Goal: Task Accomplishment & Management: Use online tool/utility

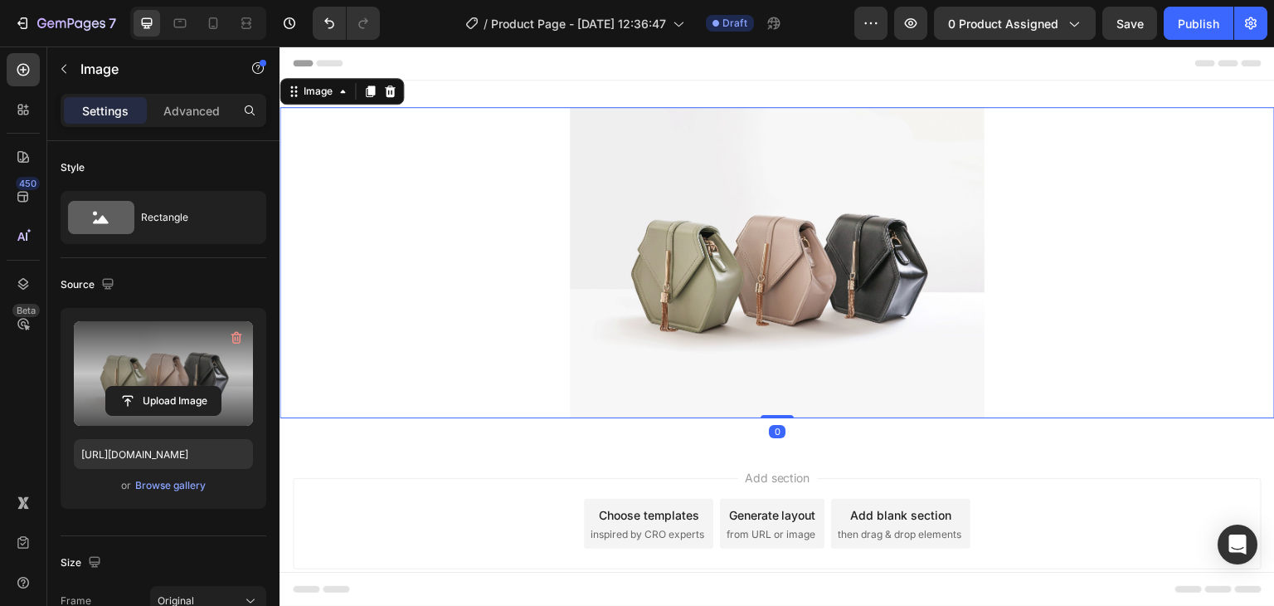
scroll to position [332, 0]
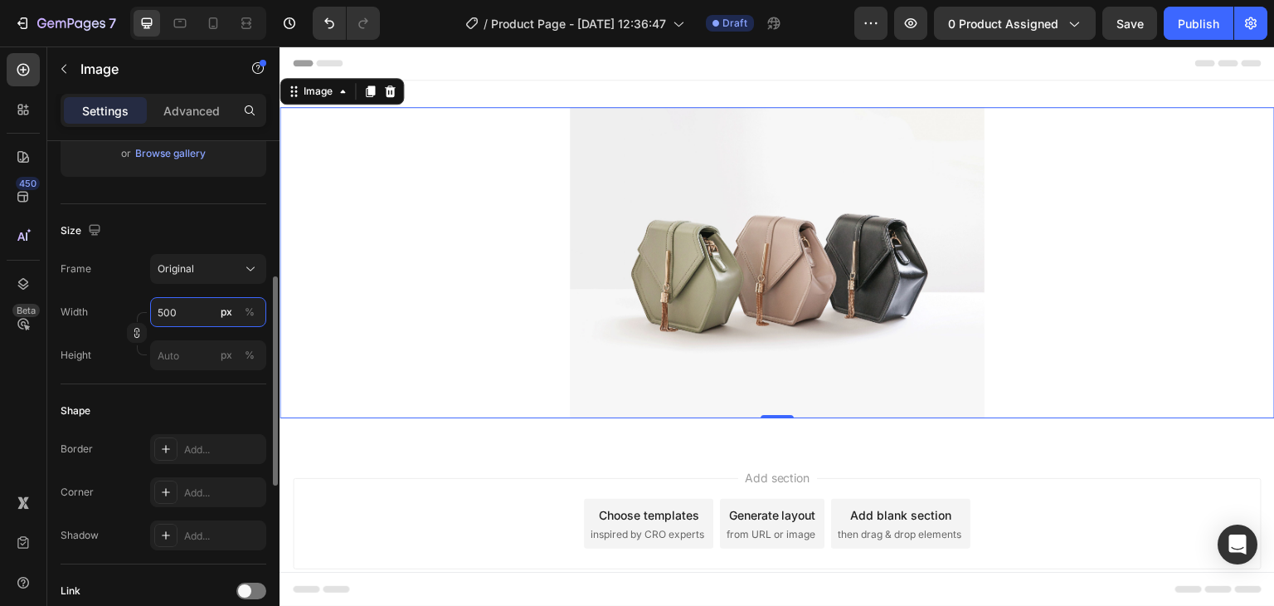
click at [188, 319] on input "500" at bounding box center [208, 312] width 116 height 30
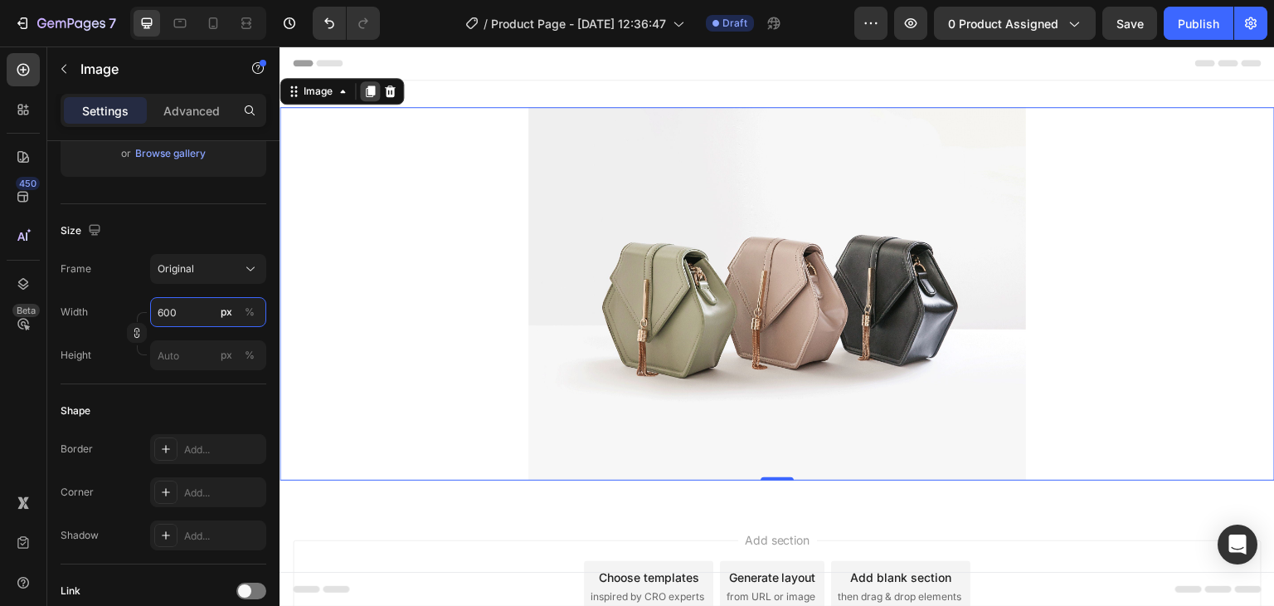
type input "600"
click at [377, 94] on div at bounding box center [370, 91] width 20 height 20
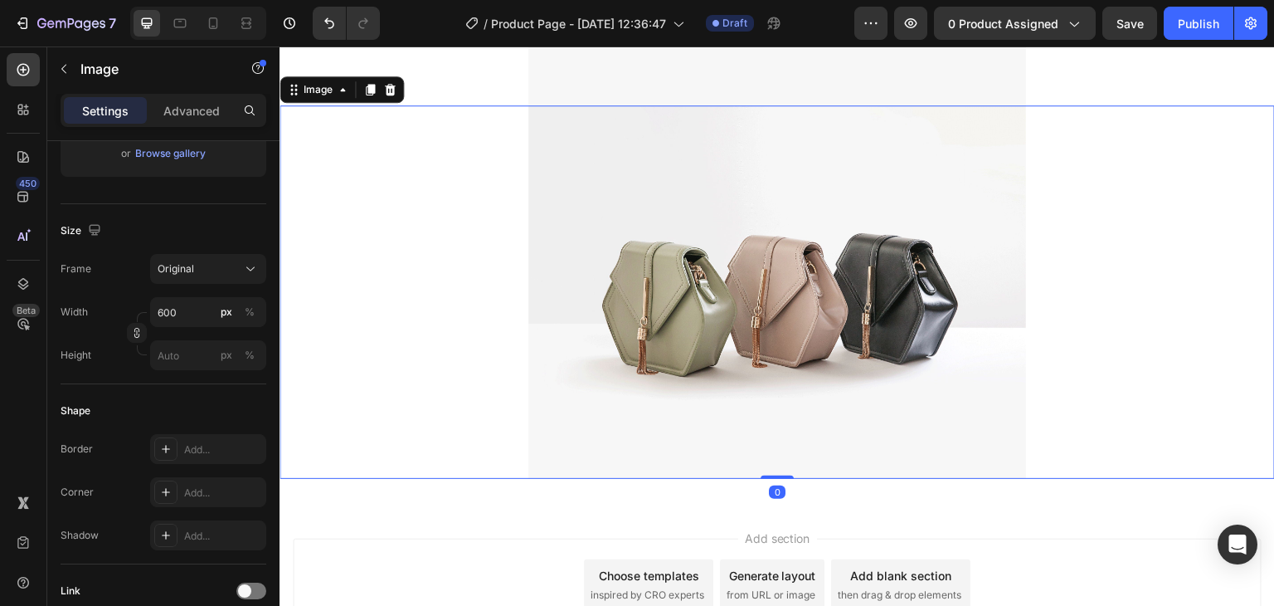
click at [375, 93] on icon at bounding box center [369, 89] width 13 height 13
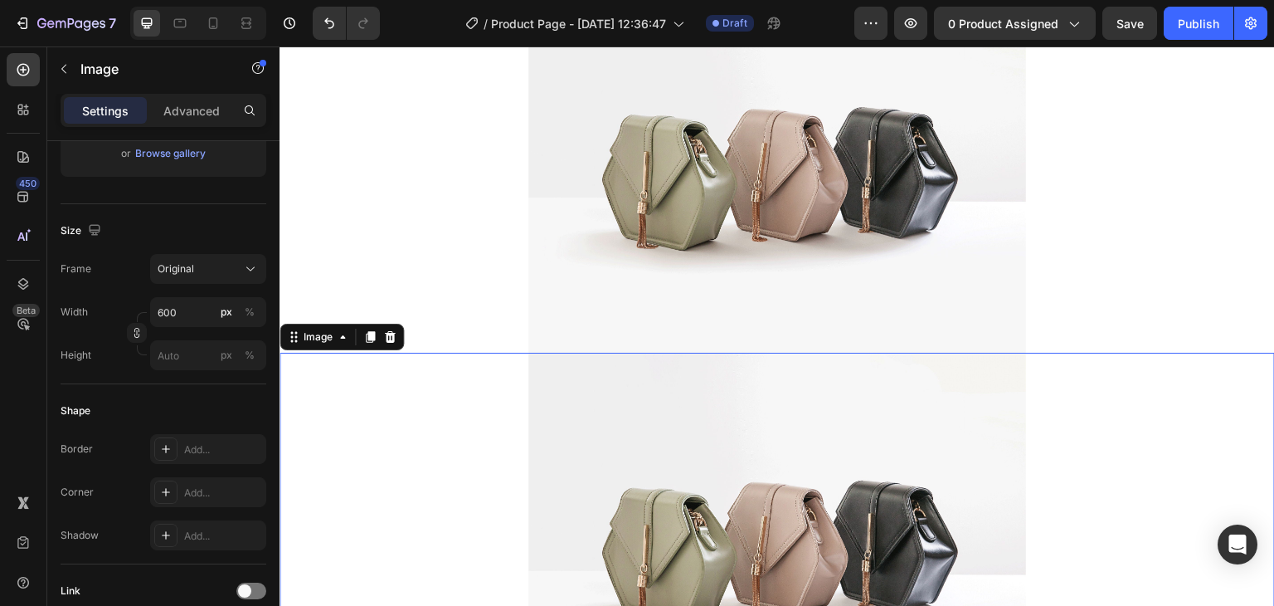
scroll to position [500, 0]
click at [27, 69] on icon at bounding box center [23, 69] width 17 height 17
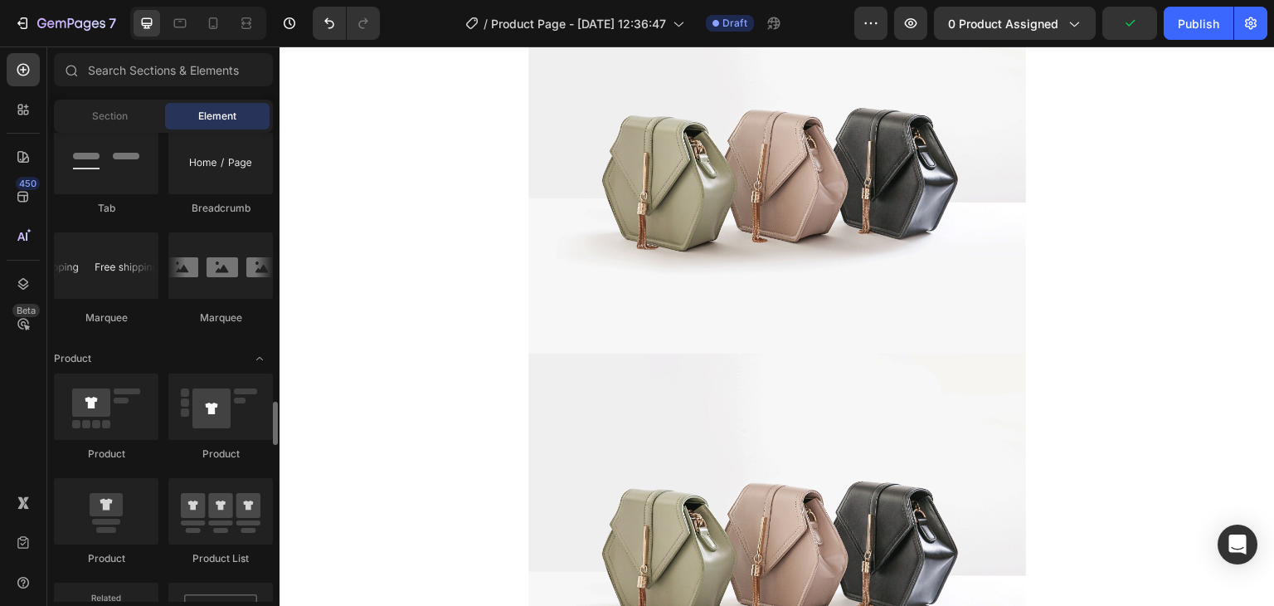
scroll to position [1991, 0]
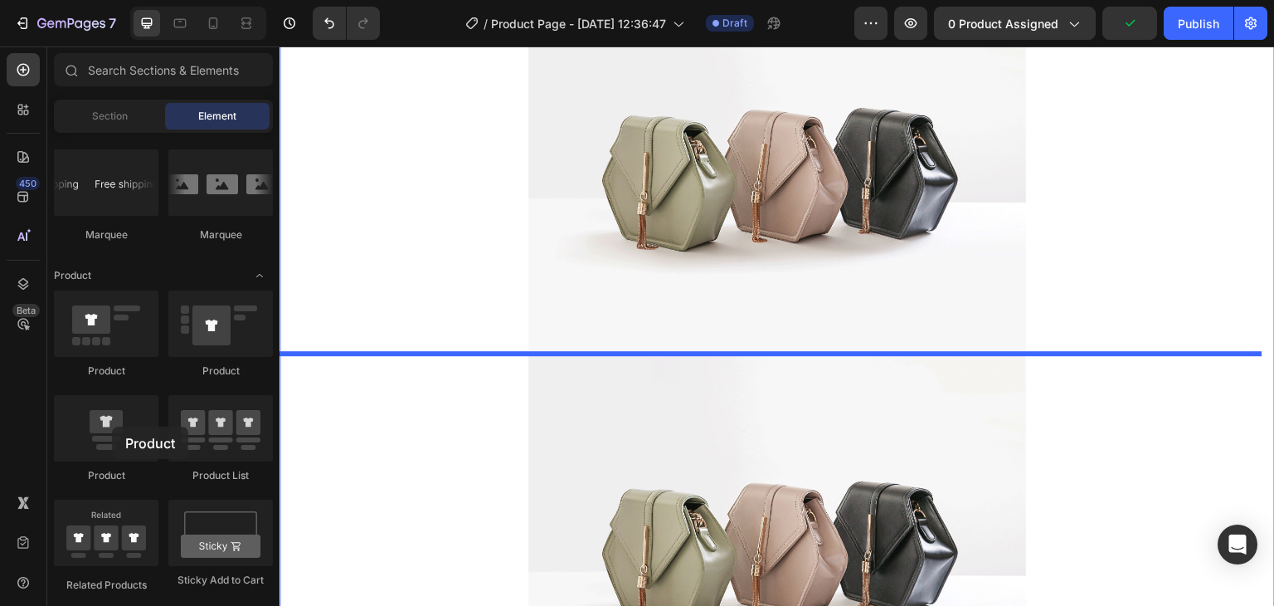
drag, startPoint x: 392, startPoint y: 473, endPoint x: 631, endPoint y: 368, distance: 261.6
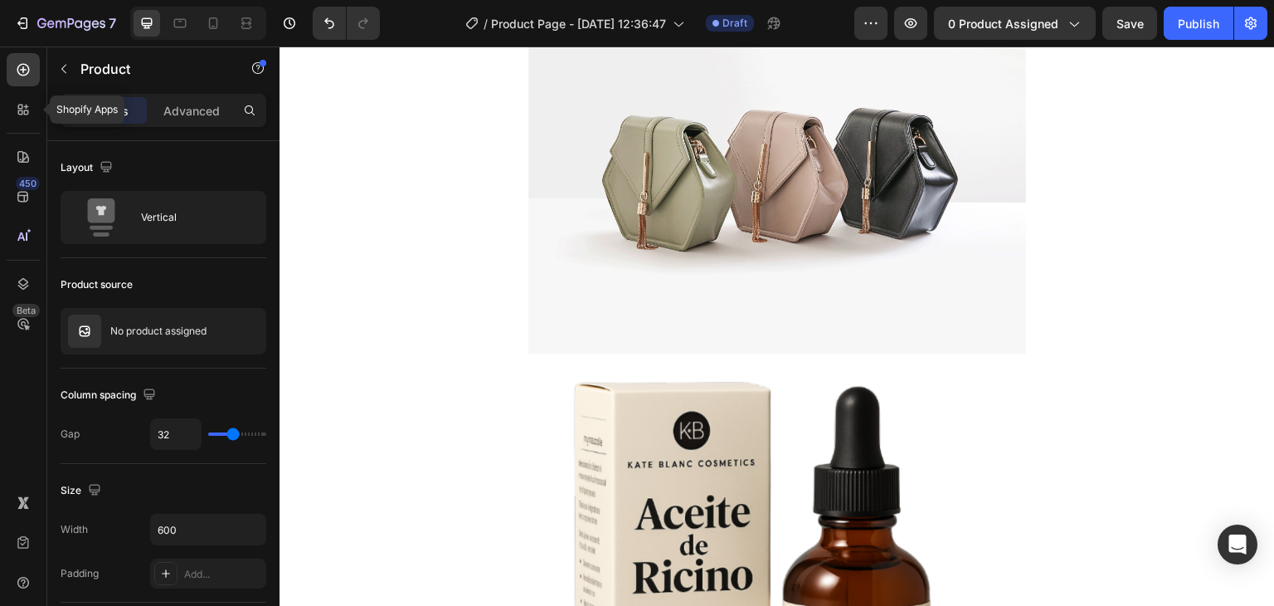
click at [17, 124] on div at bounding box center [23, 109] width 33 height 33
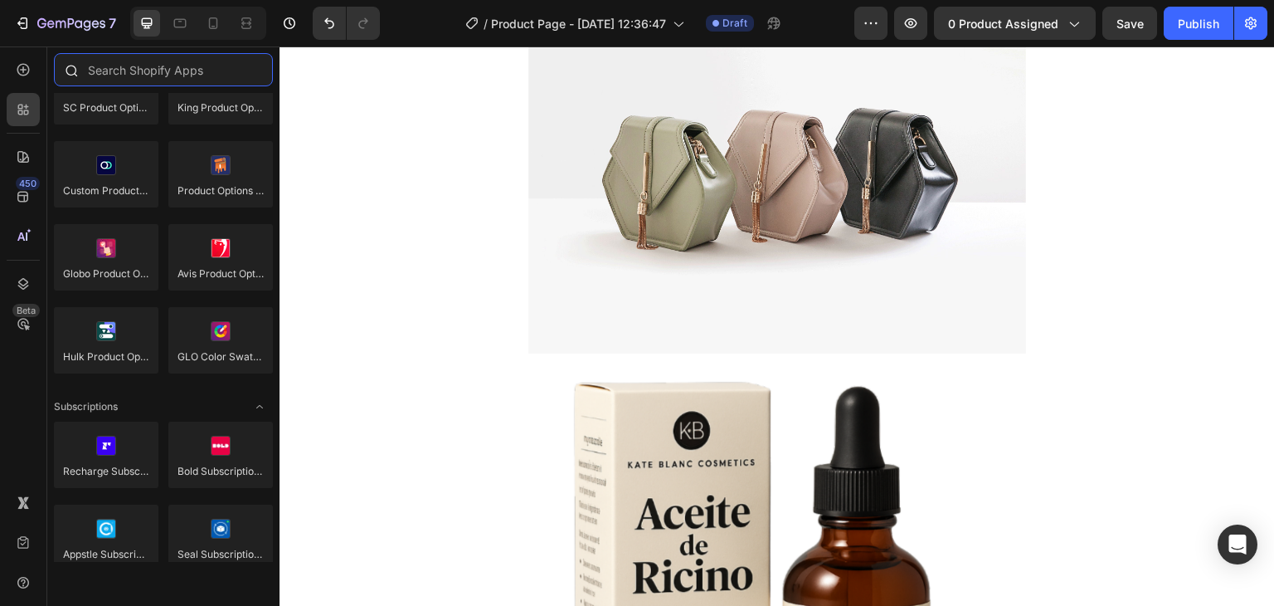
click at [122, 69] on input "text" at bounding box center [163, 69] width 219 height 33
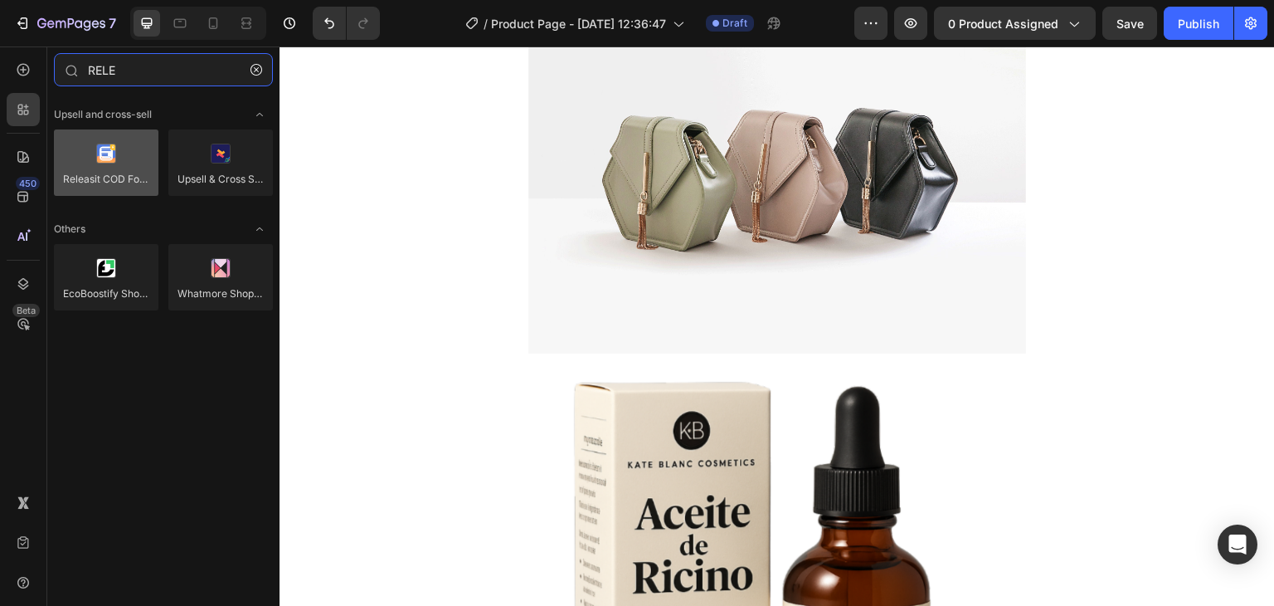
type input "RELE"
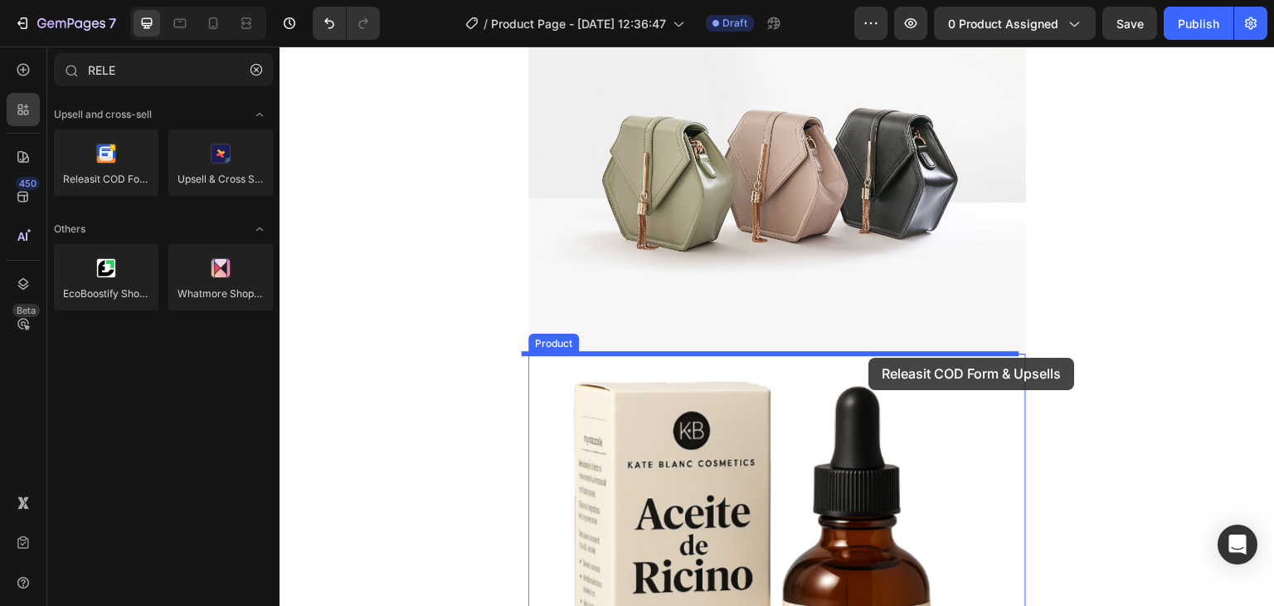
drag, startPoint x: 387, startPoint y: 217, endPoint x: 868, endPoint y: 358, distance: 500.7
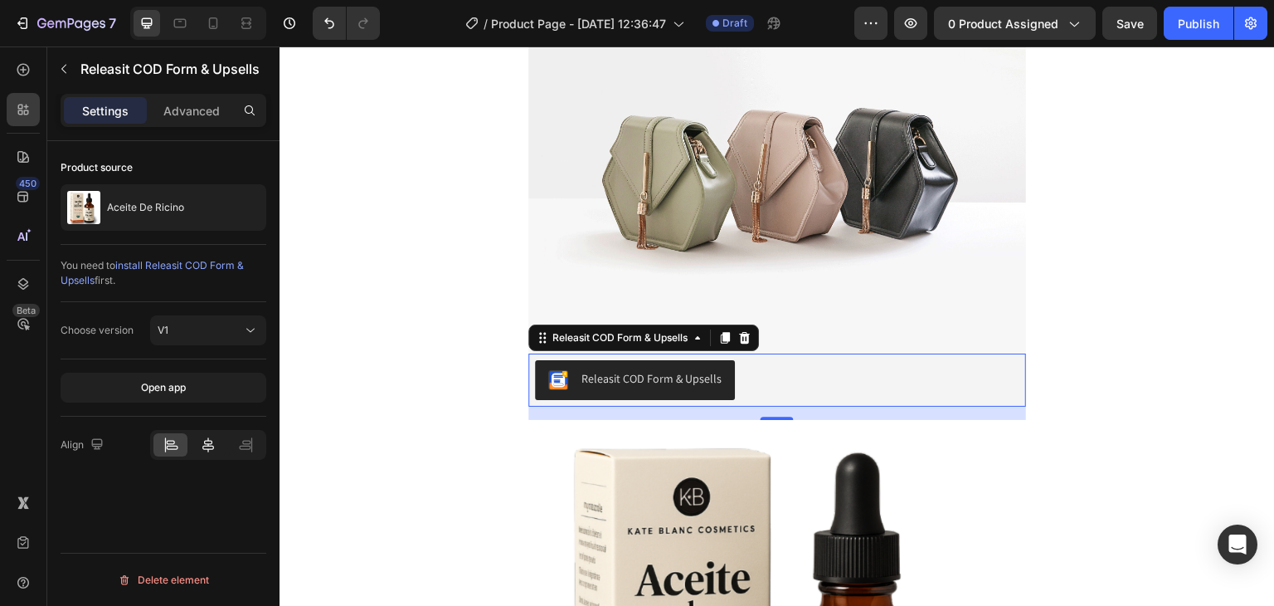
click at [202, 442] on icon at bounding box center [208, 444] width 17 height 17
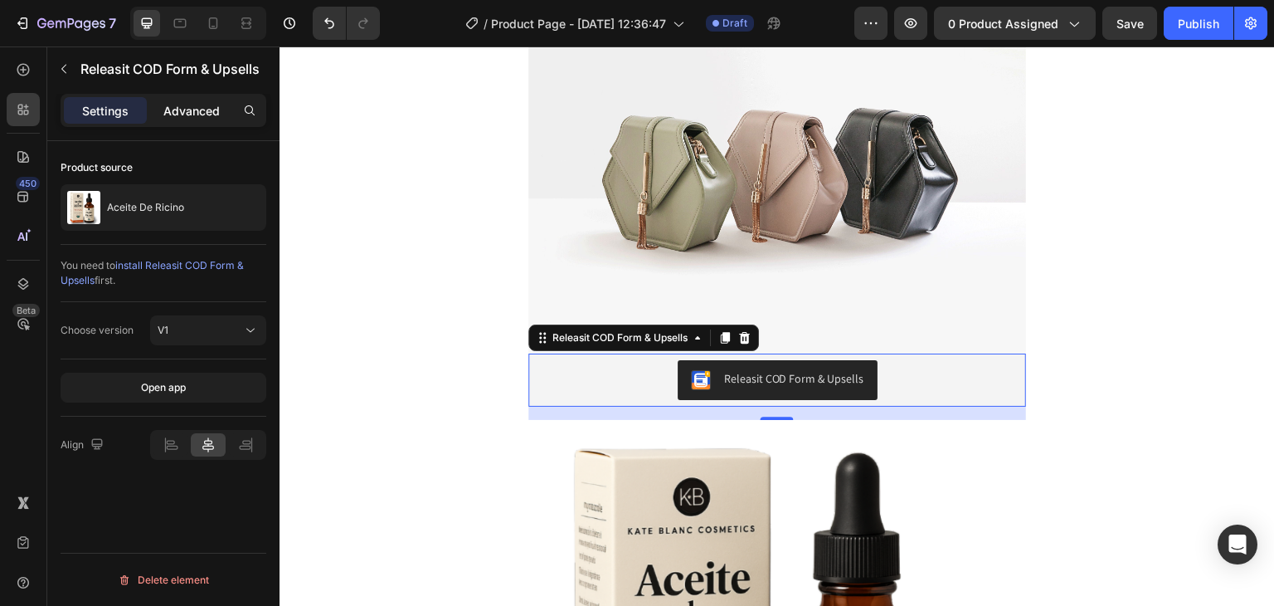
click at [206, 118] on p "Advanced" at bounding box center [191, 110] width 56 height 17
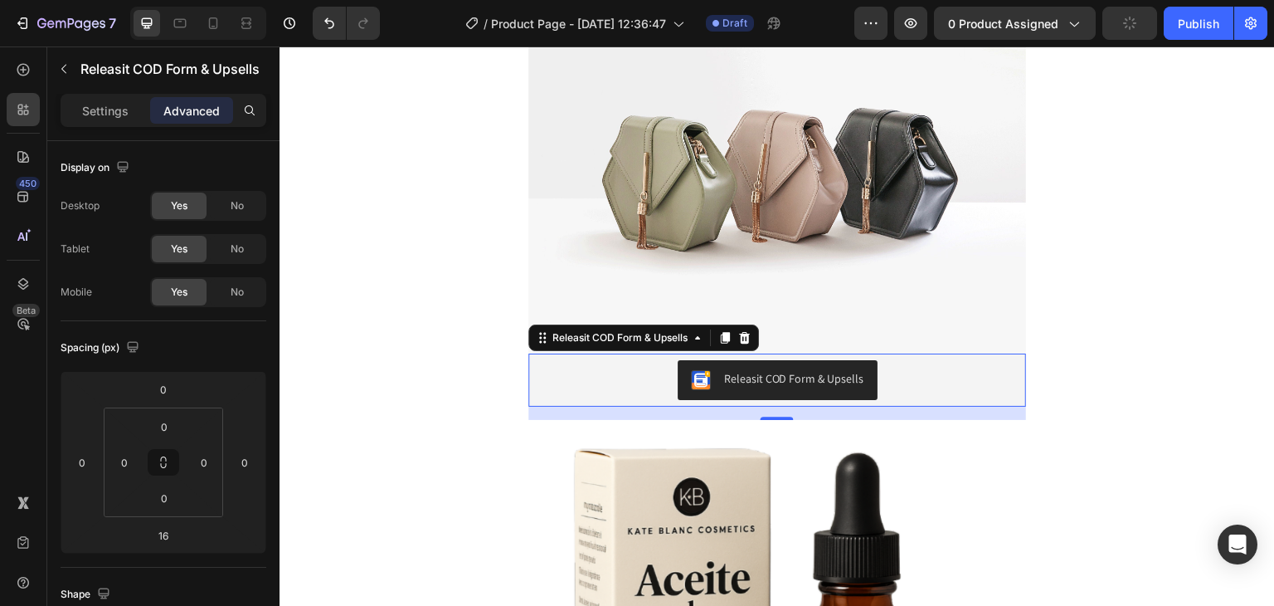
scroll to position [498, 0]
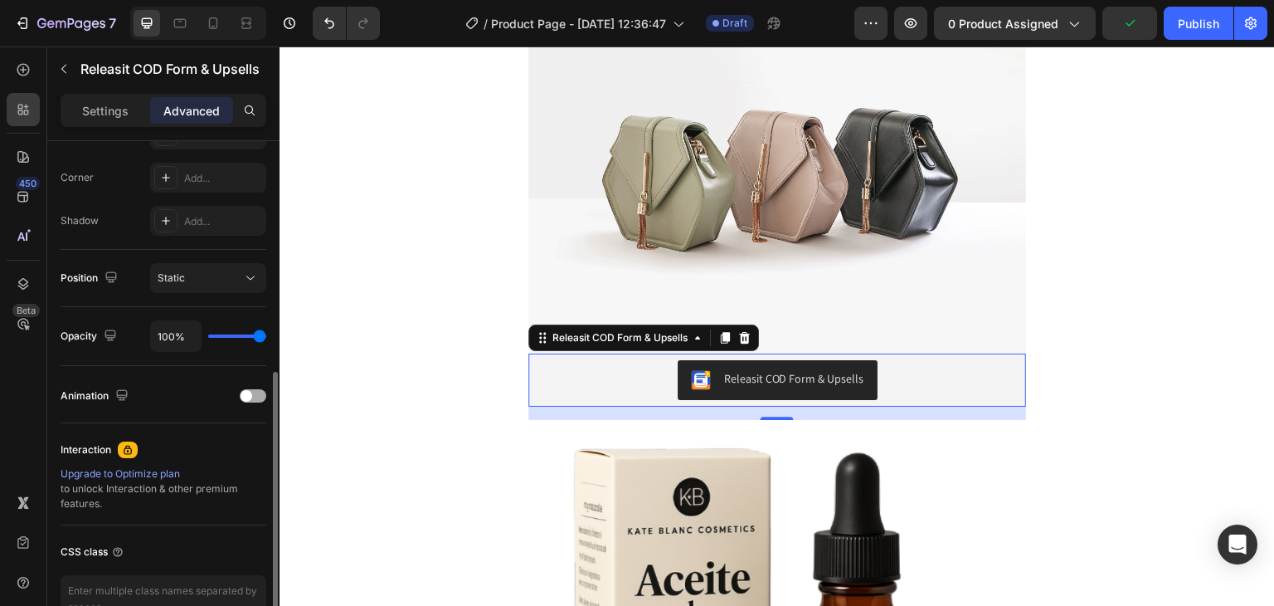
click at [255, 397] on div at bounding box center [253, 395] width 27 height 13
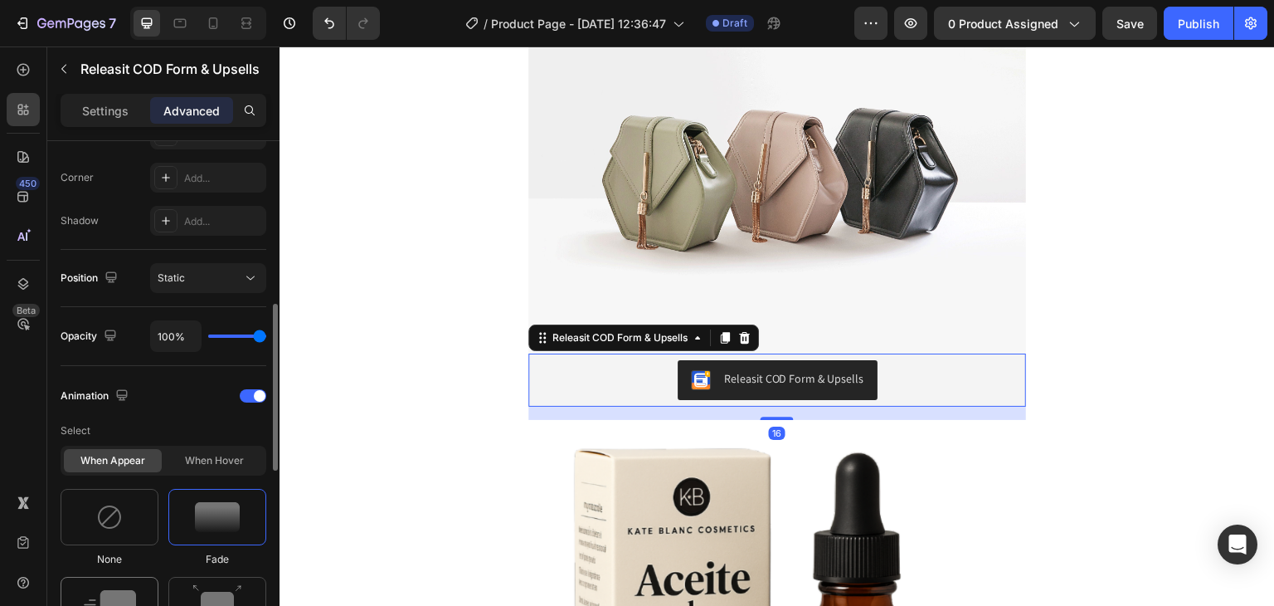
click at [127, 590] on img at bounding box center [110, 605] width 52 height 30
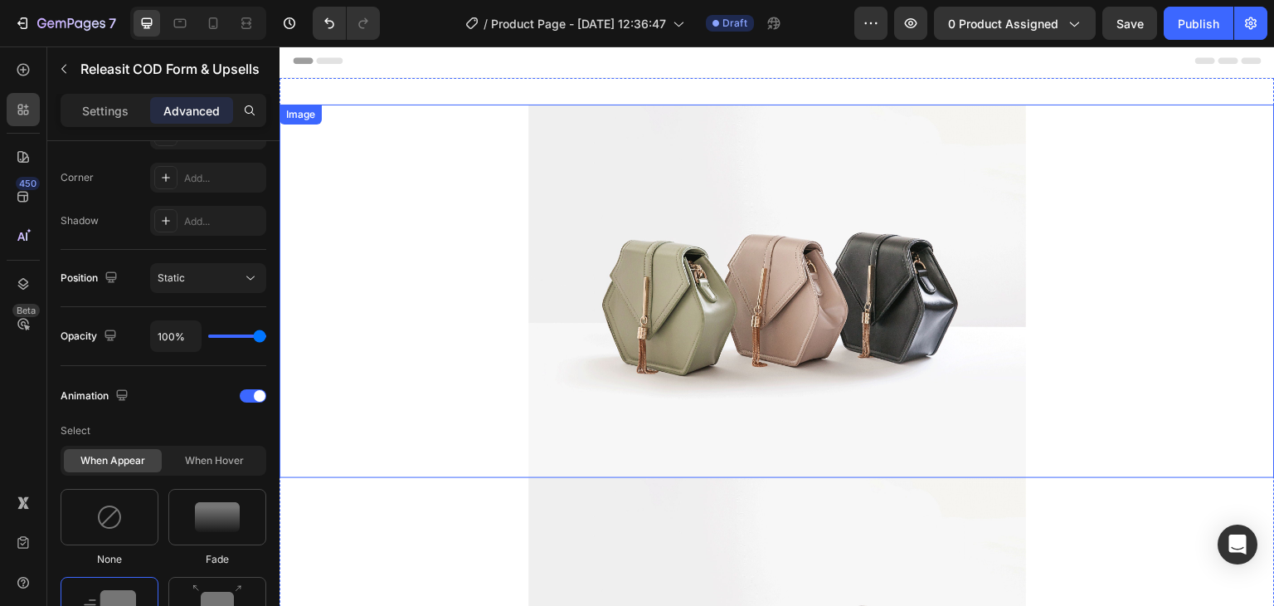
scroll to position [0, 0]
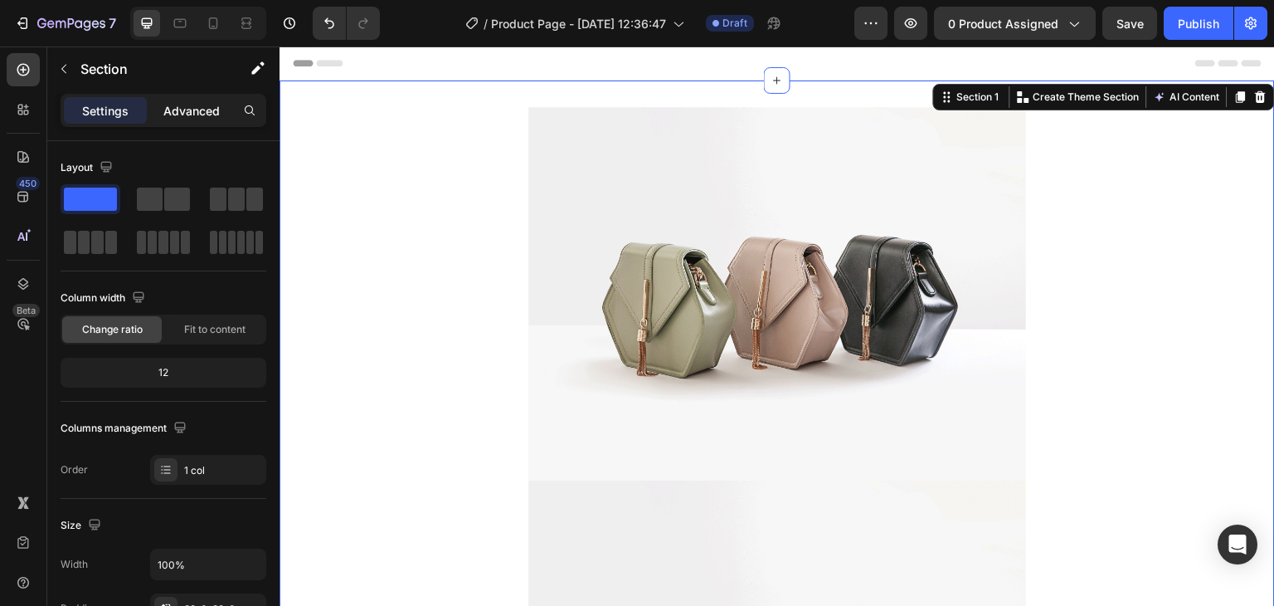
click at [189, 112] on p "Advanced" at bounding box center [191, 110] width 56 height 17
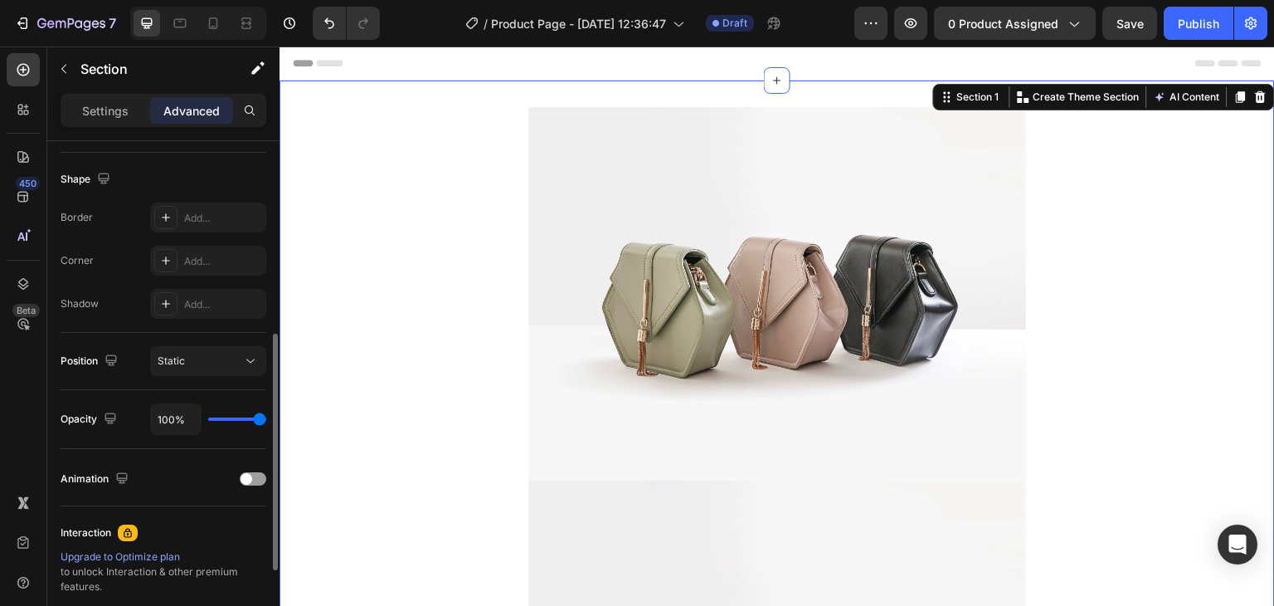
scroll to position [166, 0]
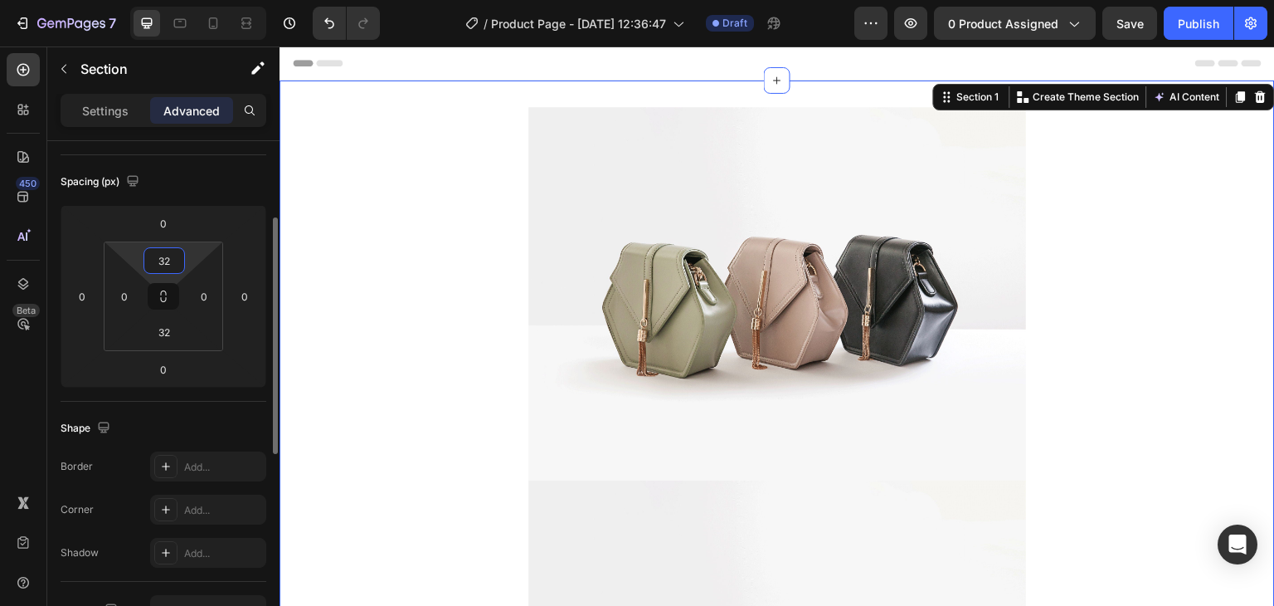
click at [171, 267] on input "32" at bounding box center [164, 260] width 33 height 25
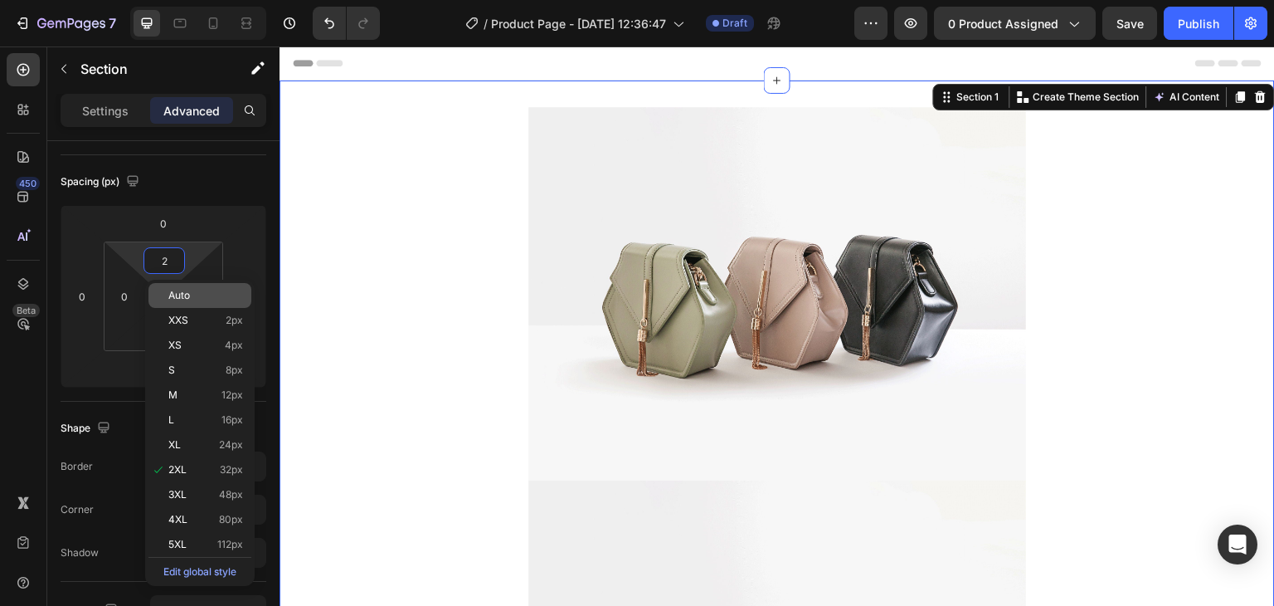
click at [204, 303] on div "Auto" at bounding box center [200, 295] width 103 height 25
type input "Auto"
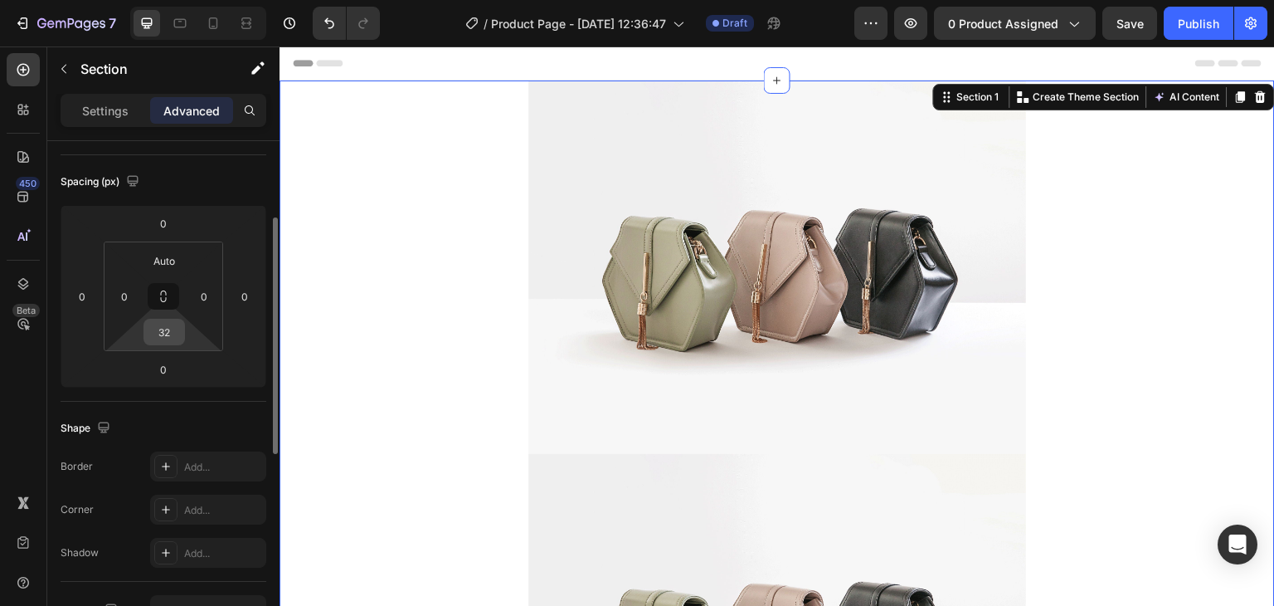
click at [166, 337] on input "32" at bounding box center [164, 331] width 33 height 25
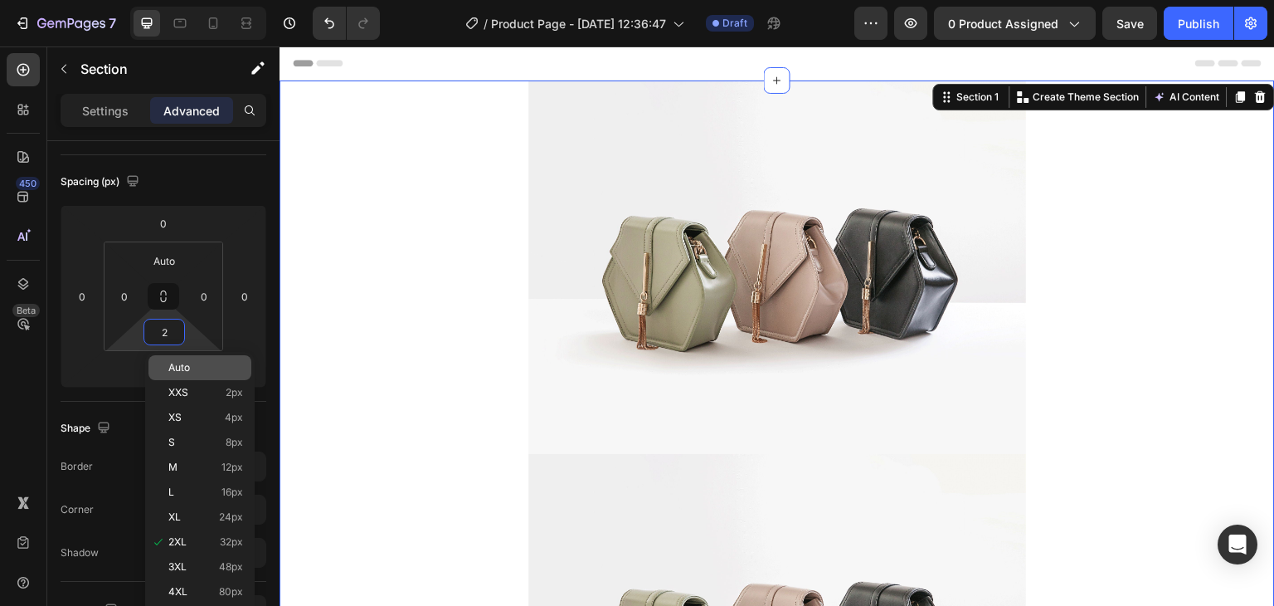
click at [178, 362] on div "Auto" at bounding box center [200, 367] width 103 height 25
type input "Auto"
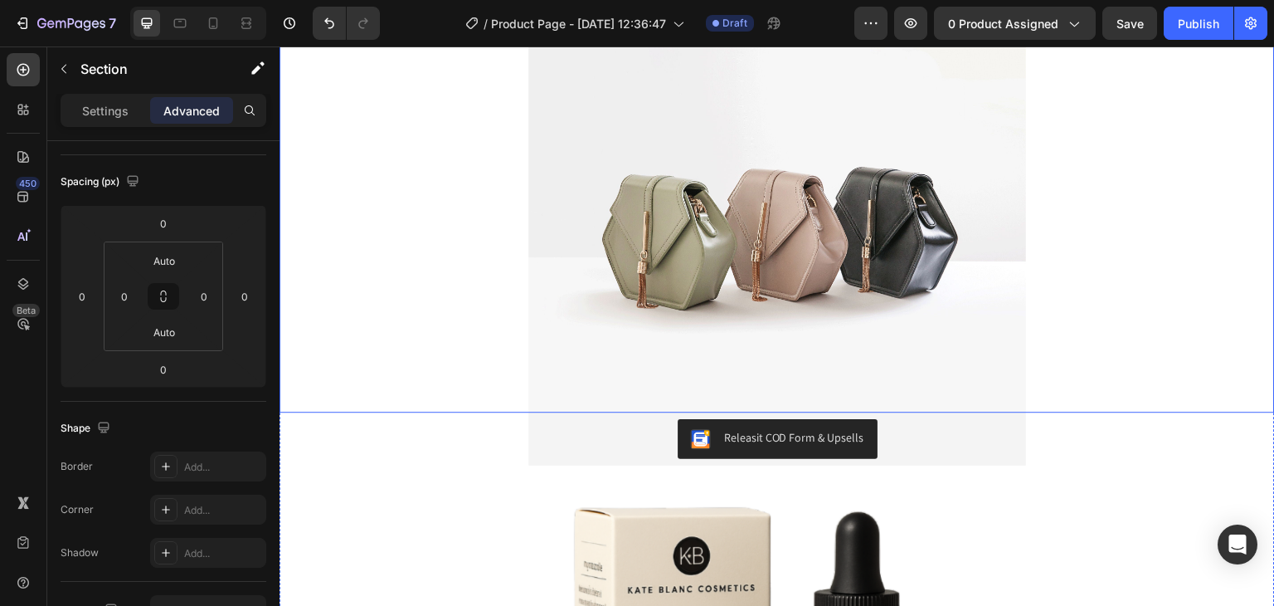
scroll to position [664, 0]
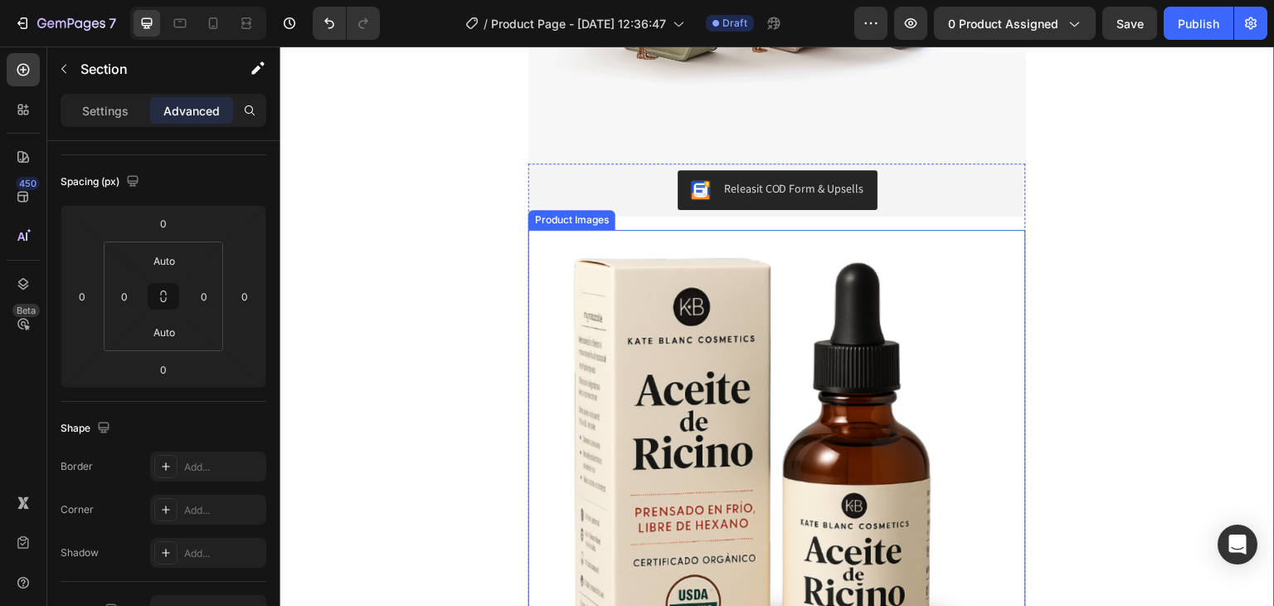
click at [638, 327] on img at bounding box center [778, 479] width 498 height 498
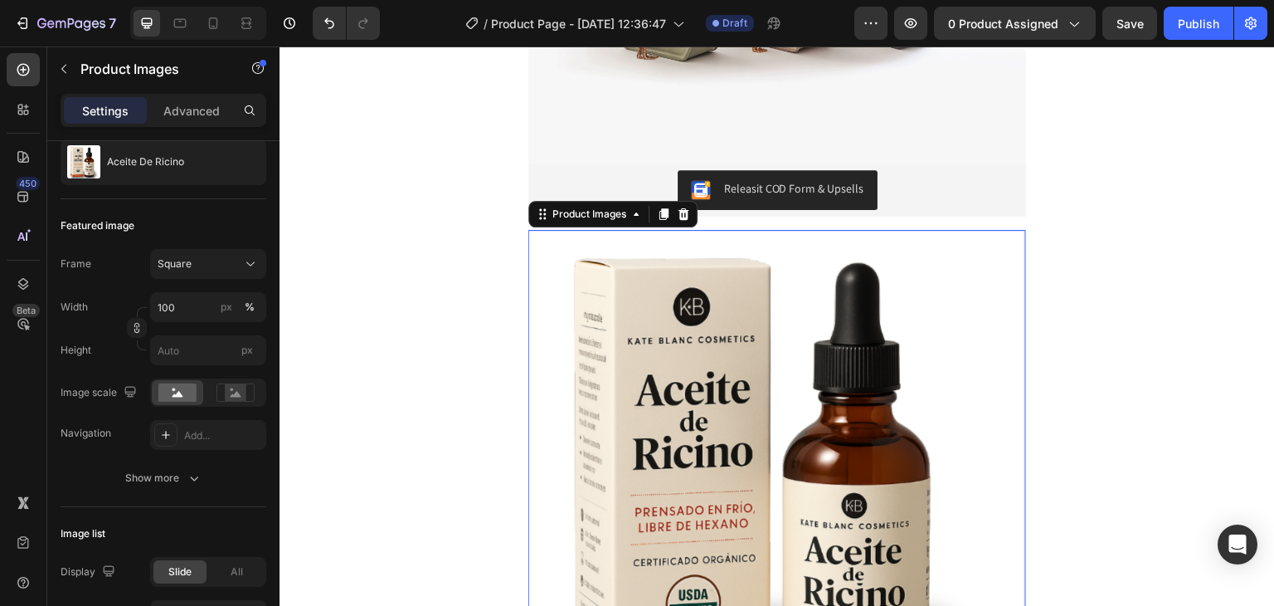
scroll to position [0, 0]
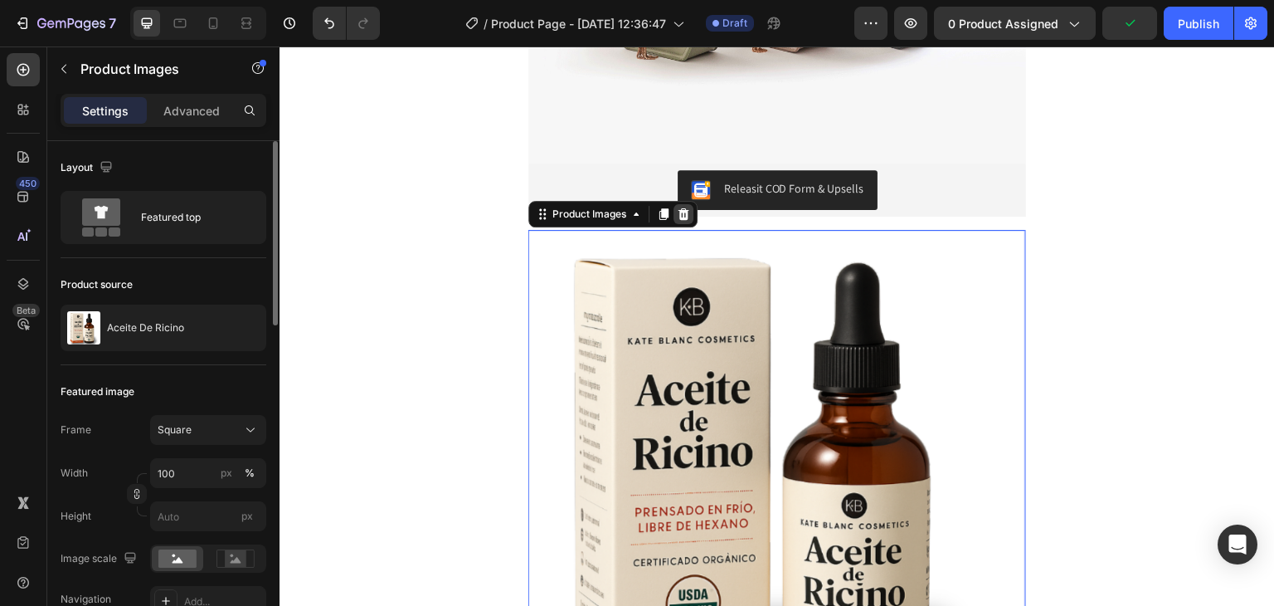
click at [682, 219] on icon at bounding box center [683, 213] width 13 height 13
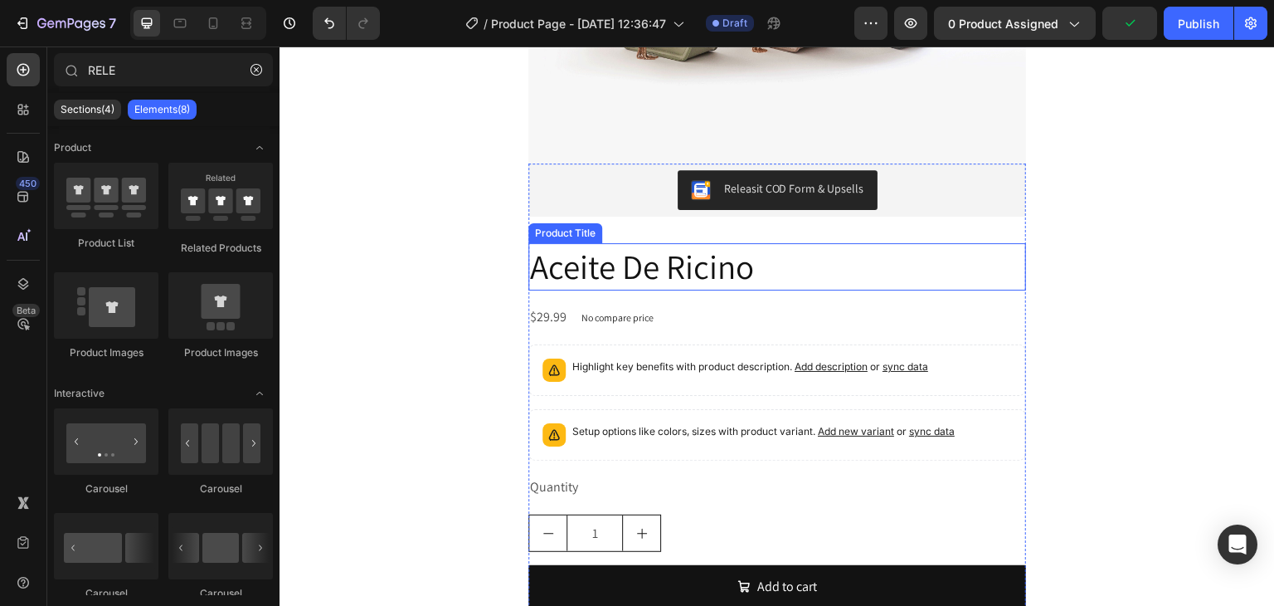
click at [669, 258] on h2 "Aceite De Ricino" at bounding box center [778, 266] width 498 height 47
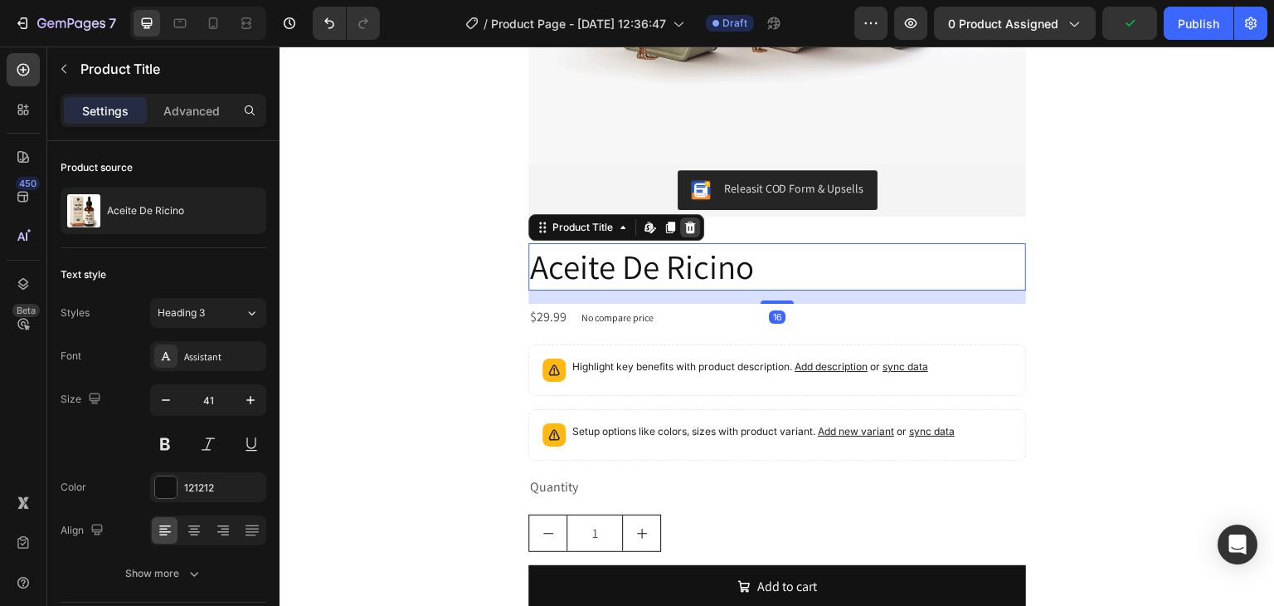
click at [691, 227] on div at bounding box center [690, 227] width 20 height 20
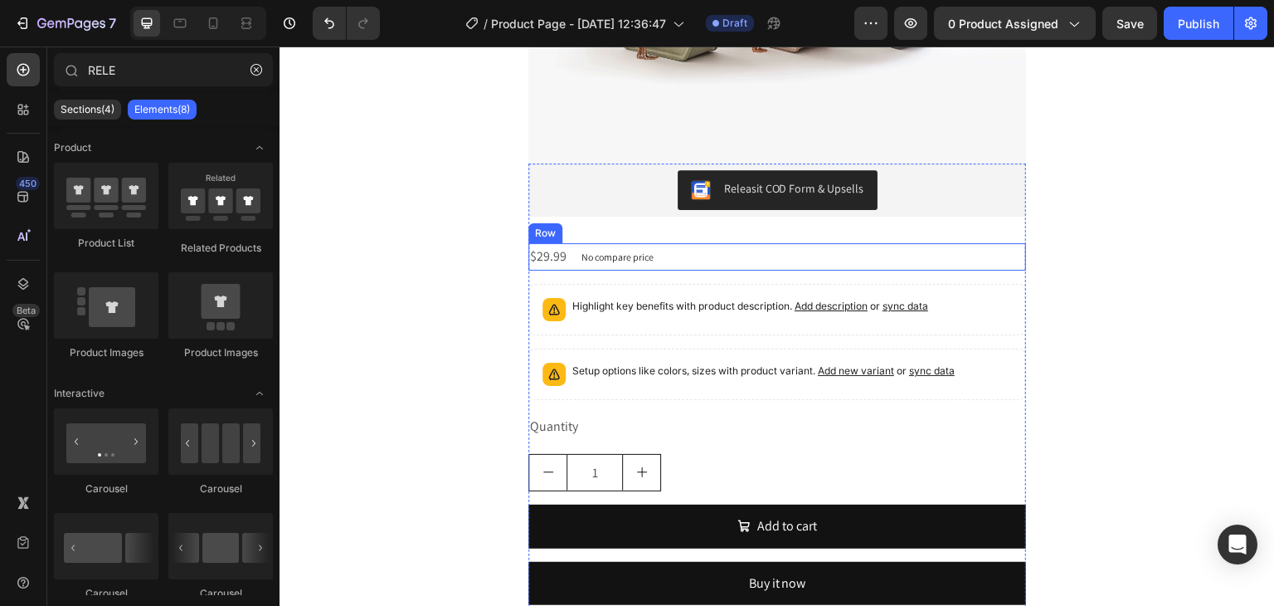
click at [671, 259] on div "$29.99 Product Price Product Price No compare price Product Price Row" at bounding box center [778, 256] width 498 height 27
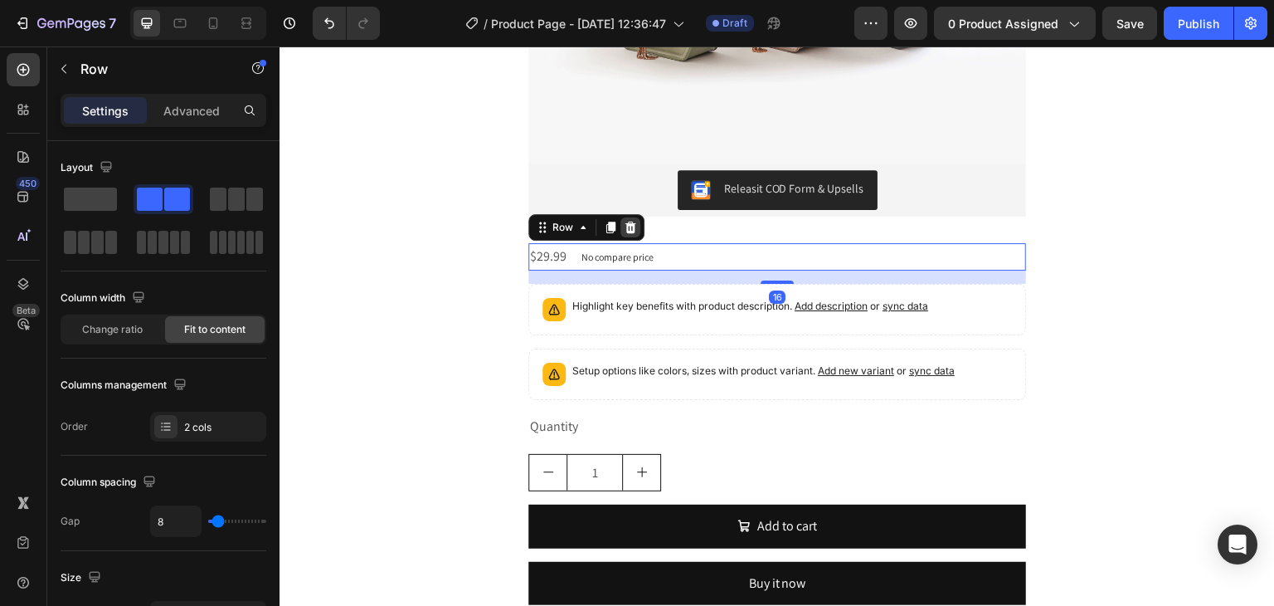
click at [628, 230] on icon at bounding box center [630, 227] width 13 height 13
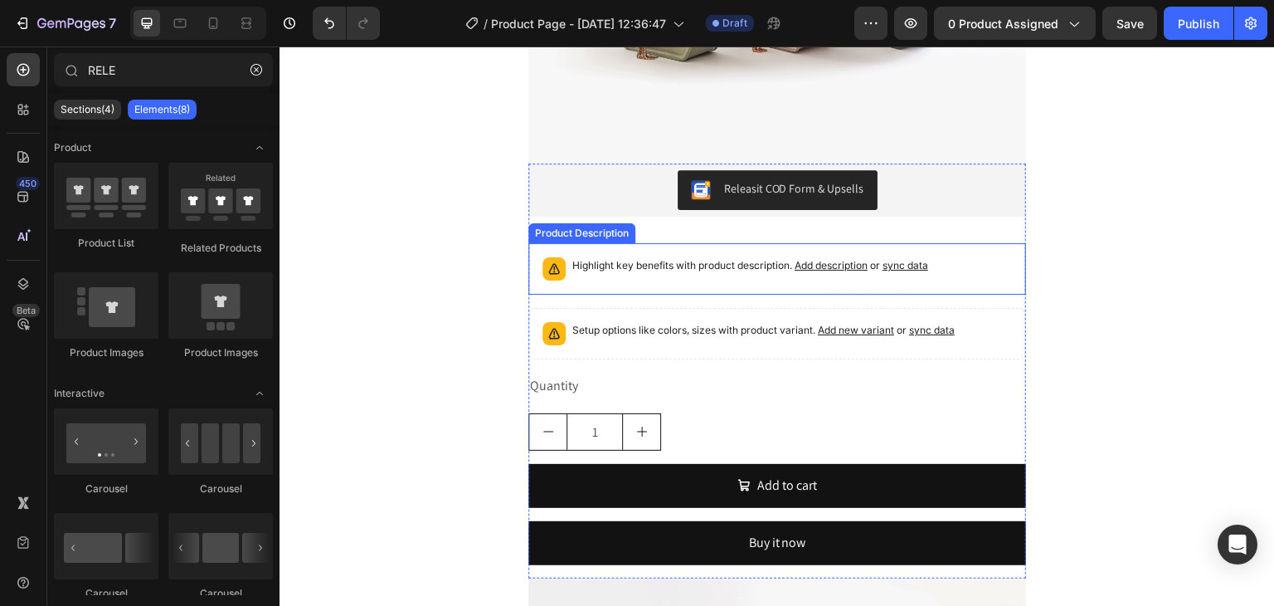
click at [630, 270] on p "Highlight key benefits with product description. Add description or sync data" at bounding box center [751, 265] width 356 height 17
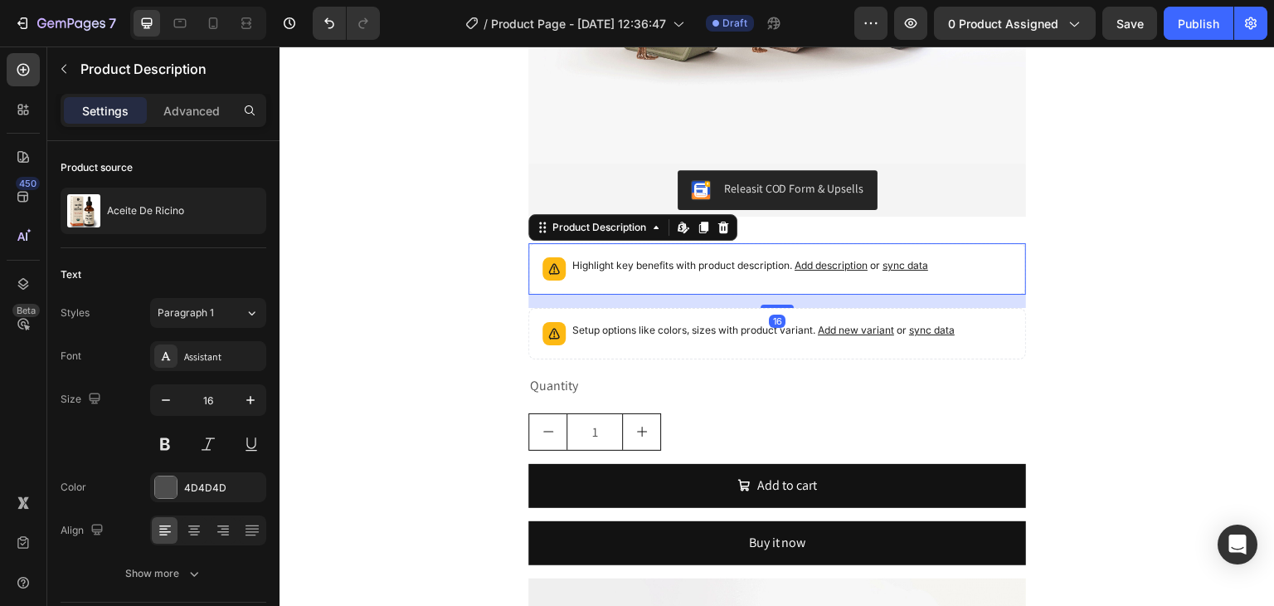
click at [719, 231] on icon at bounding box center [724, 228] width 11 height 12
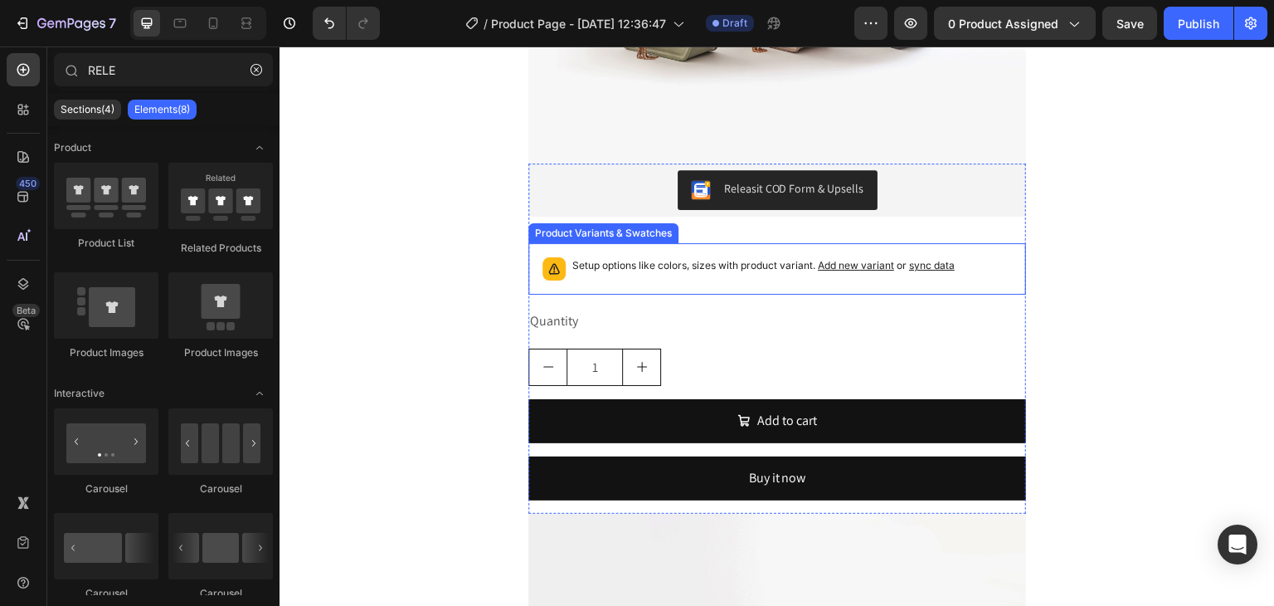
click at [679, 267] on p "Setup options like colors, sizes with product variant. Add new variant or sync …" at bounding box center [764, 265] width 383 height 17
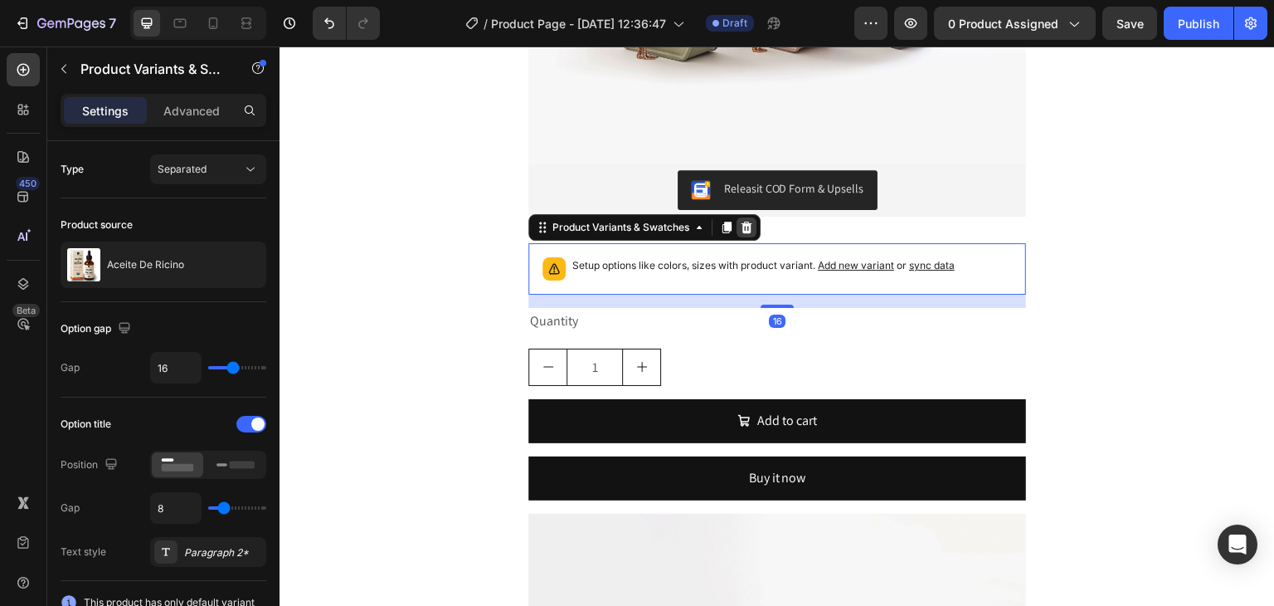
click at [739, 233] on div at bounding box center [747, 227] width 20 height 20
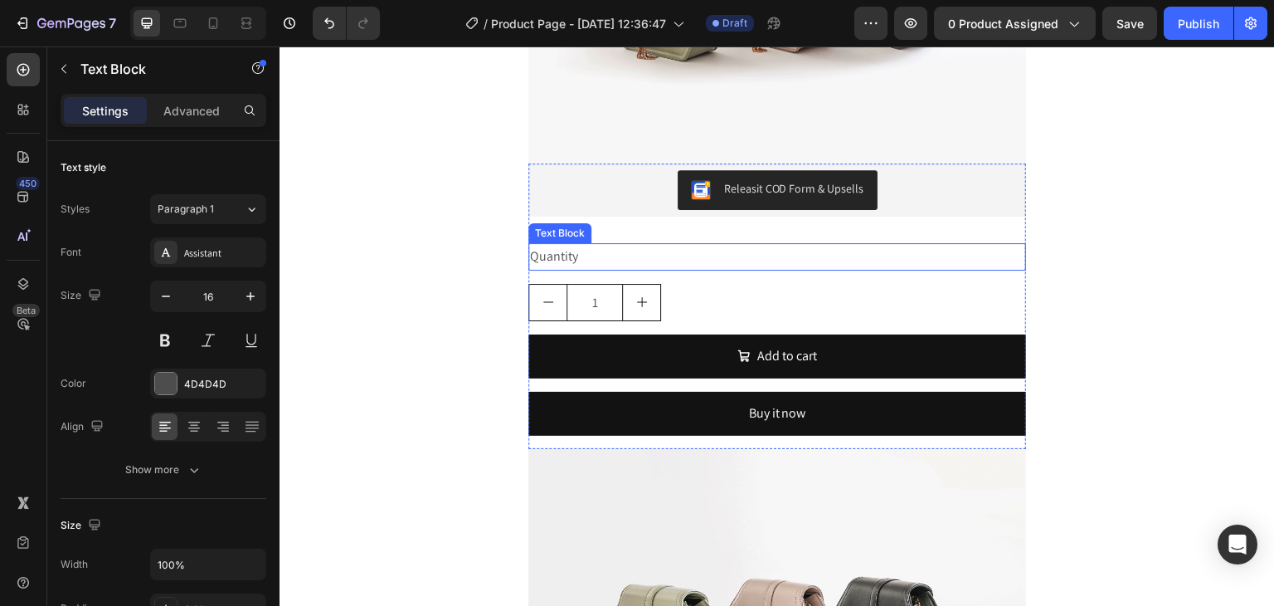
click at [685, 263] on div "Quantity" at bounding box center [778, 256] width 498 height 27
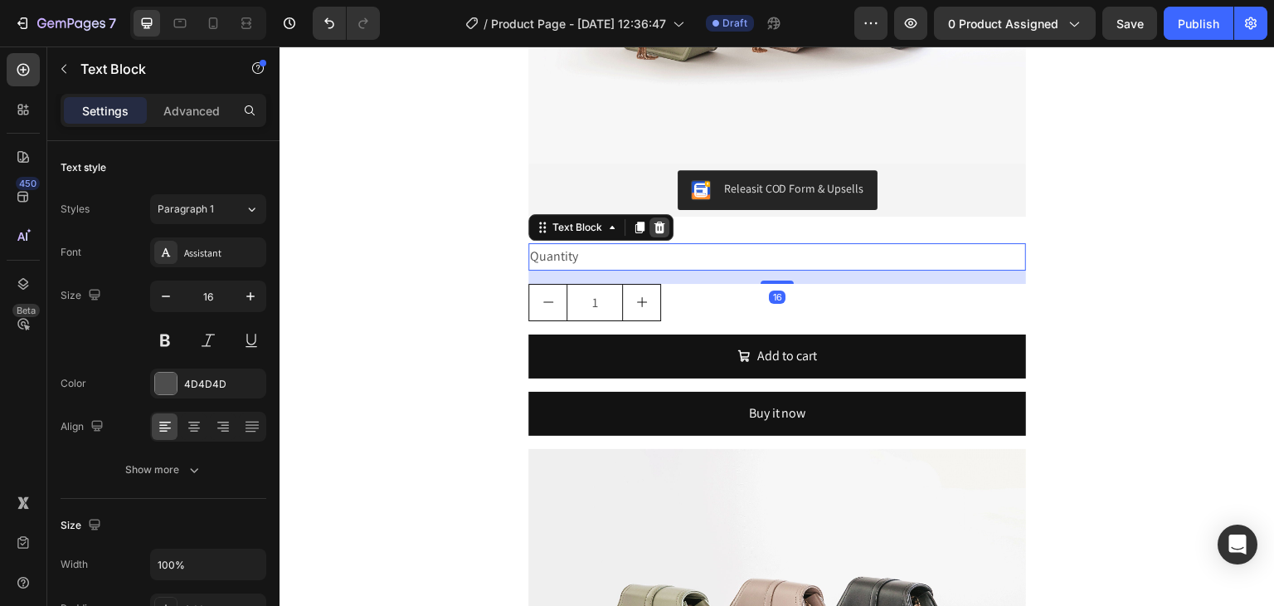
click at [657, 225] on icon at bounding box center [659, 227] width 13 height 13
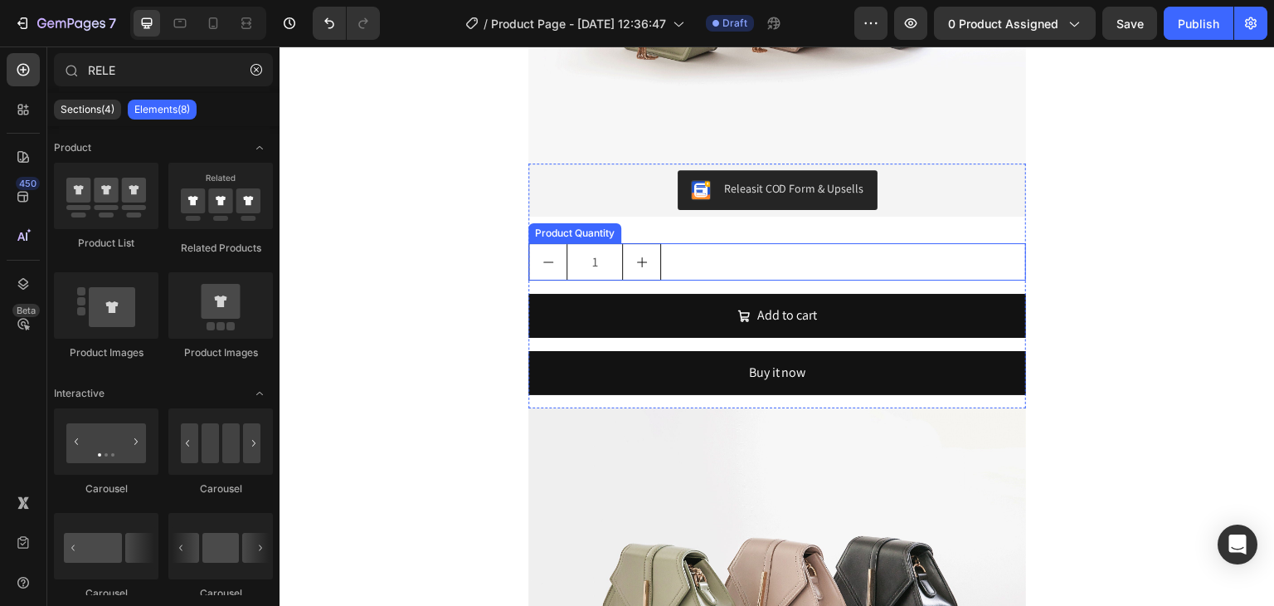
click at [682, 266] on div "1" at bounding box center [778, 261] width 498 height 37
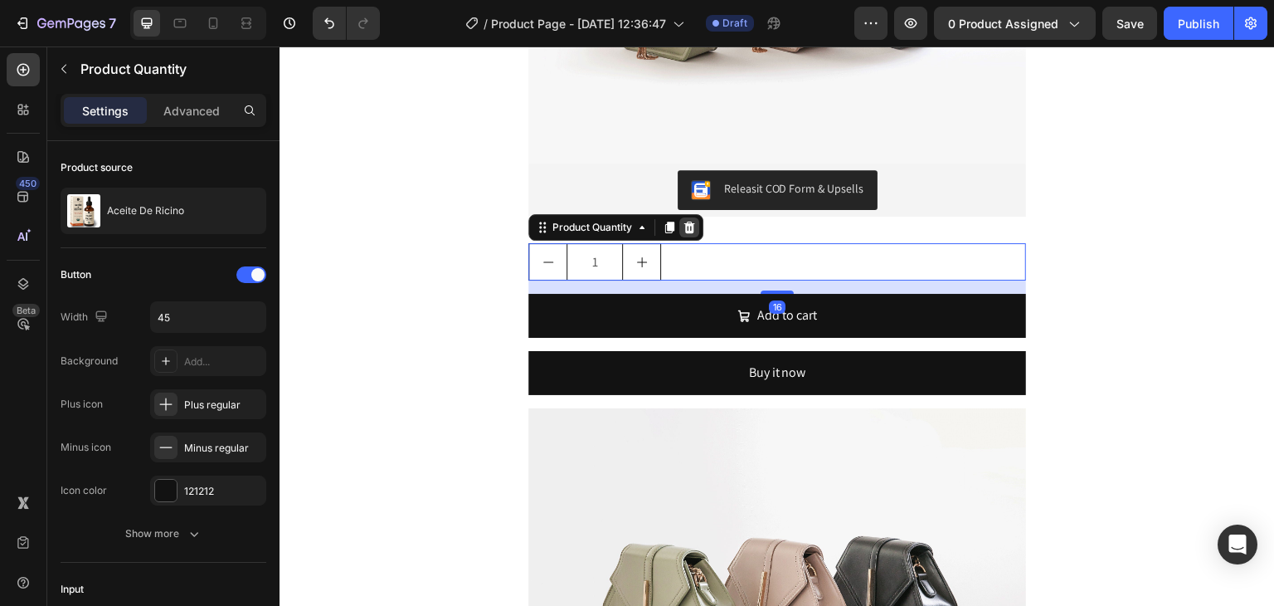
click at [683, 227] on icon at bounding box center [689, 227] width 13 height 13
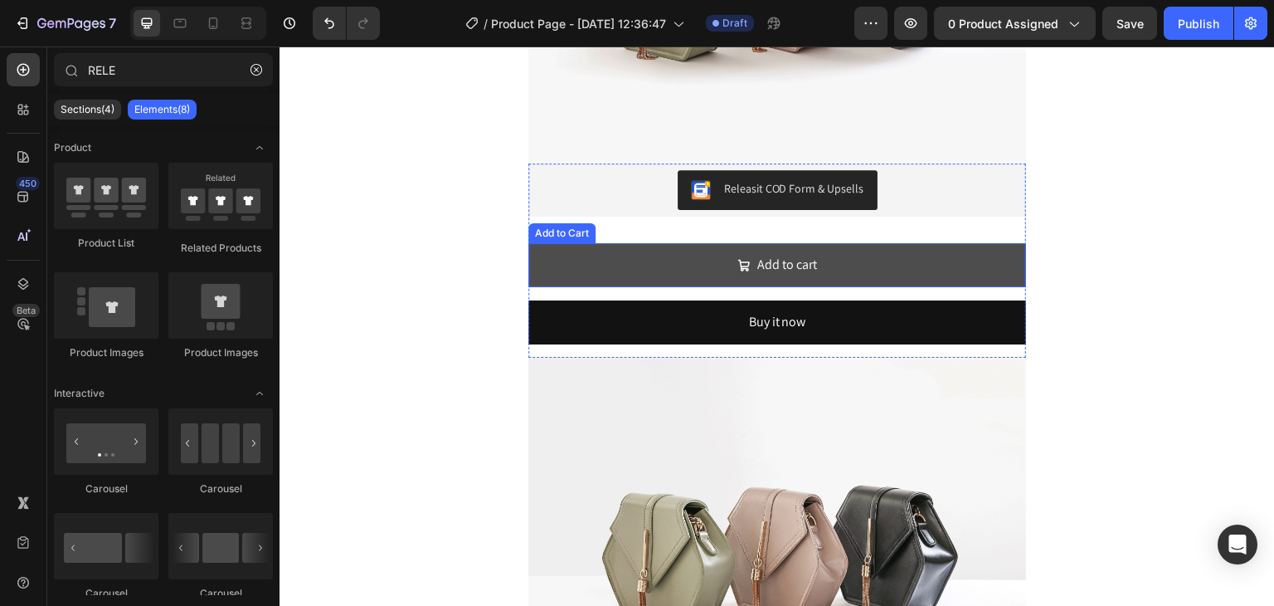
click at [678, 264] on button "Add to cart" at bounding box center [778, 265] width 498 height 44
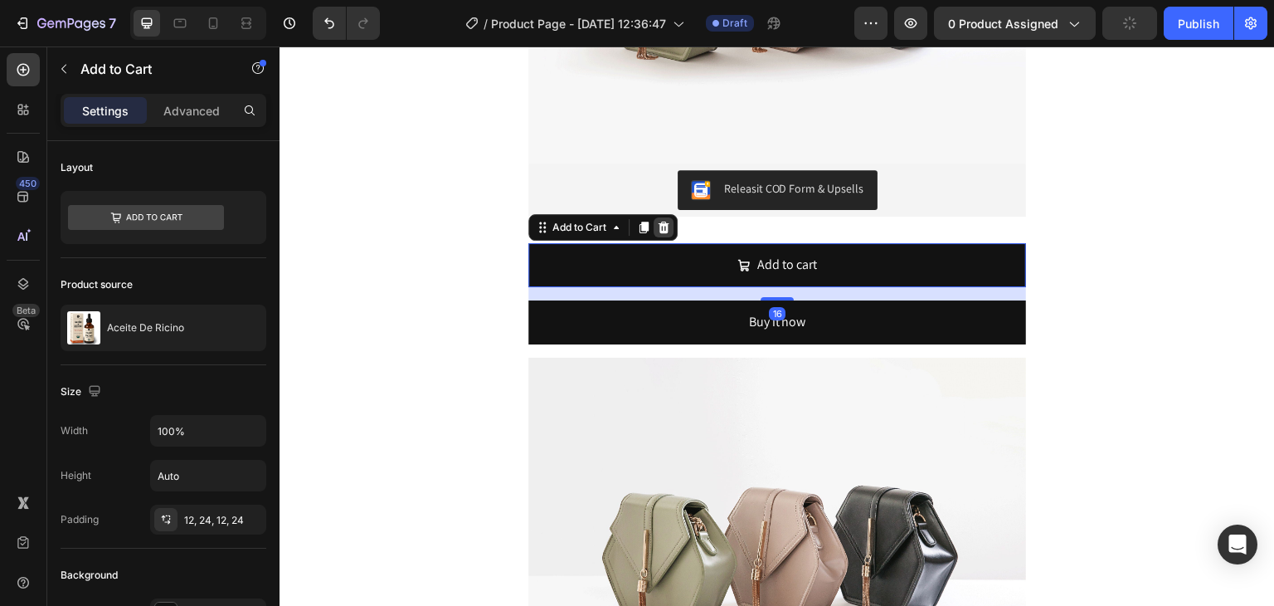
click at [660, 228] on icon at bounding box center [664, 228] width 11 height 12
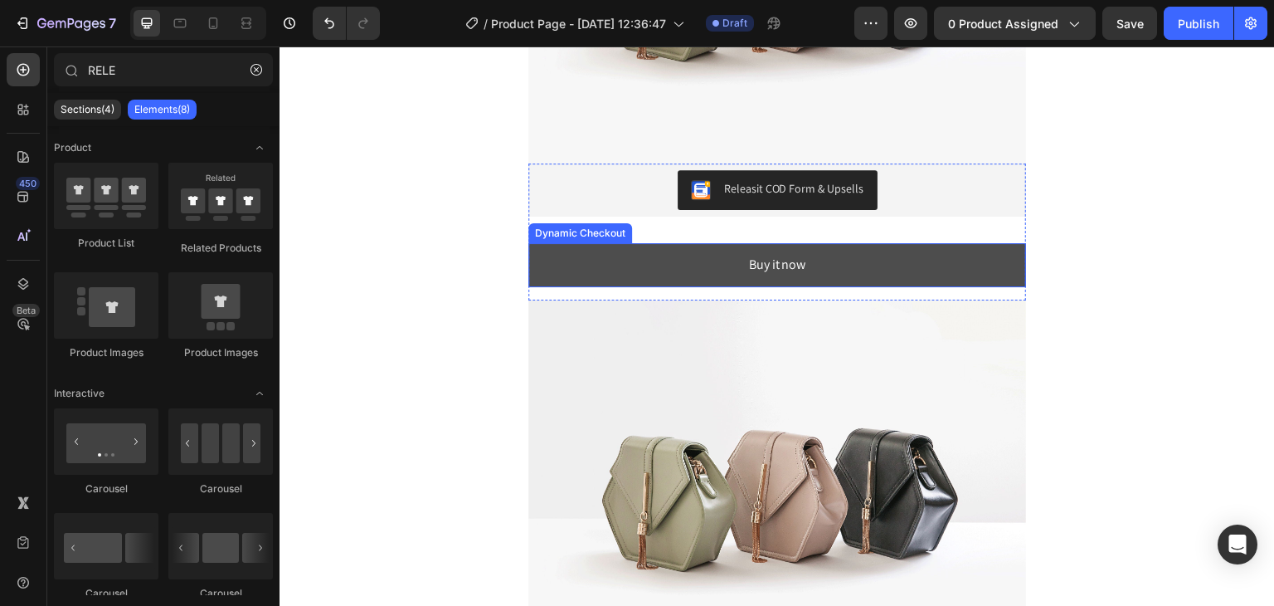
click at [676, 280] on button "Buy it now" at bounding box center [778, 265] width 498 height 44
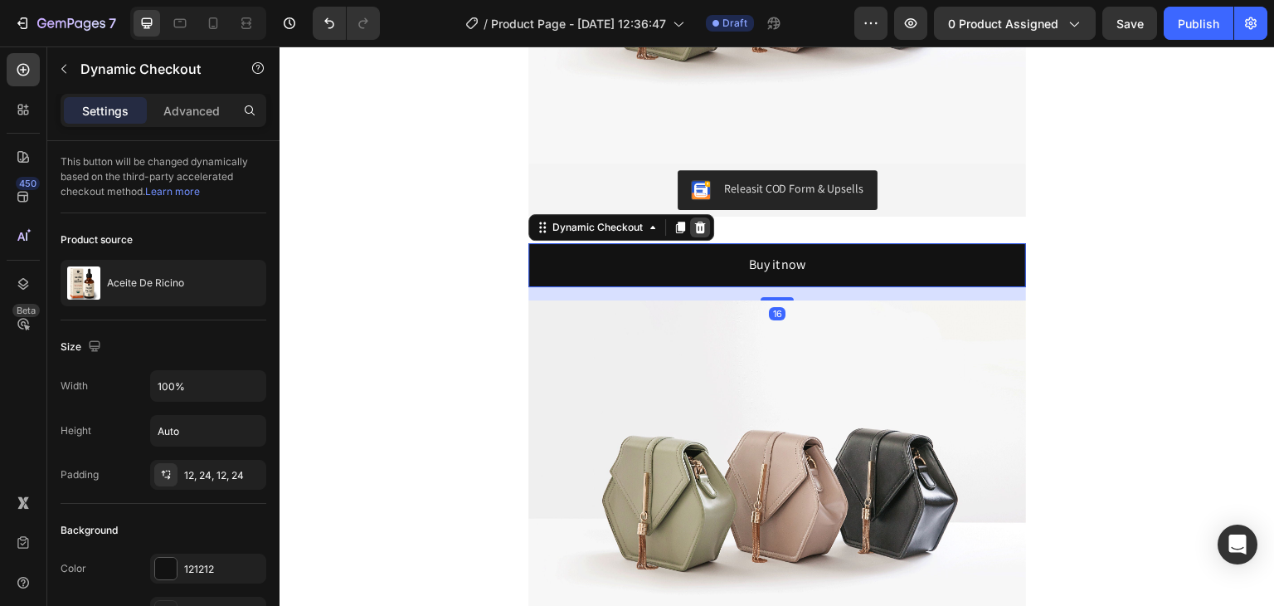
click at [695, 228] on icon at bounding box center [700, 228] width 11 height 12
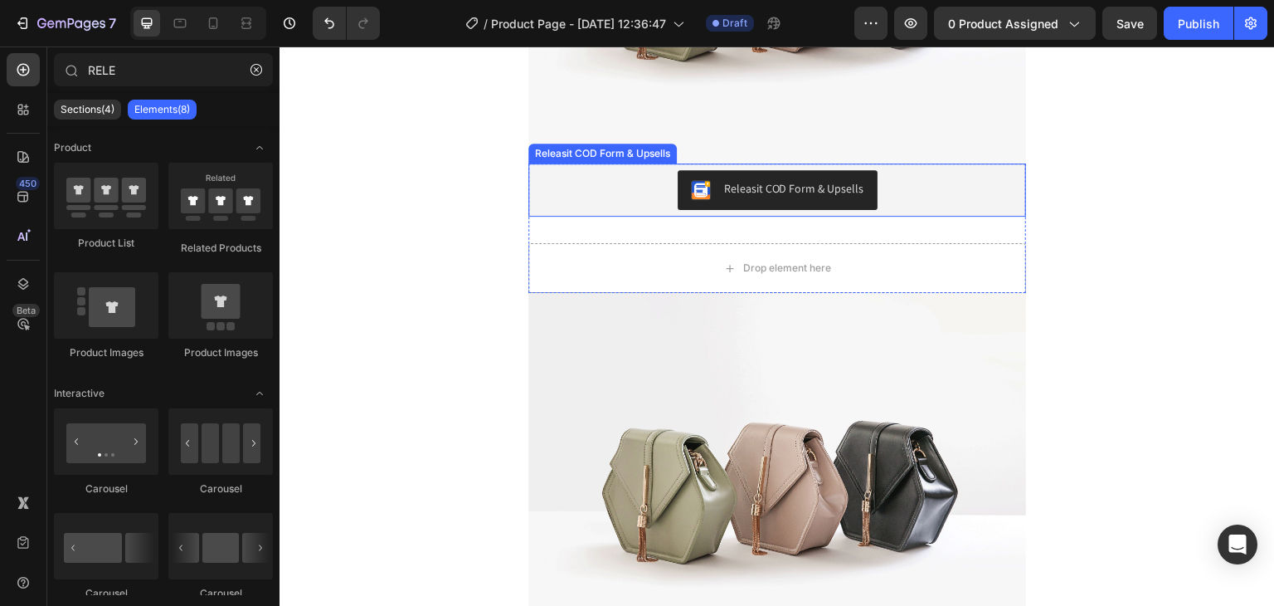
click at [734, 213] on div "Releasit COD Form & Upsells" at bounding box center [778, 189] width 498 height 53
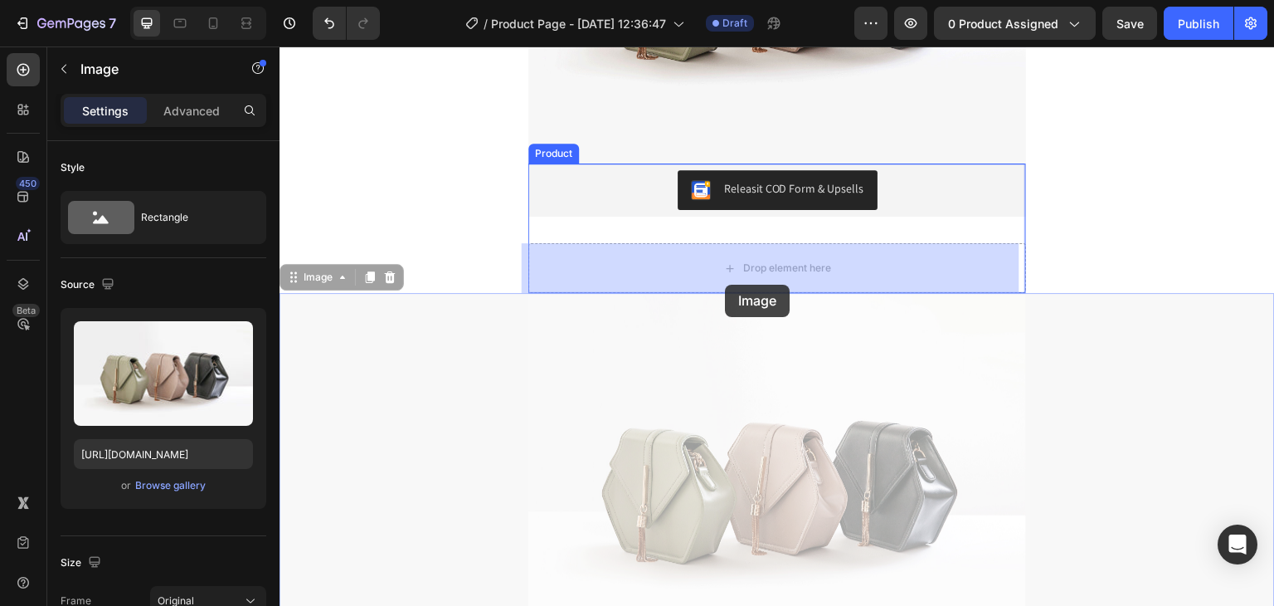
drag, startPoint x: 720, startPoint y: 304, endPoint x: 725, endPoint y: 285, distance: 19.7
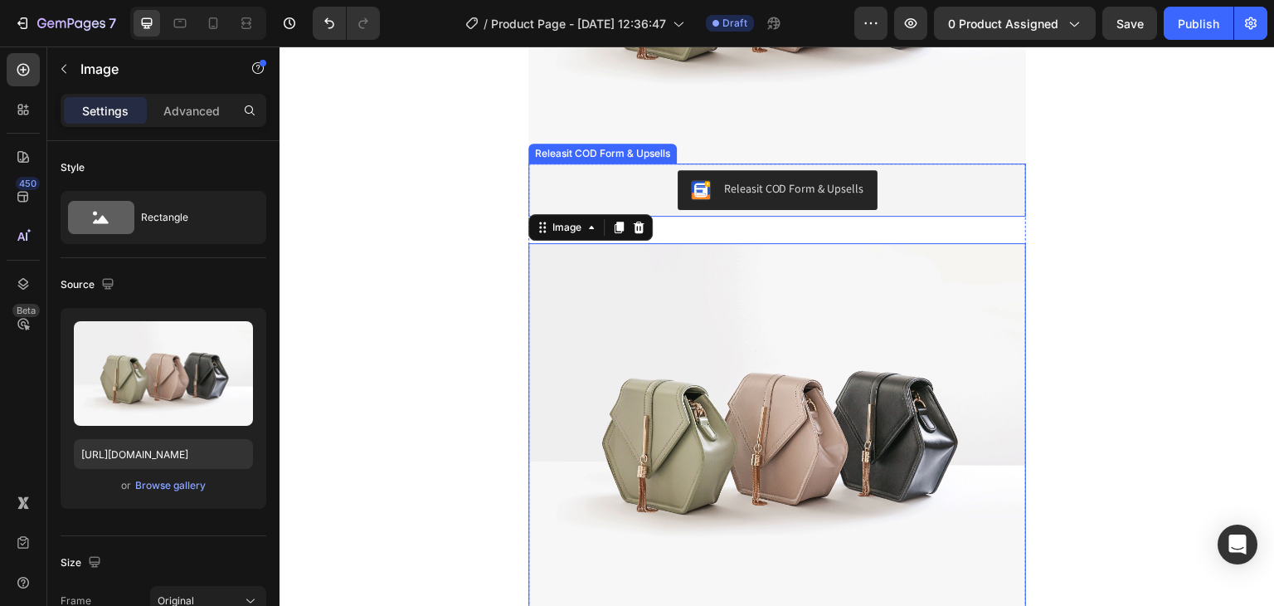
click at [779, 197] on div "Releasit COD Form & Upsells" at bounding box center [777, 190] width 173 height 20
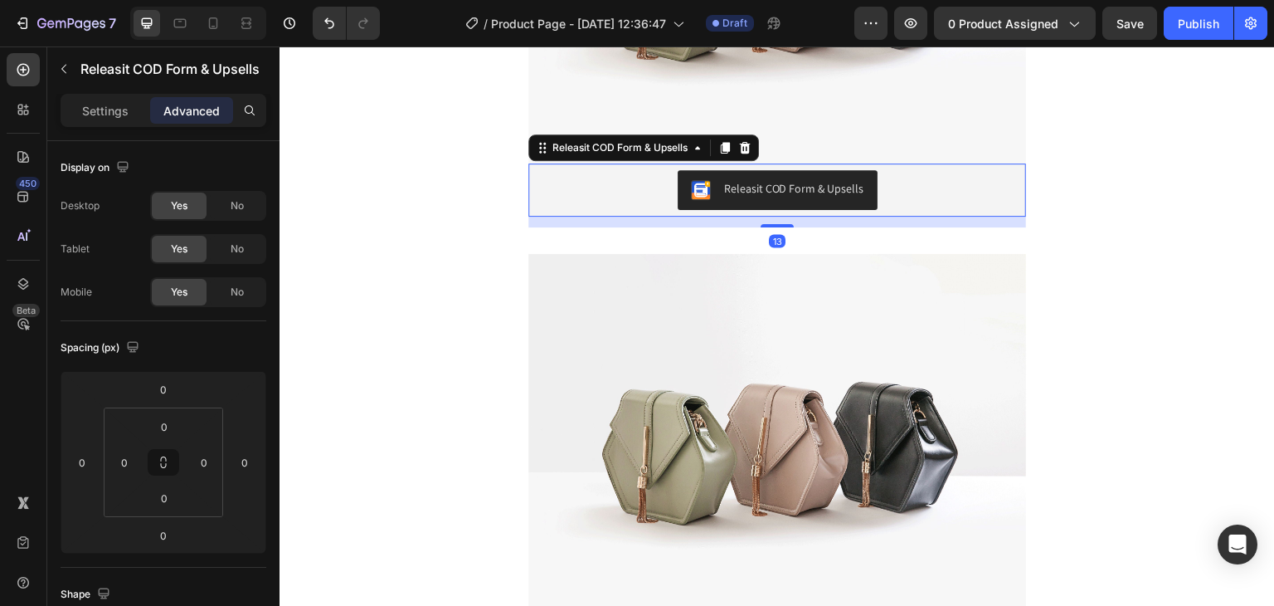
drag, startPoint x: 776, startPoint y: 215, endPoint x: 777, endPoint y: 226, distance: 10.8
click at [777, 226] on div at bounding box center [777, 225] width 33 height 3
type input "13"
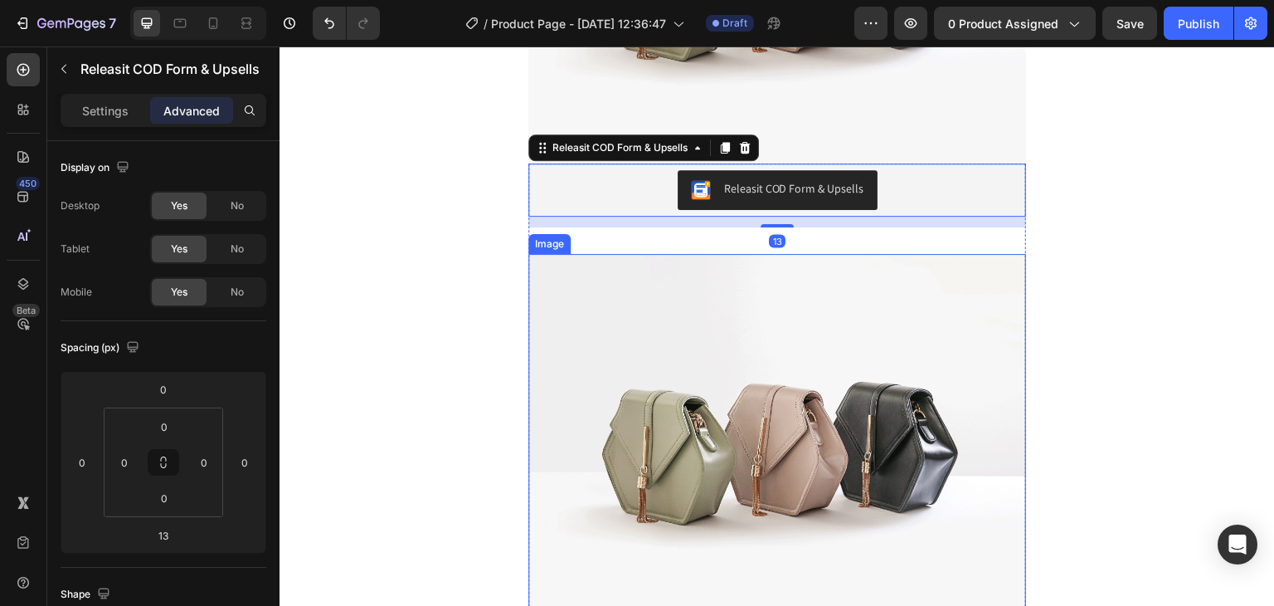
click at [758, 266] on img at bounding box center [778, 440] width 498 height 373
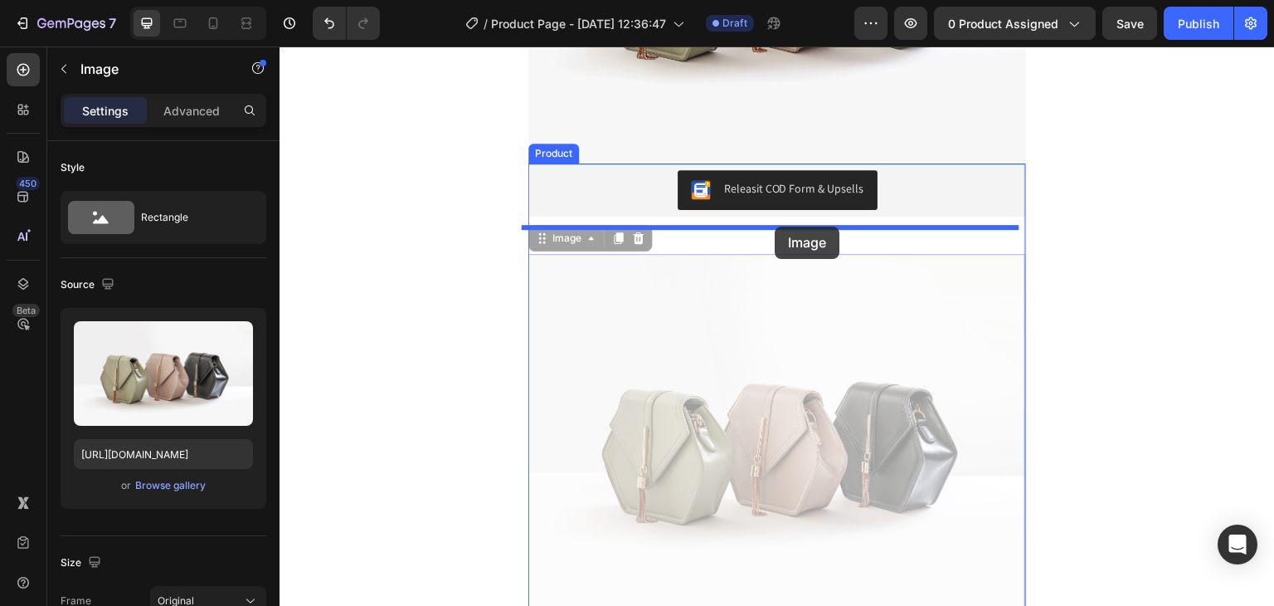
drag, startPoint x: 758, startPoint y: 266, endPoint x: 775, endPoint y: 227, distance: 42.4
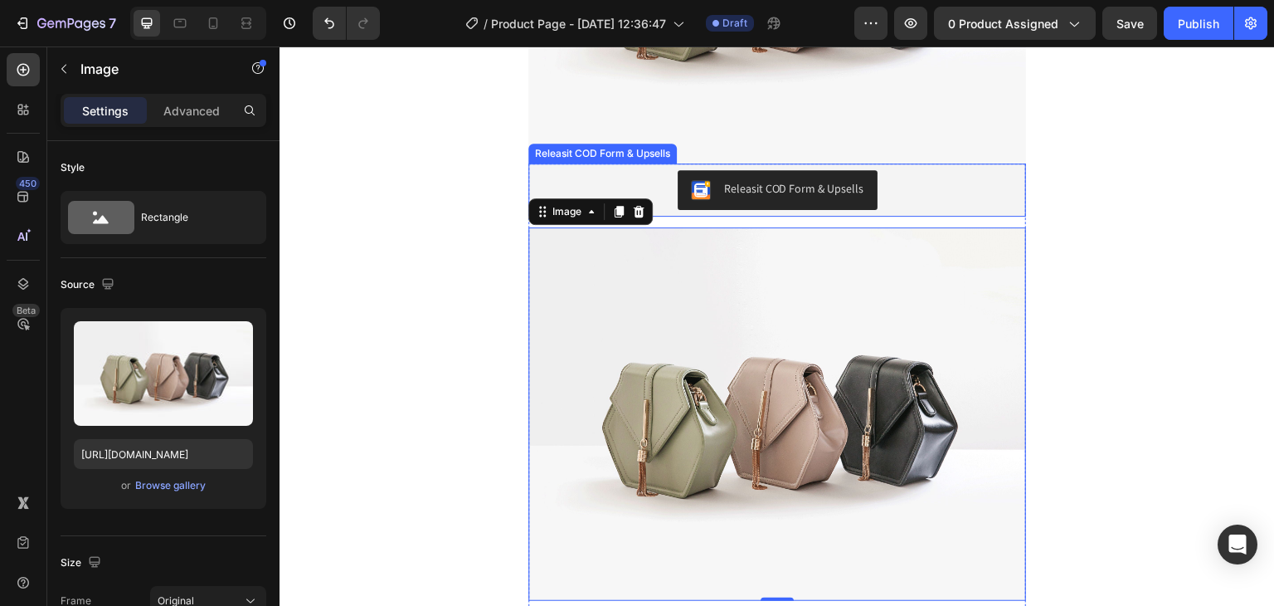
click at [774, 200] on button "Releasit COD Form & Upsells" at bounding box center [778, 190] width 200 height 40
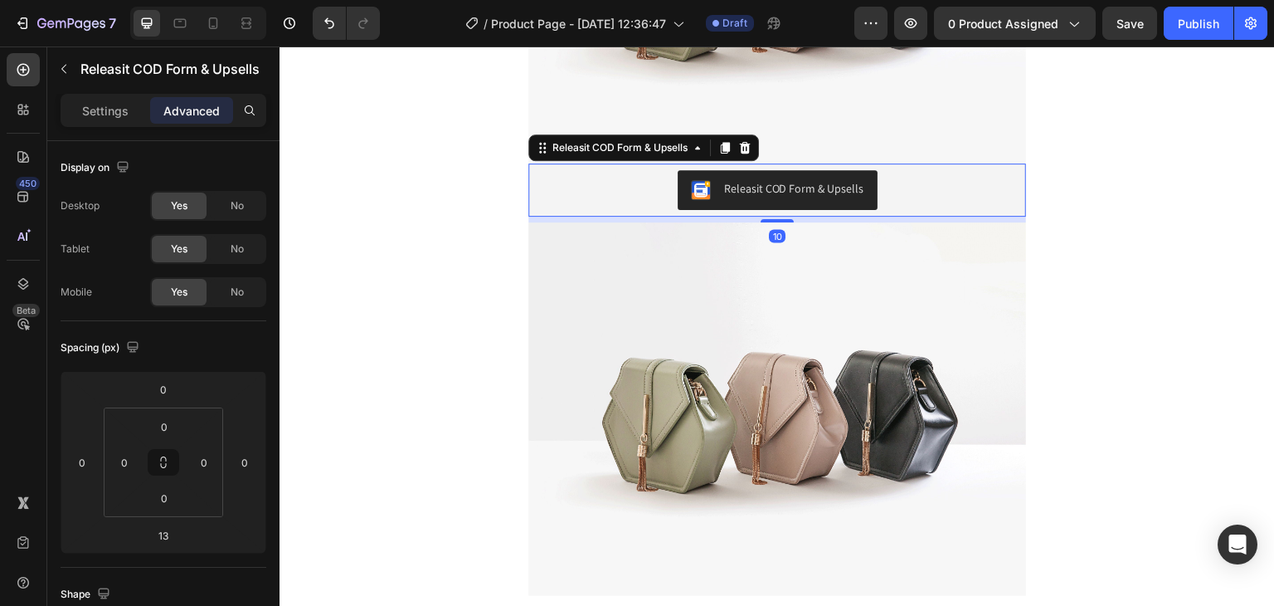
drag, startPoint x: 771, startPoint y: 225, endPoint x: 781, endPoint y: 203, distance: 23.8
click at [781, 203] on div "Releasit COD Form & Upsells Releasit COD Form & Upsells 10" at bounding box center [778, 189] width 498 height 53
type input "0"
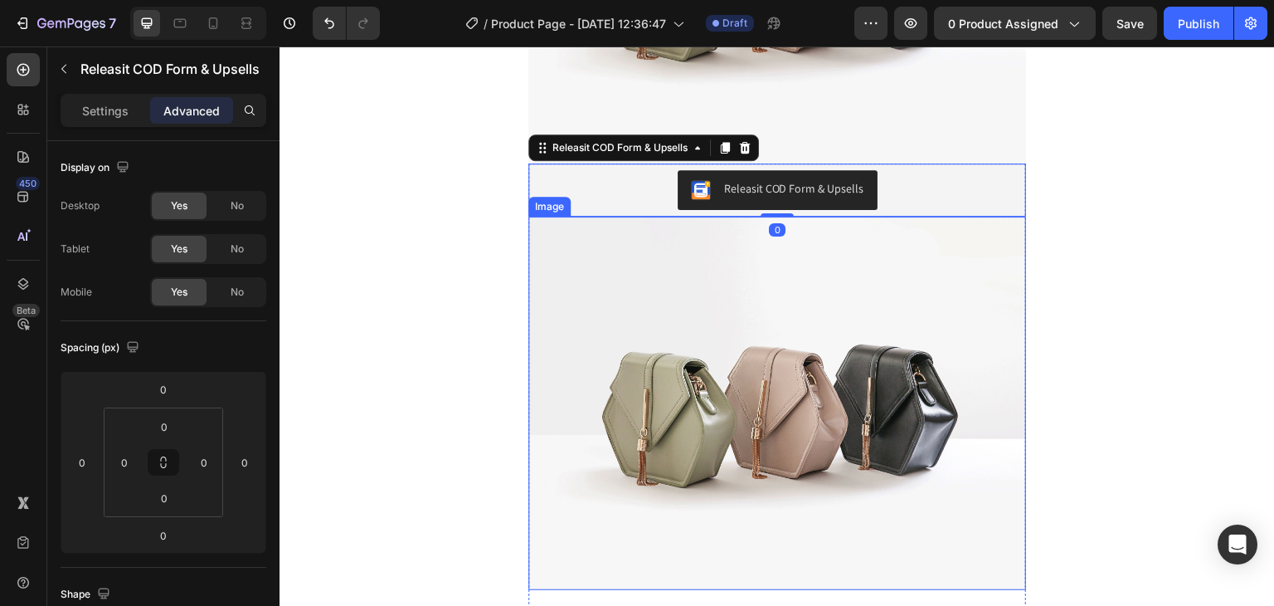
click at [672, 269] on img at bounding box center [778, 403] width 498 height 373
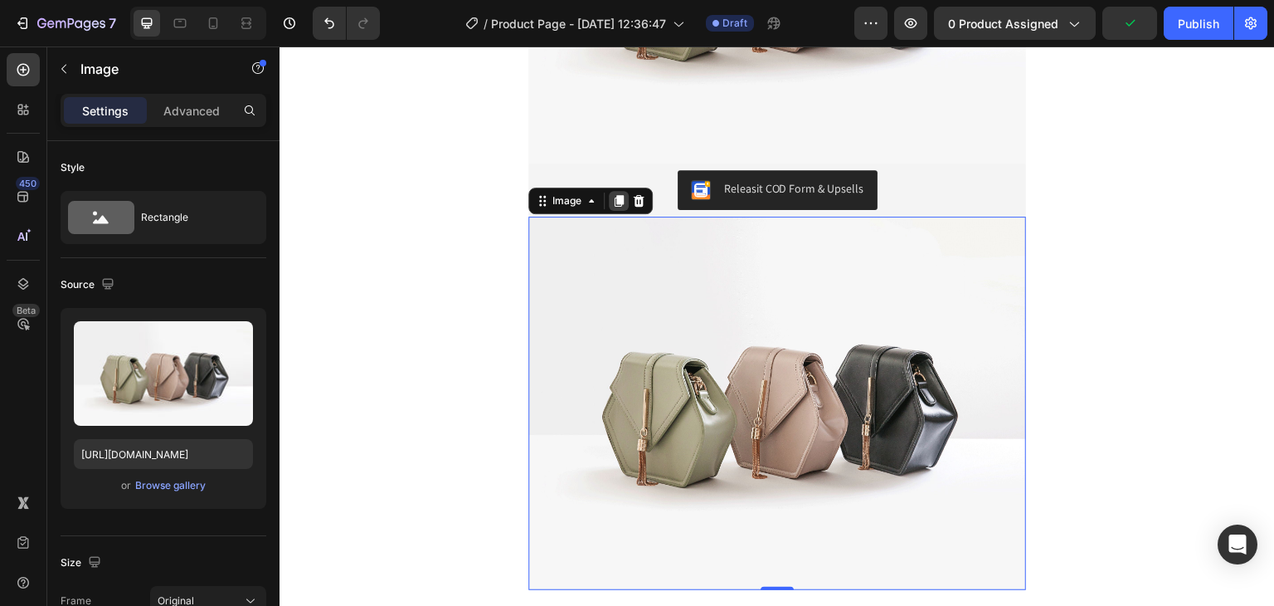
click at [615, 205] on icon at bounding box center [619, 201] width 9 height 12
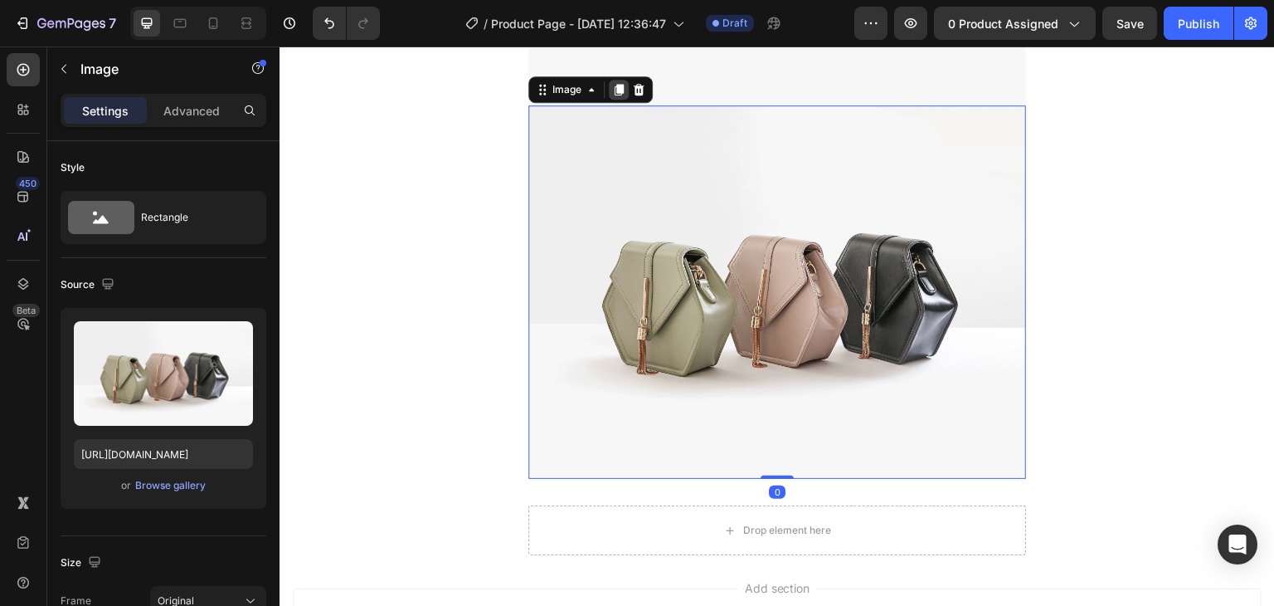
click at [615, 90] on icon at bounding box center [619, 90] width 9 height 12
click at [615, 90] on icon at bounding box center [619, 89] width 9 height 12
click at [615, 90] on icon at bounding box center [619, 91] width 9 height 12
click at [615, 90] on icon at bounding box center [619, 90] width 9 height 12
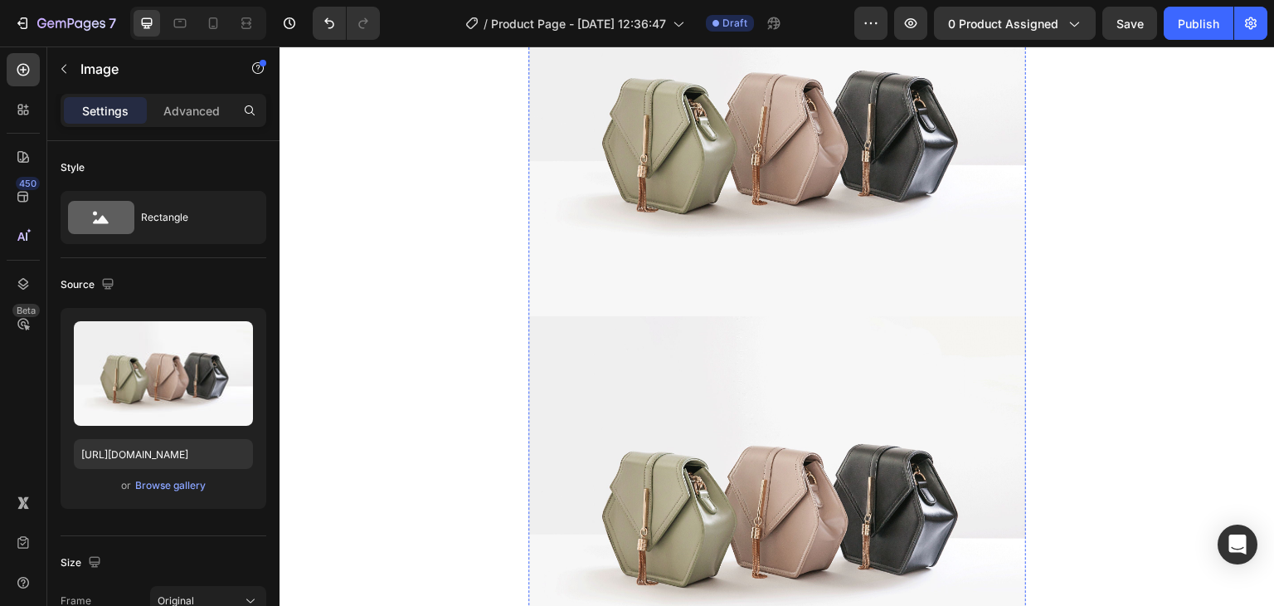
scroll to position [1689, 0]
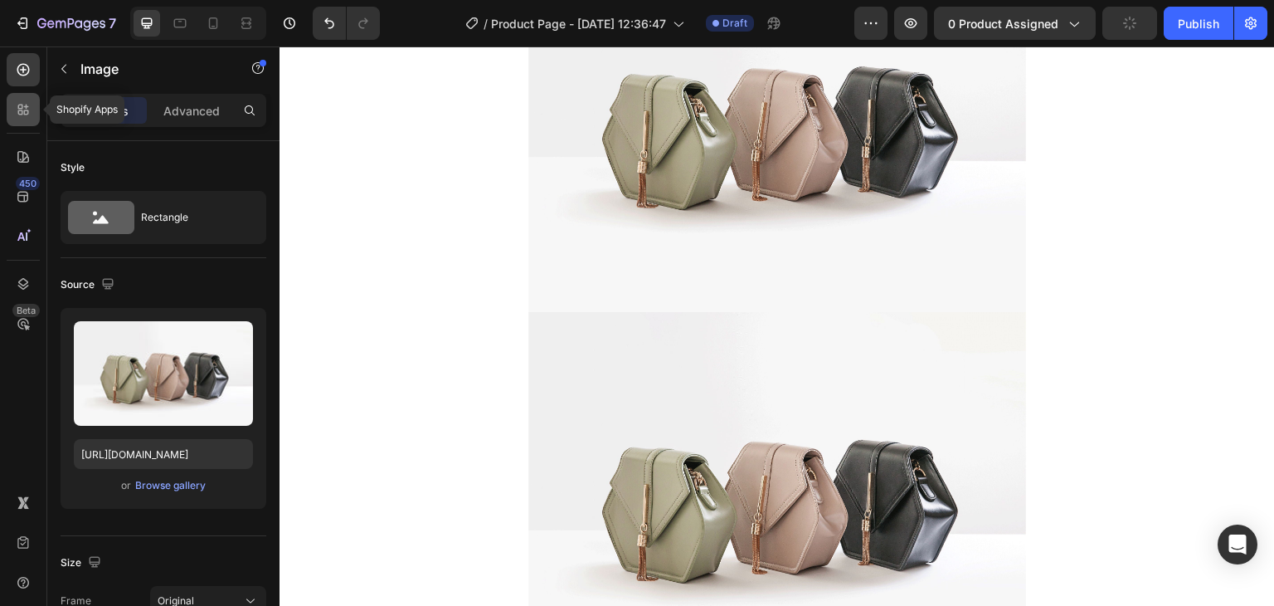
click at [20, 114] on icon at bounding box center [20, 112] width 5 height 5
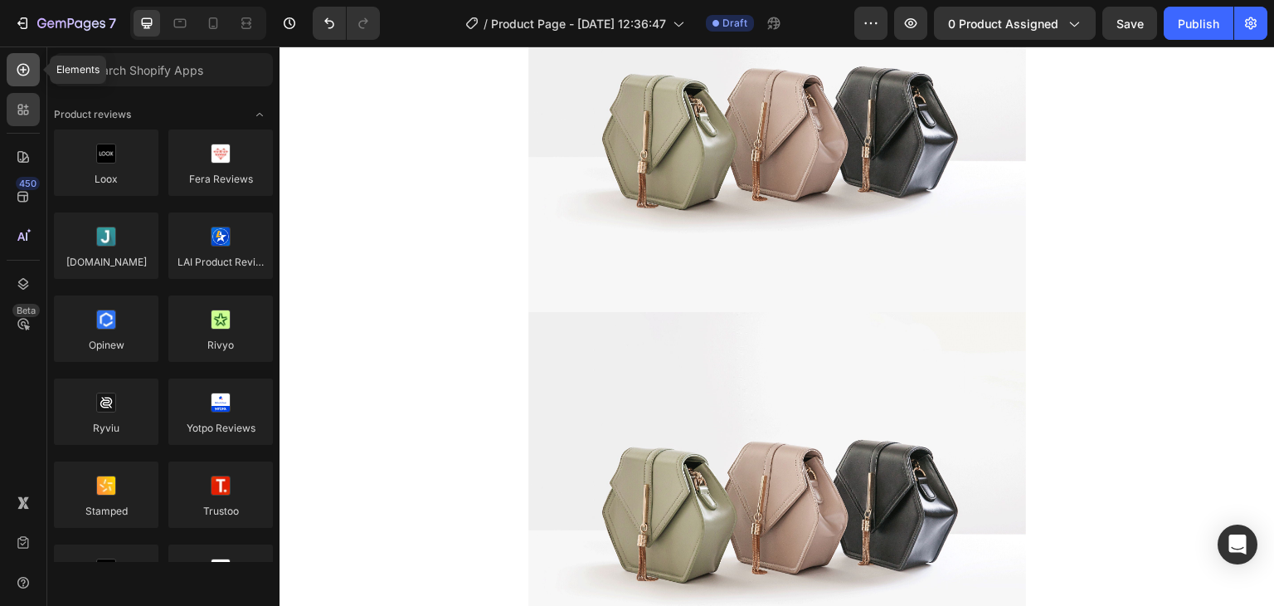
click at [13, 85] on div at bounding box center [23, 69] width 33 height 33
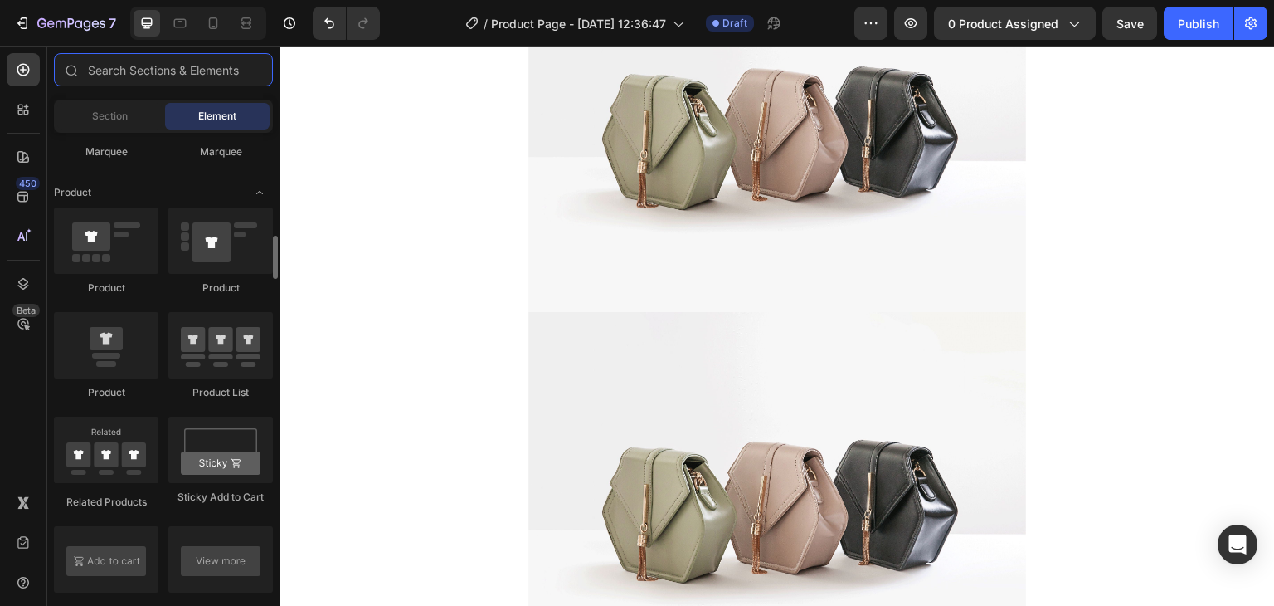
scroll to position [1991, 0]
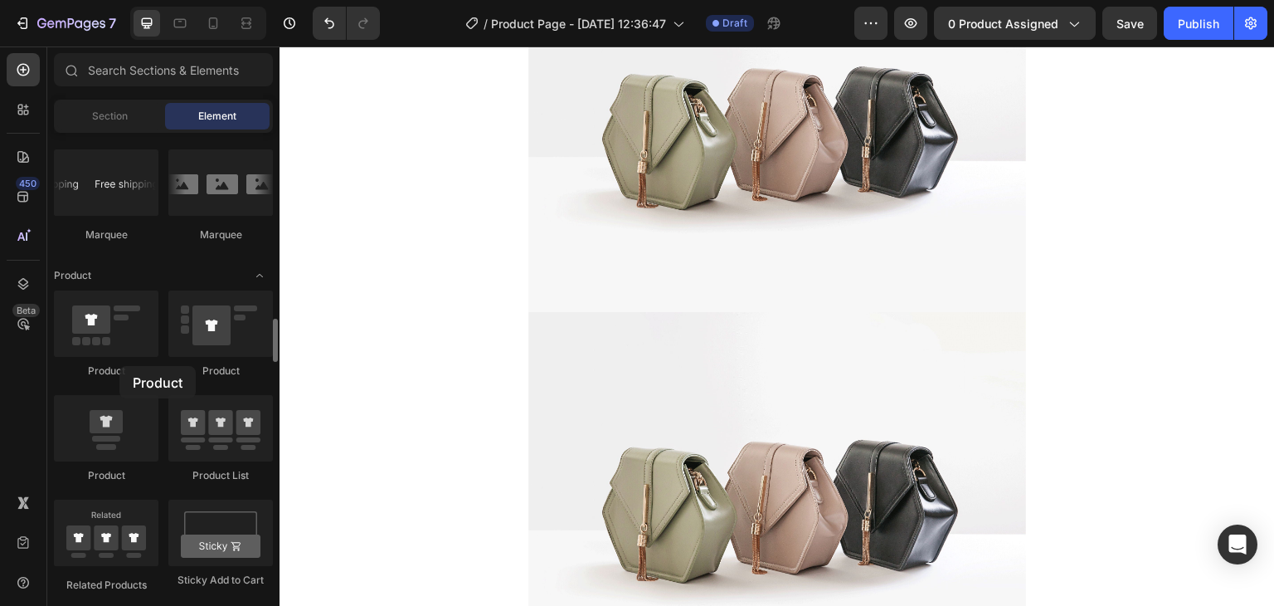
drag, startPoint x: 126, startPoint y: 422, endPoint x: 133, endPoint y: 359, distance: 63.4
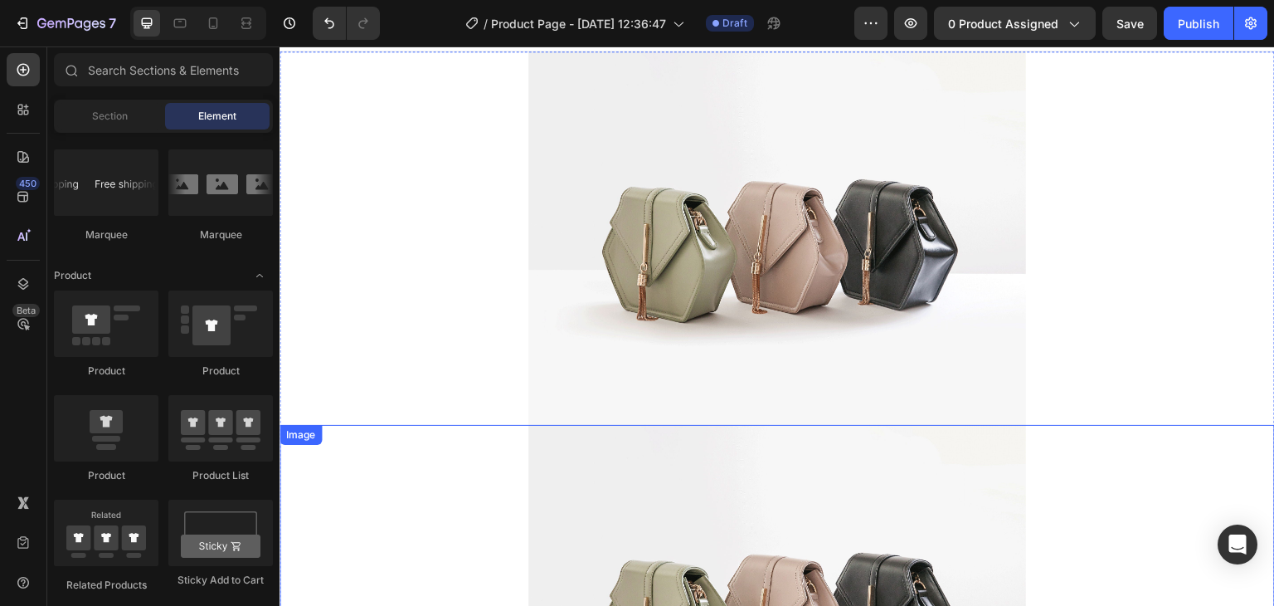
scroll to position [0, 0]
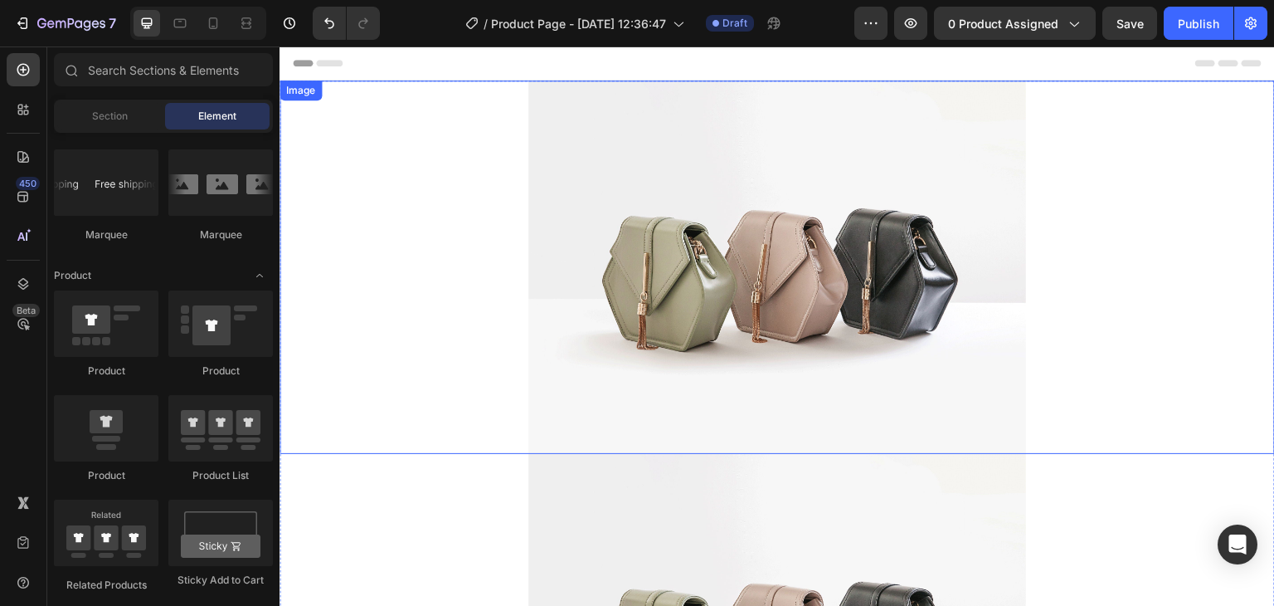
click at [753, 281] on img at bounding box center [778, 266] width 498 height 373
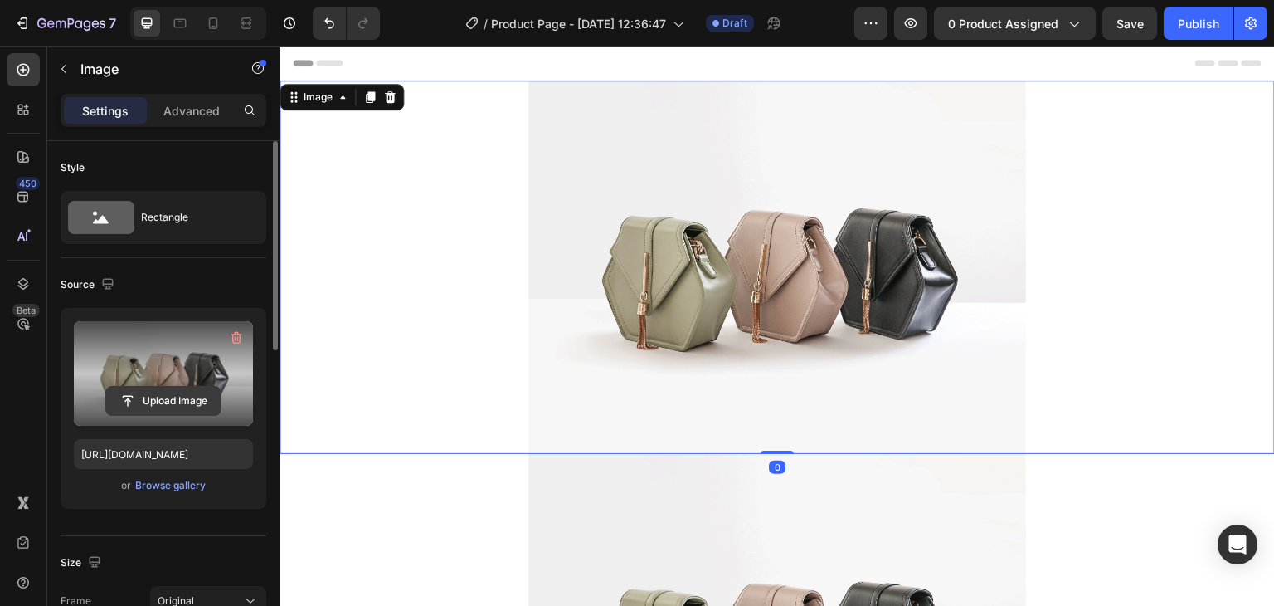
click at [161, 402] on input "file" at bounding box center [163, 401] width 115 height 28
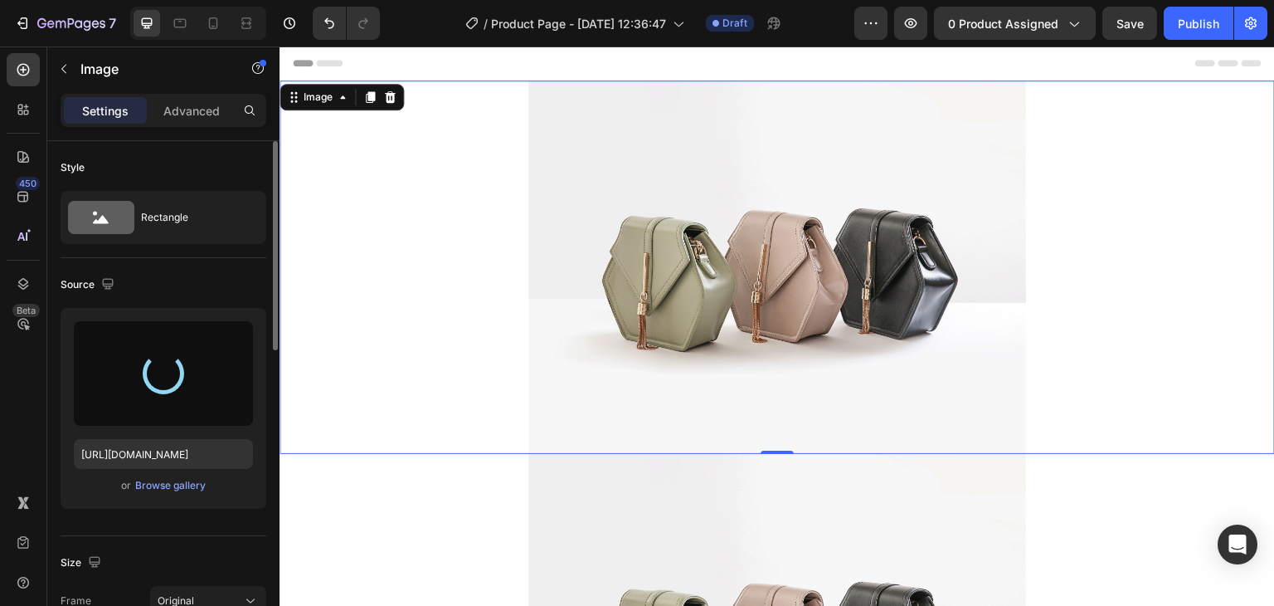
type input "[URL][DOMAIN_NAME]"
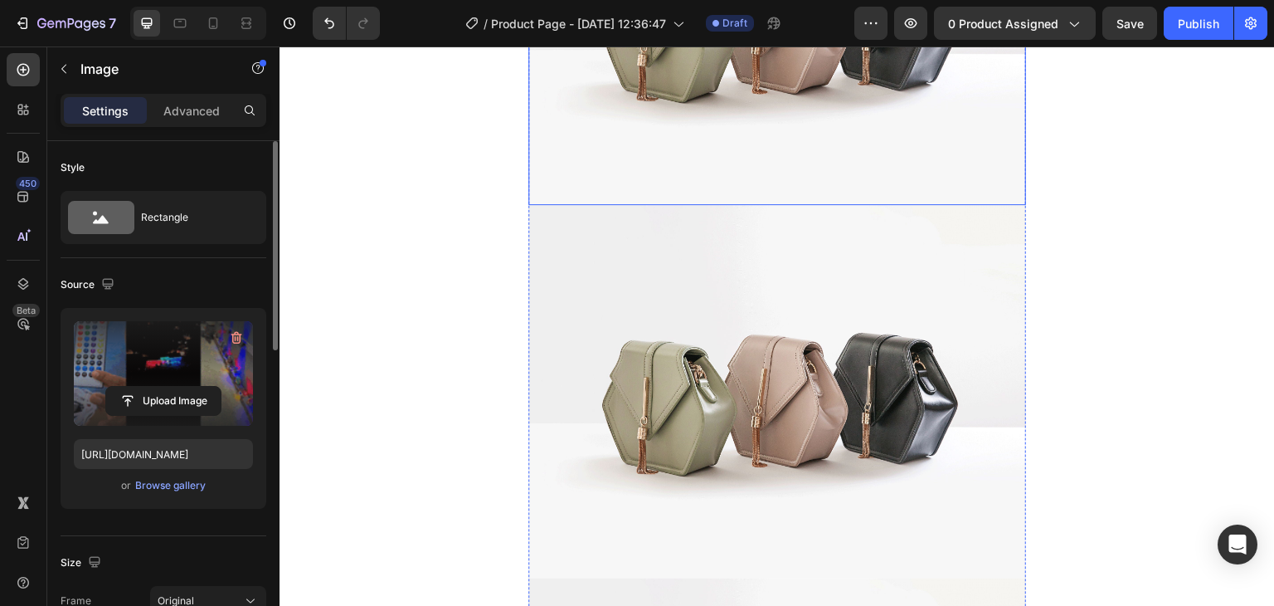
scroll to position [1328, 0]
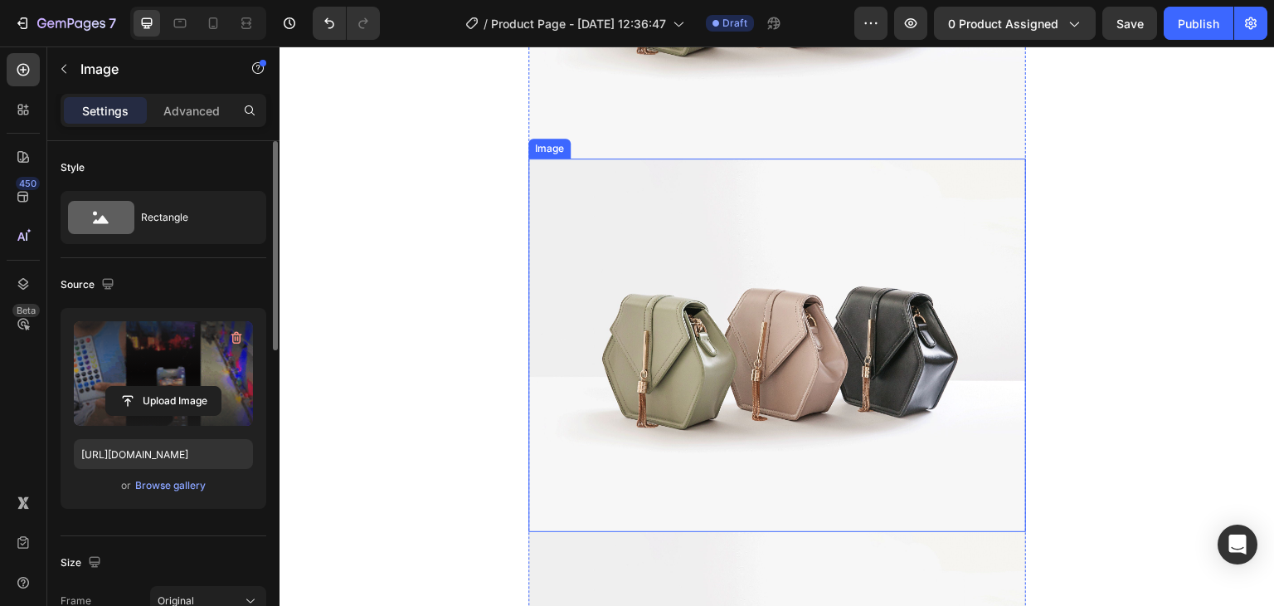
click at [785, 334] on img at bounding box center [778, 344] width 498 height 373
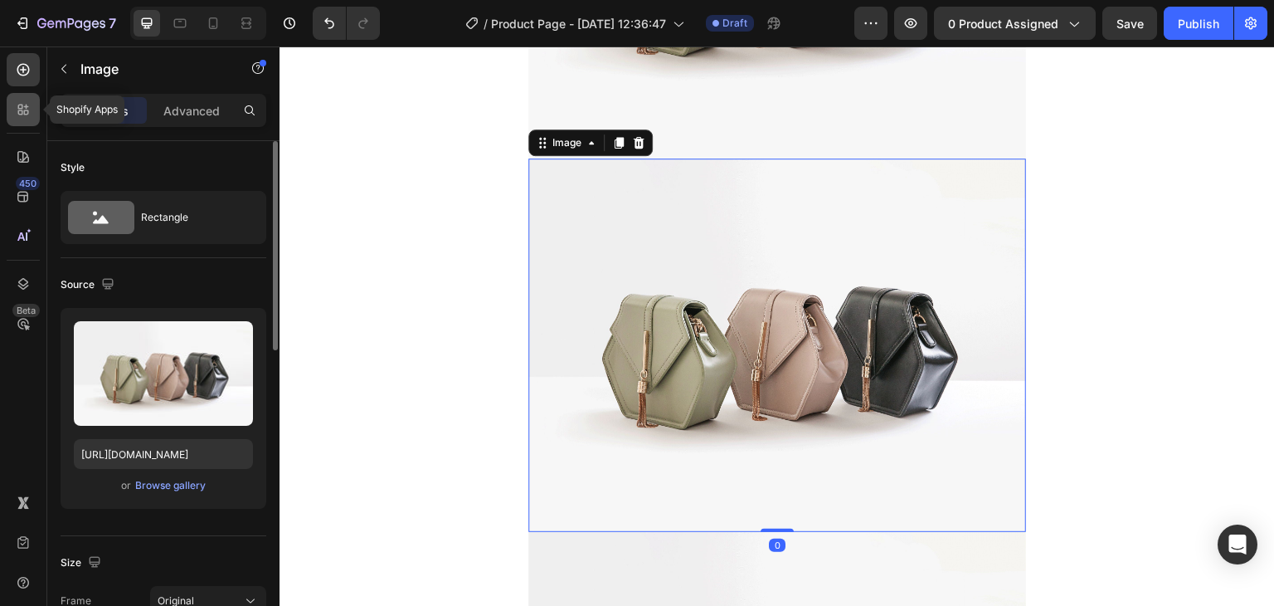
click at [16, 123] on div at bounding box center [23, 109] width 33 height 33
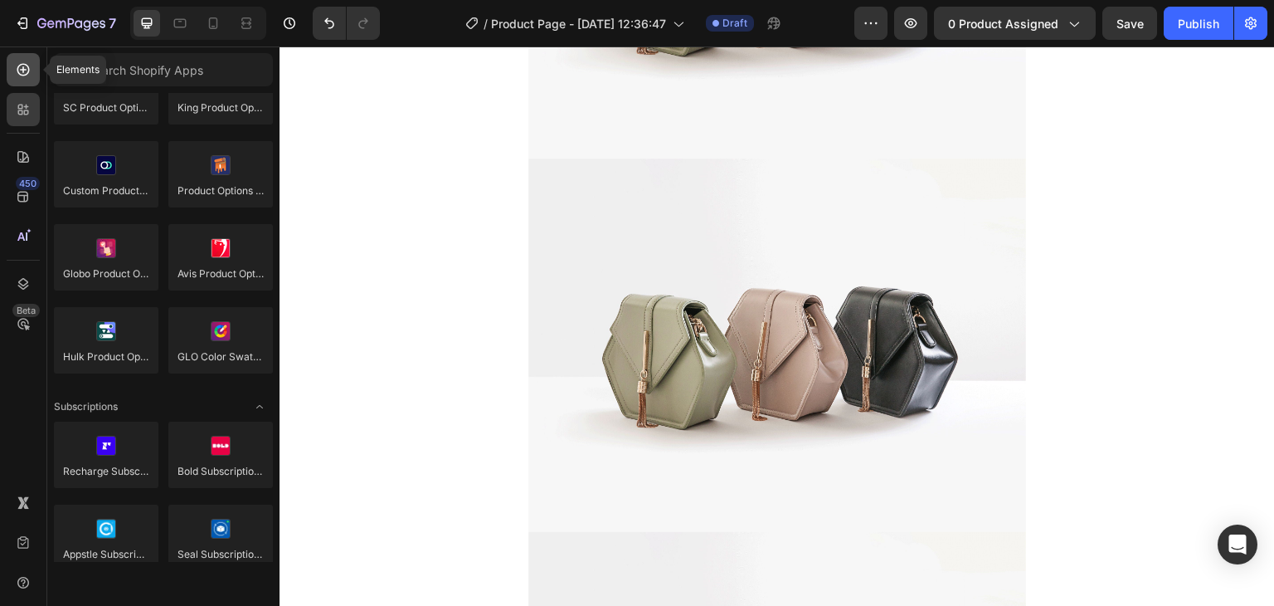
click at [24, 71] on icon at bounding box center [23, 69] width 17 height 17
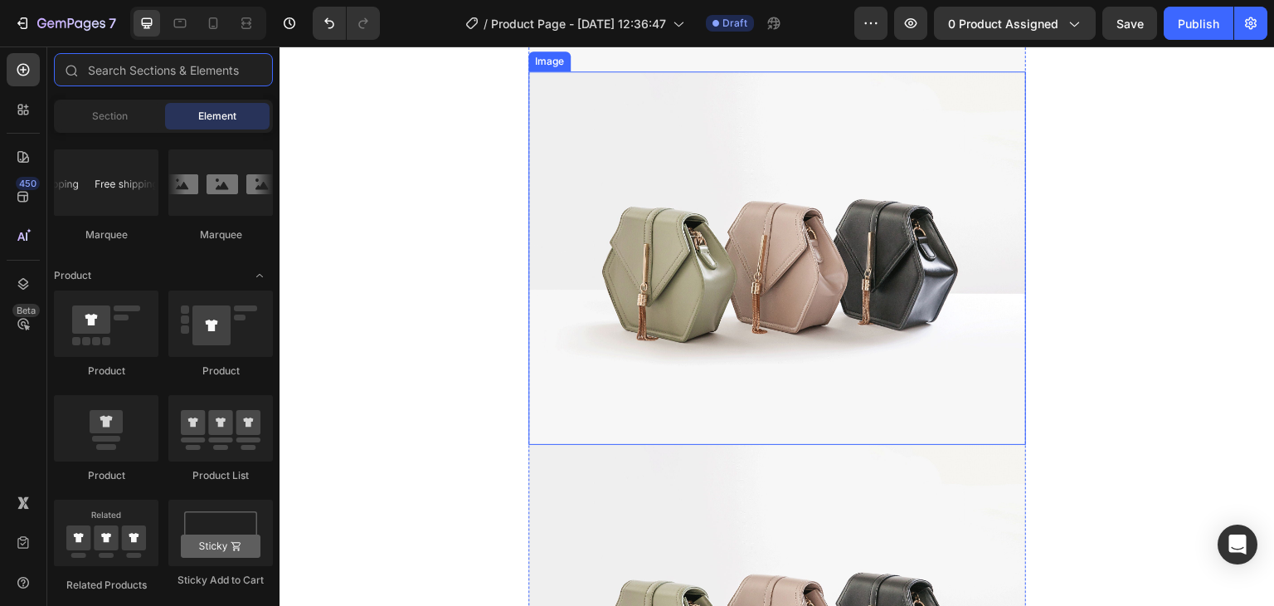
scroll to position [1079, 0]
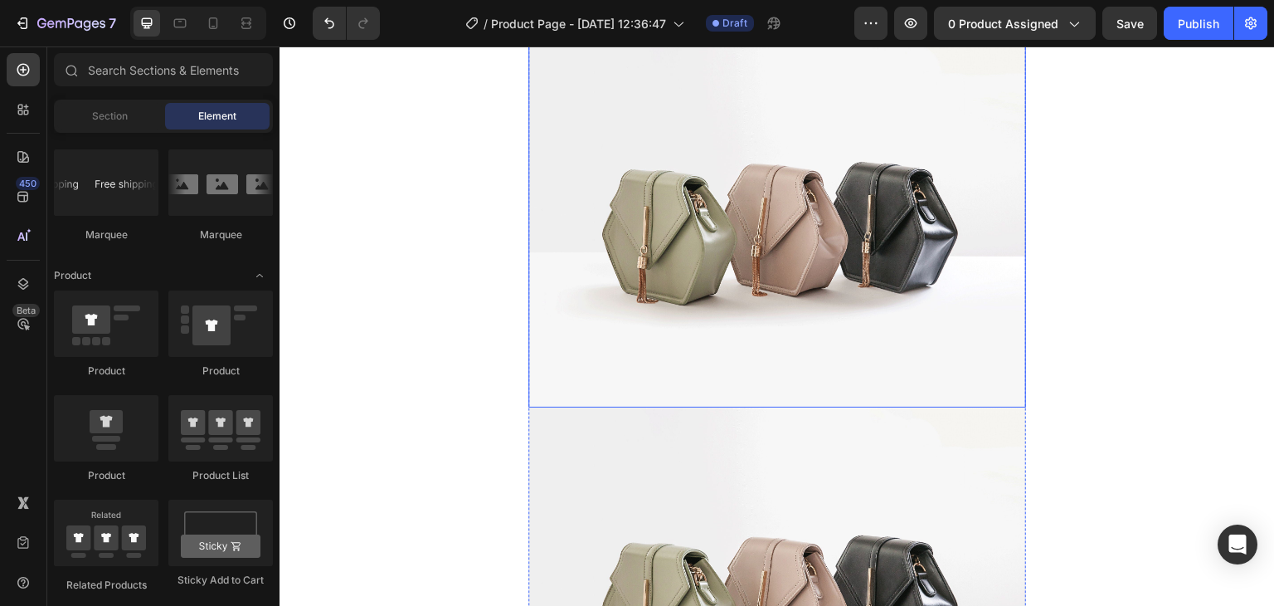
click at [730, 493] on img at bounding box center [778, 593] width 498 height 373
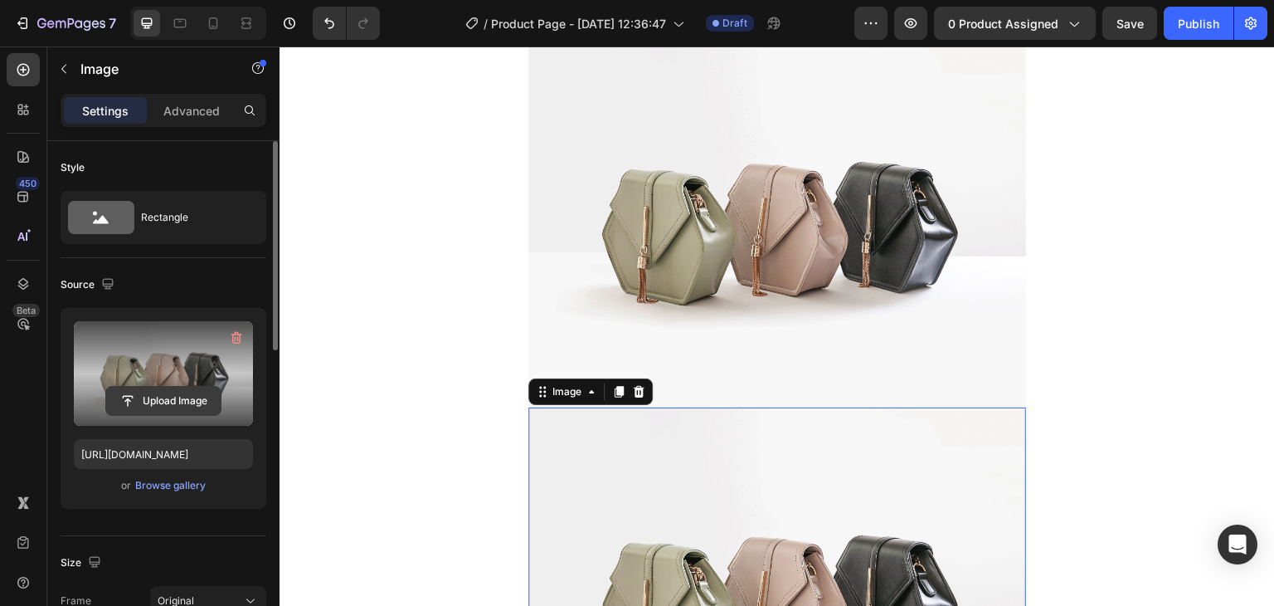
click at [157, 398] on input "file" at bounding box center [163, 401] width 115 height 28
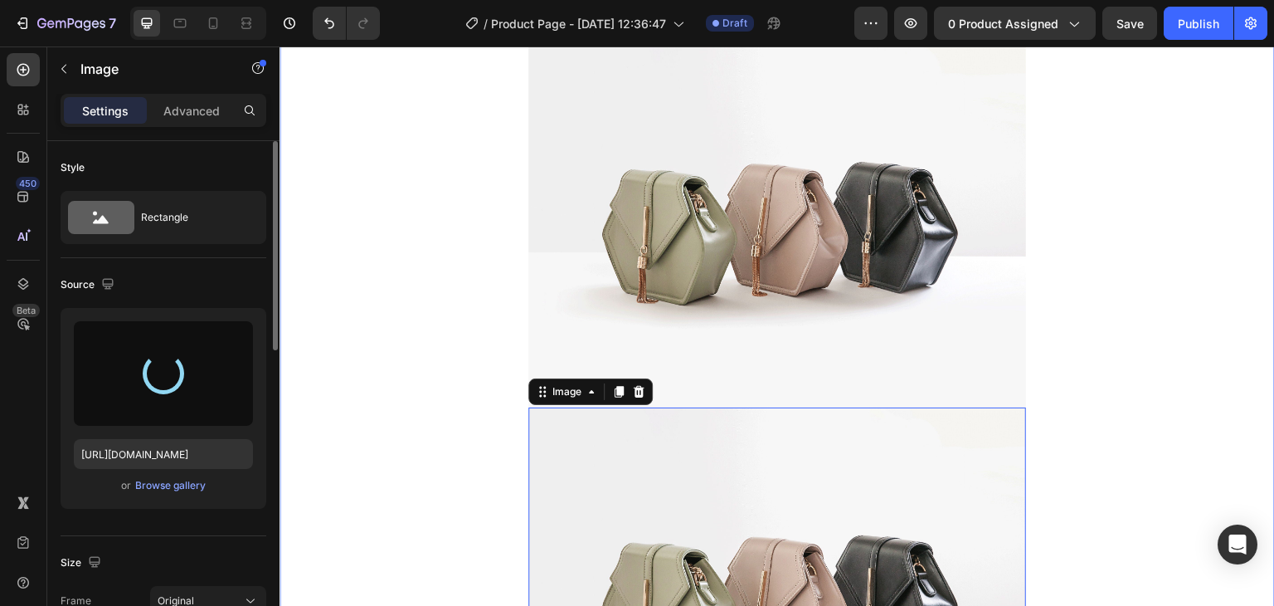
type input "[URL][DOMAIN_NAME]"
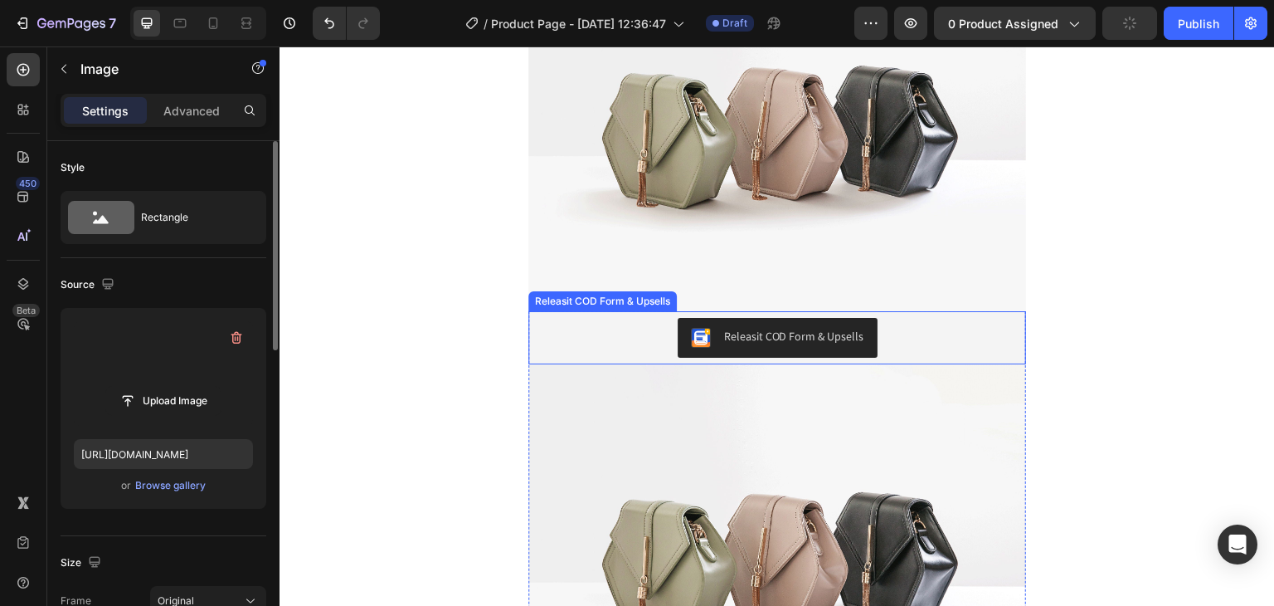
scroll to position [166, 0]
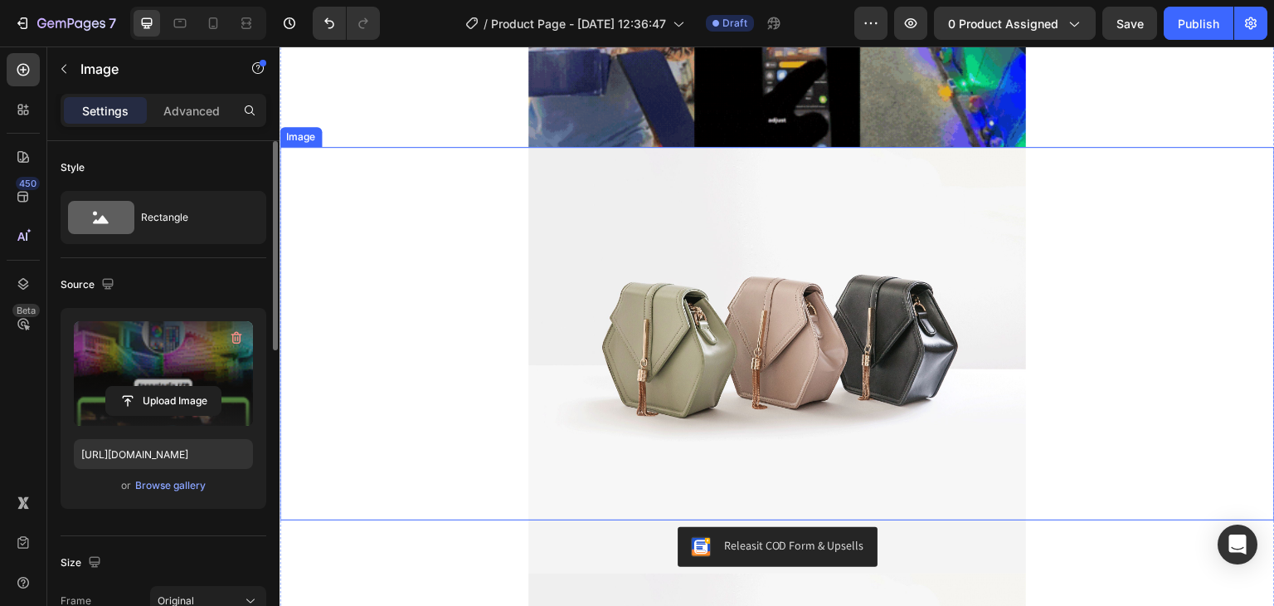
click at [708, 337] on img at bounding box center [778, 333] width 498 height 373
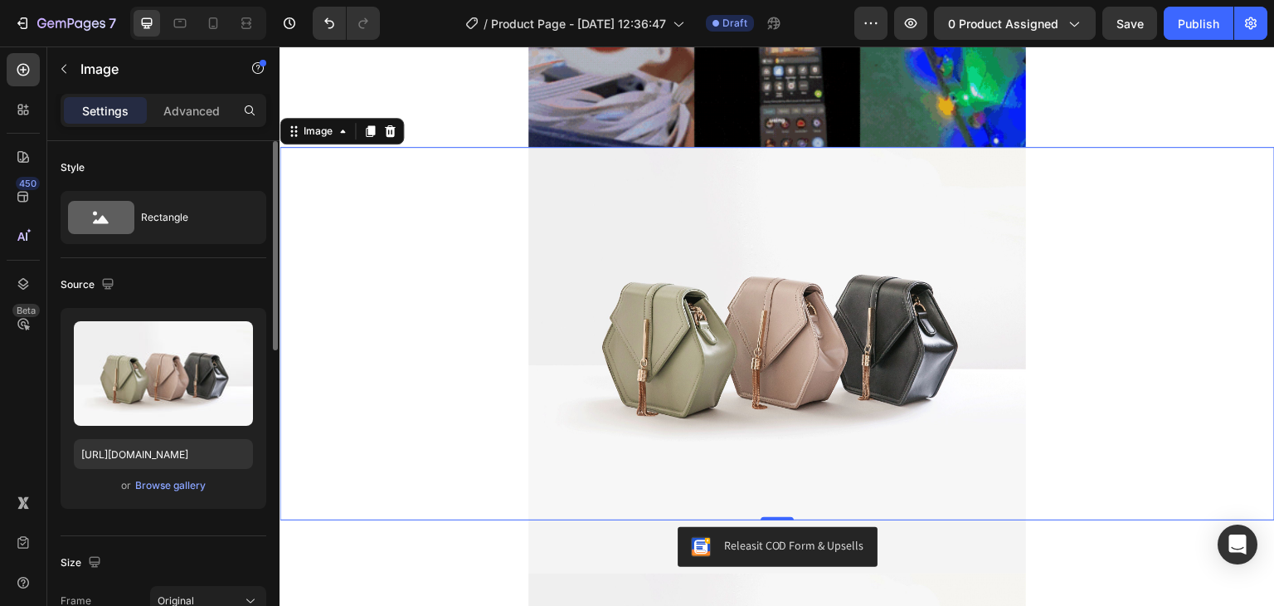
click at [851, 383] on img at bounding box center [778, 333] width 498 height 373
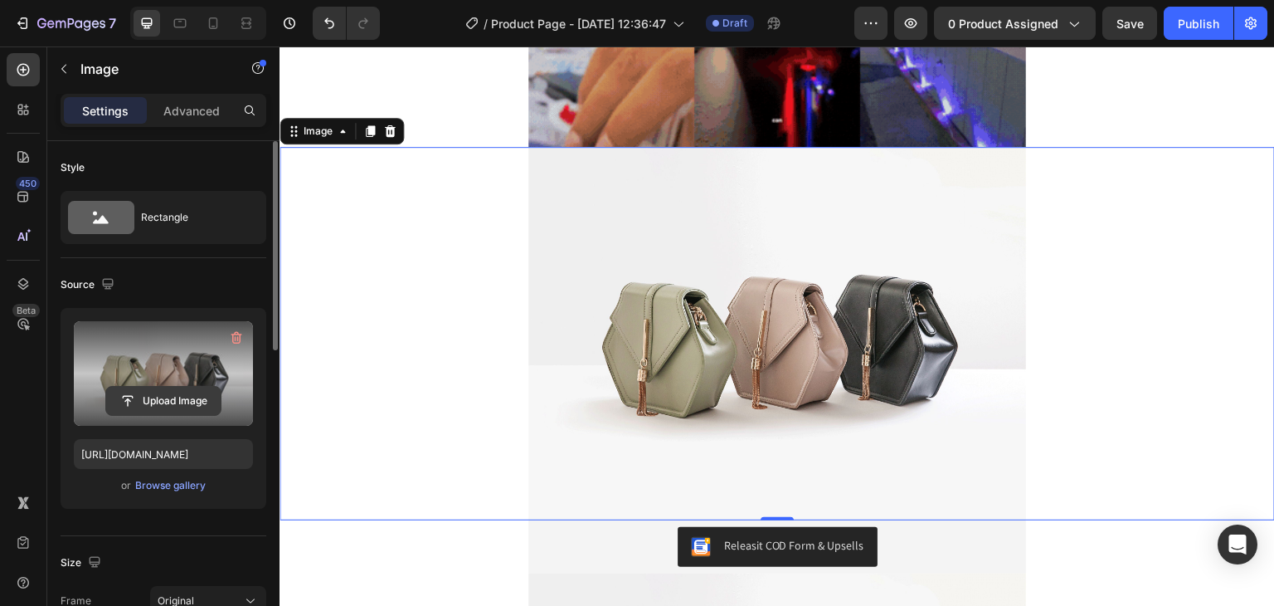
click at [189, 397] on input "file" at bounding box center [163, 401] width 115 height 28
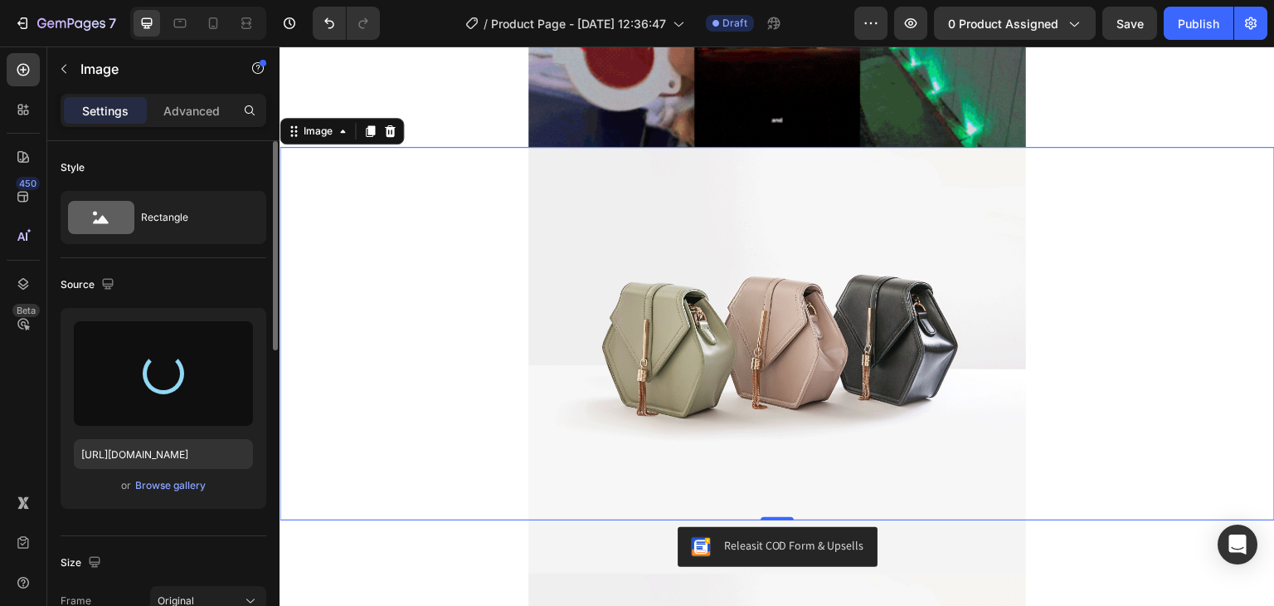
type input "[URL][DOMAIN_NAME]"
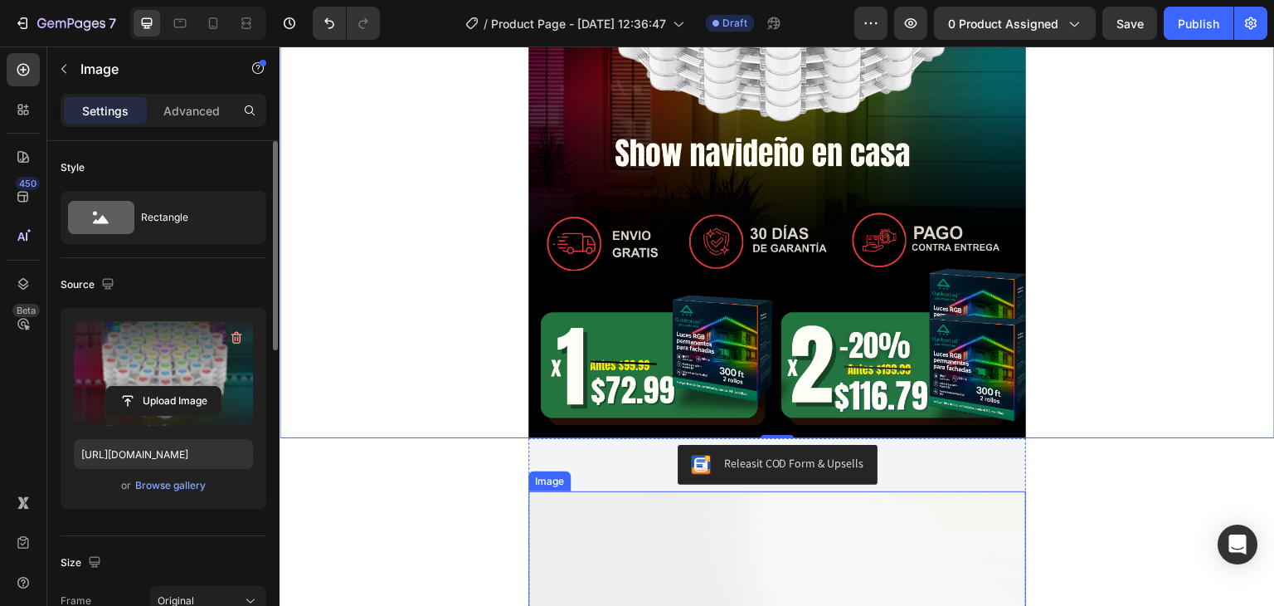
scroll to position [996, 0]
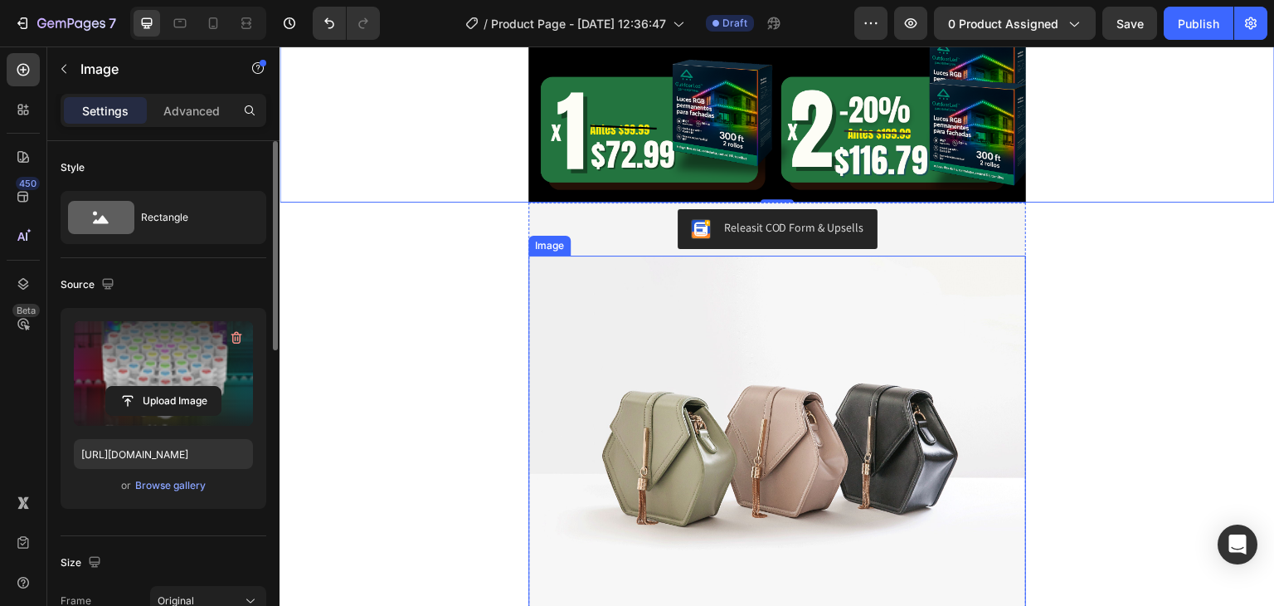
click at [799, 368] on img at bounding box center [778, 442] width 498 height 373
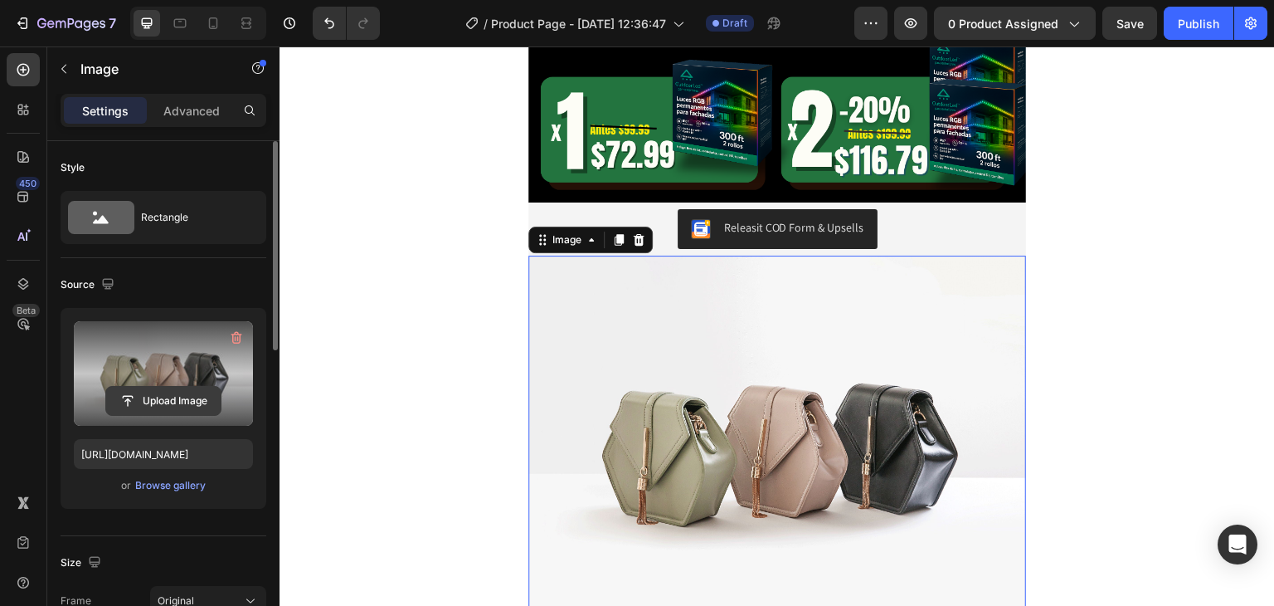
click at [196, 392] on input "file" at bounding box center [163, 401] width 115 height 28
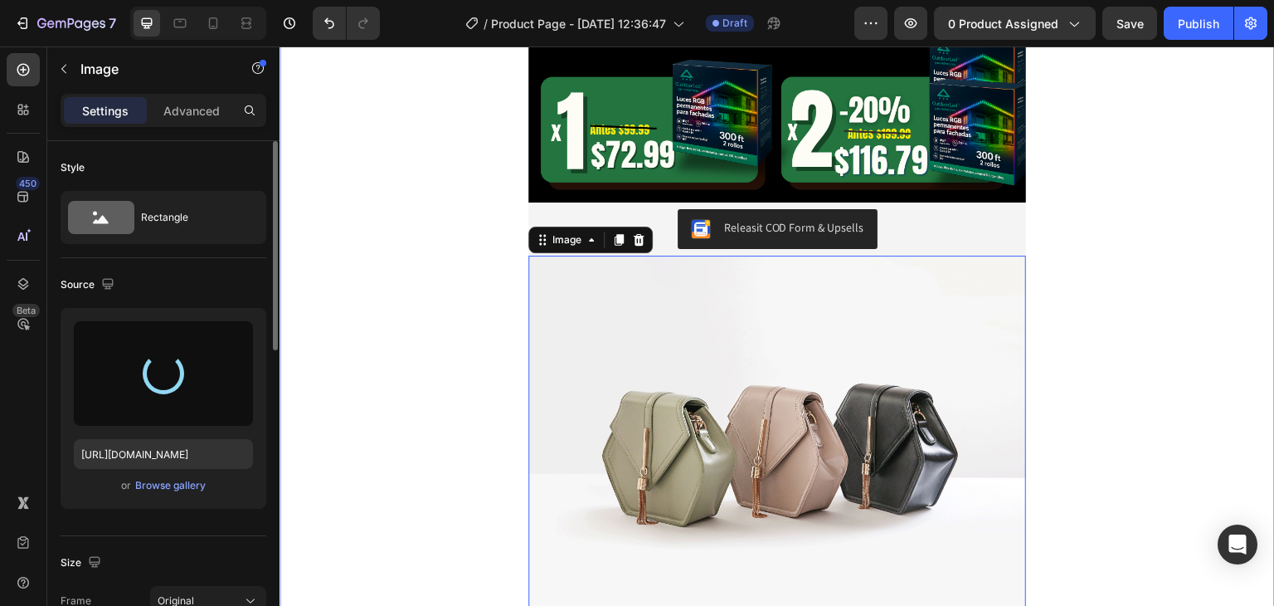
type input "[URL][DOMAIN_NAME]"
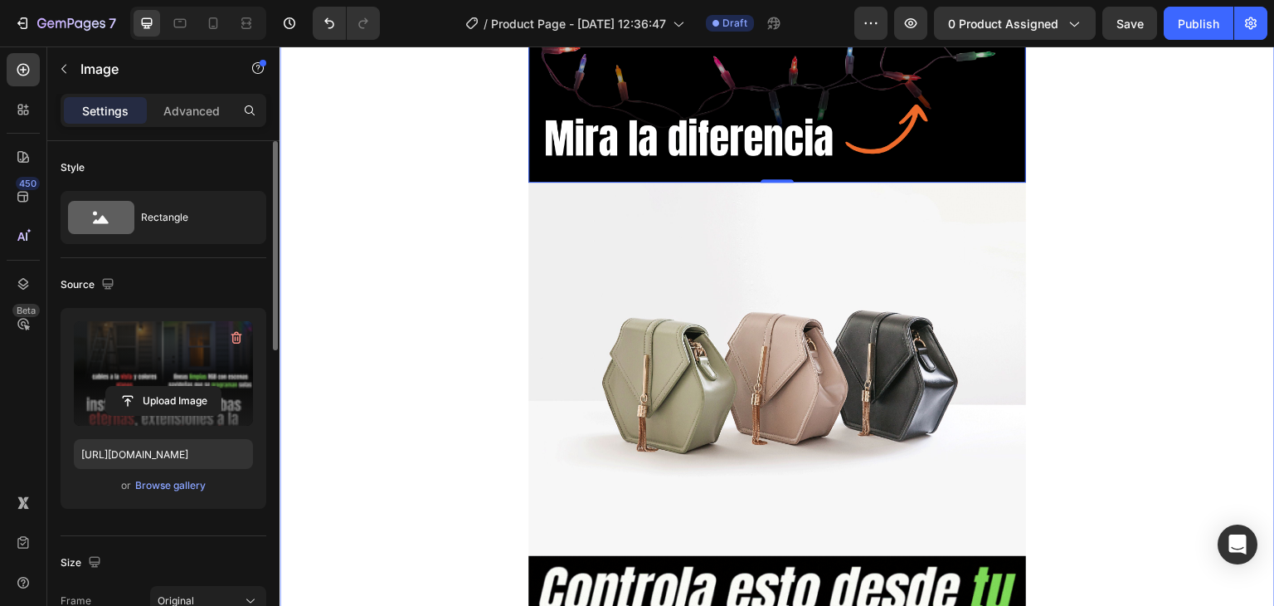
scroll to position [2074, 0]
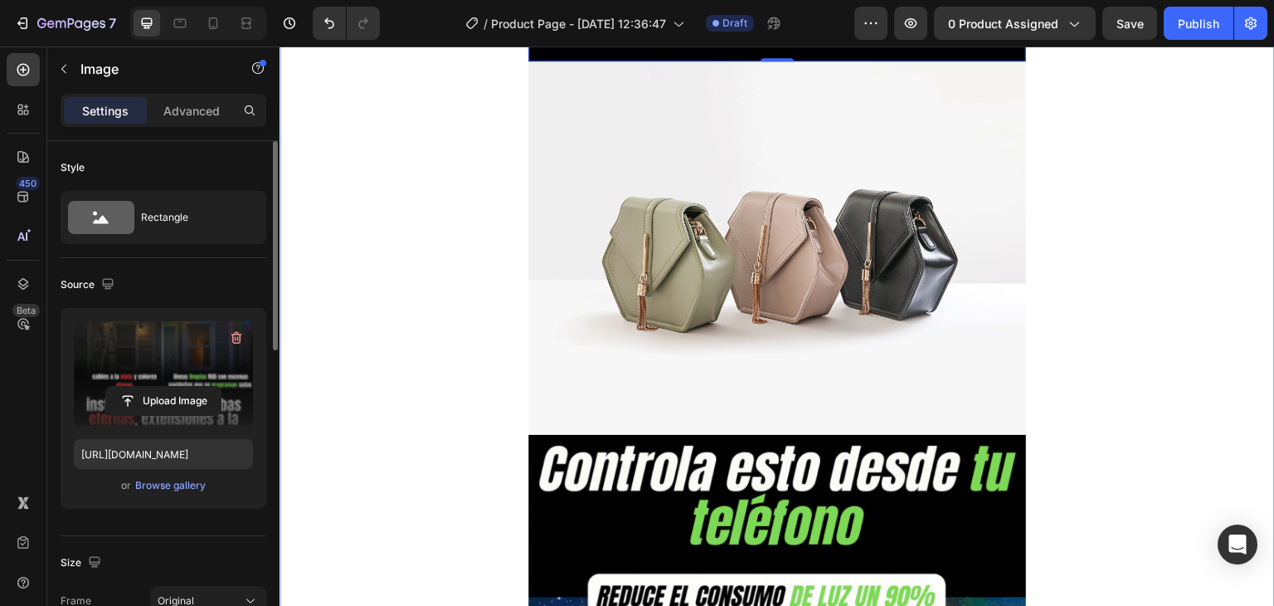
click at [912, 293] on img at bounding box center [778, 247] width 498 height 373
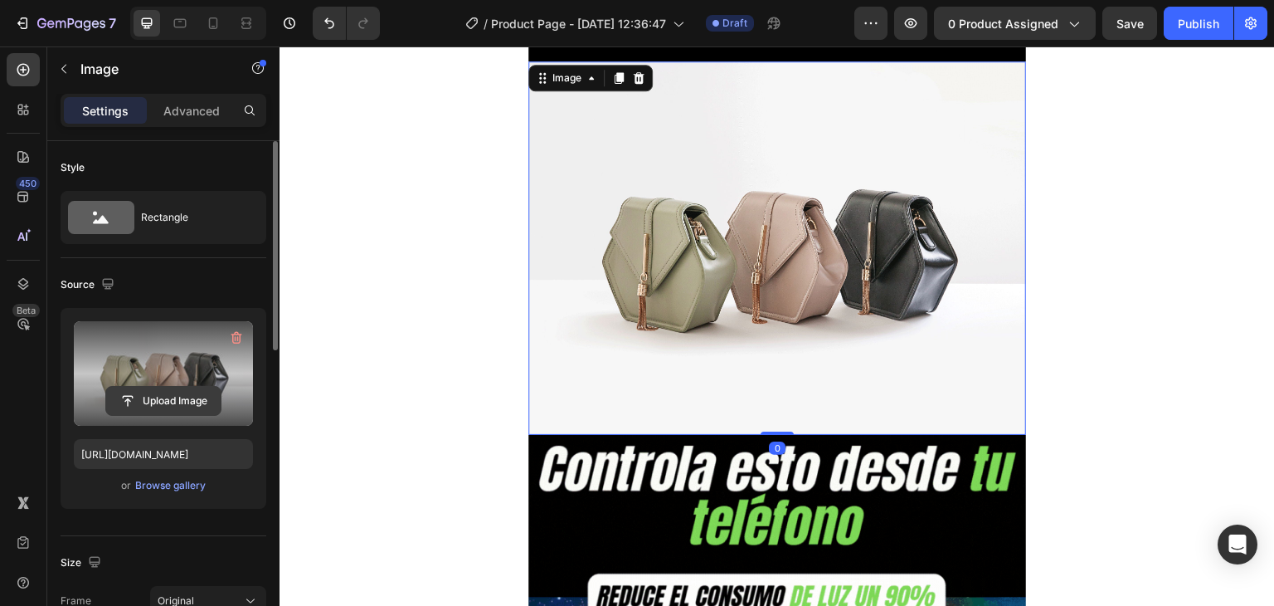
click at [188, 398] on input "file" at bounding box center [163, 401] width 115 height 28
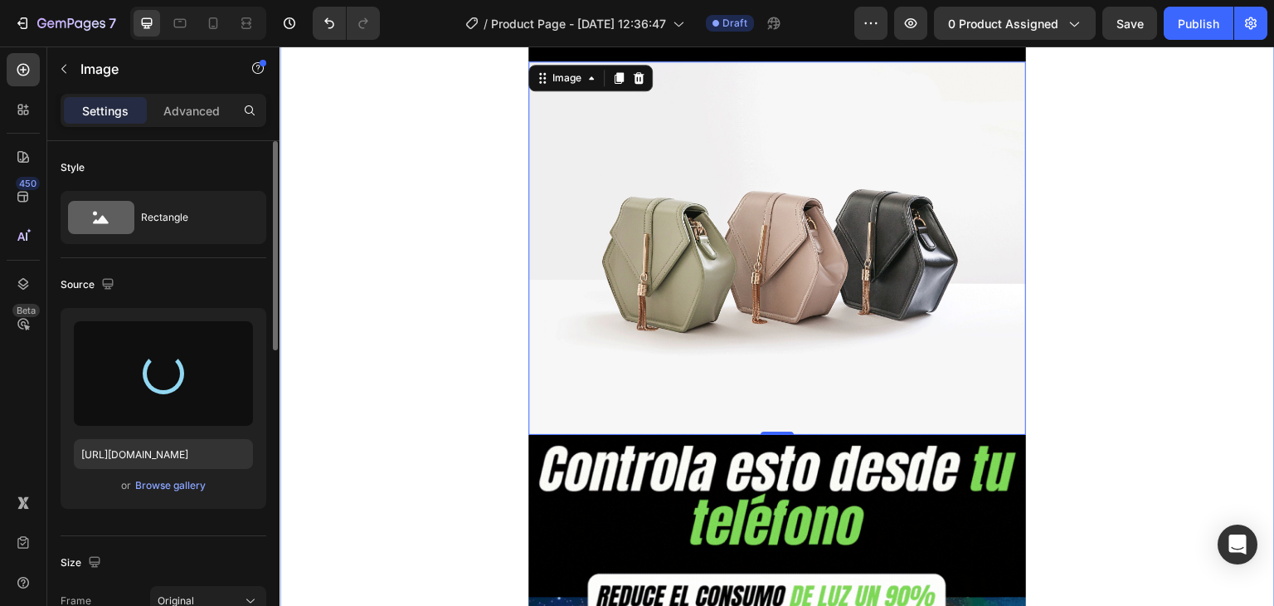
type input "[URL][DOMAIN_NAME]"
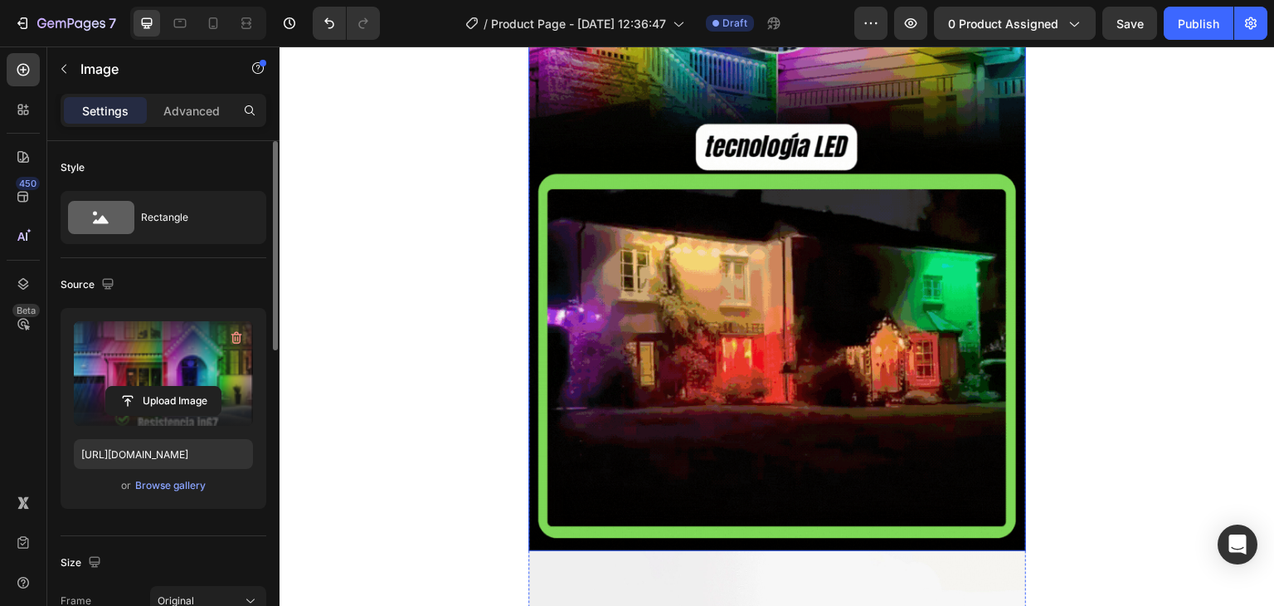
scroll to position [3485, 0]
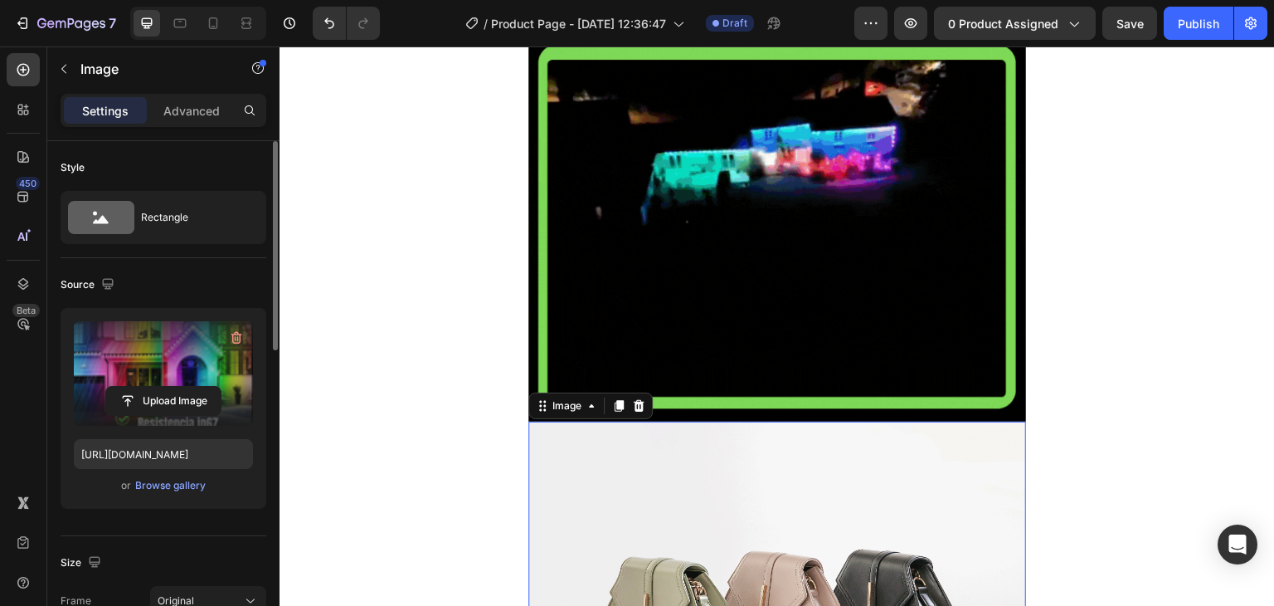
click at [719, 556] on img at bounding box center [778, 608] width 498 height 373
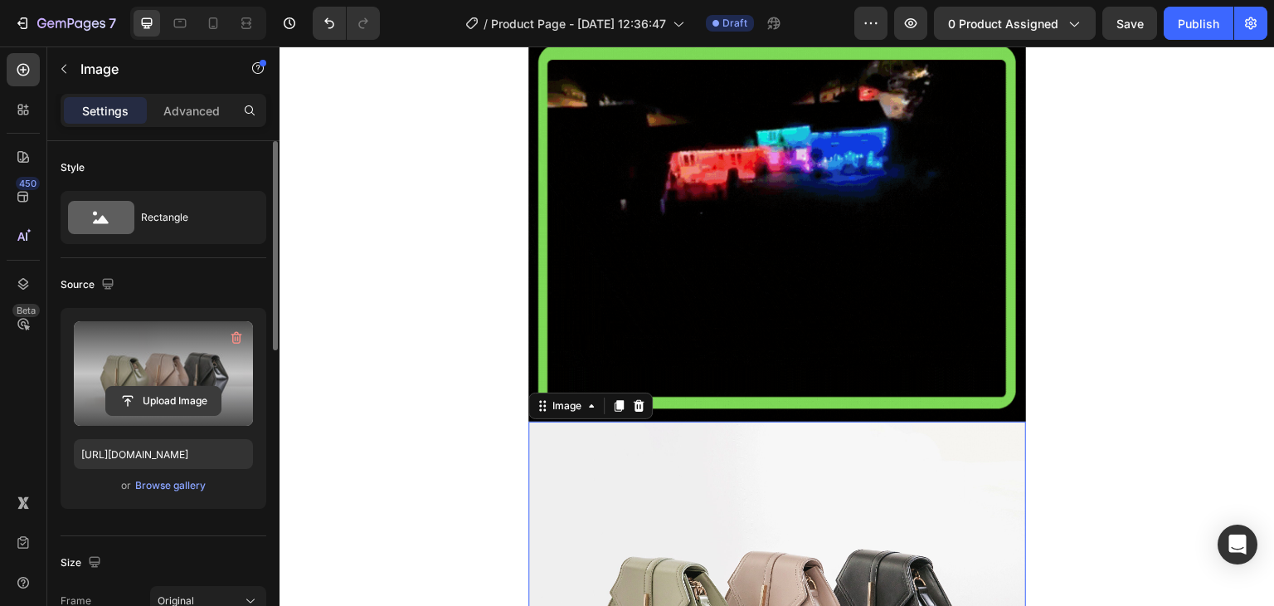
click at [178, 399] on input "file" at bounding box center [163, 401] width 115 height 28
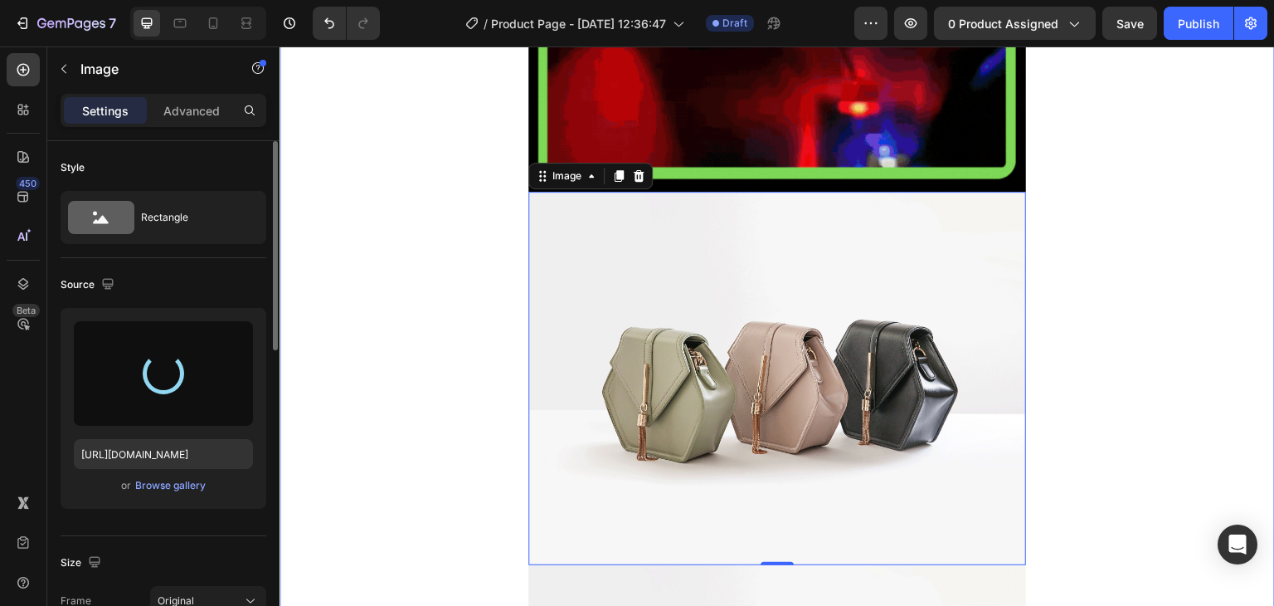
scroll to position [3817, 0]
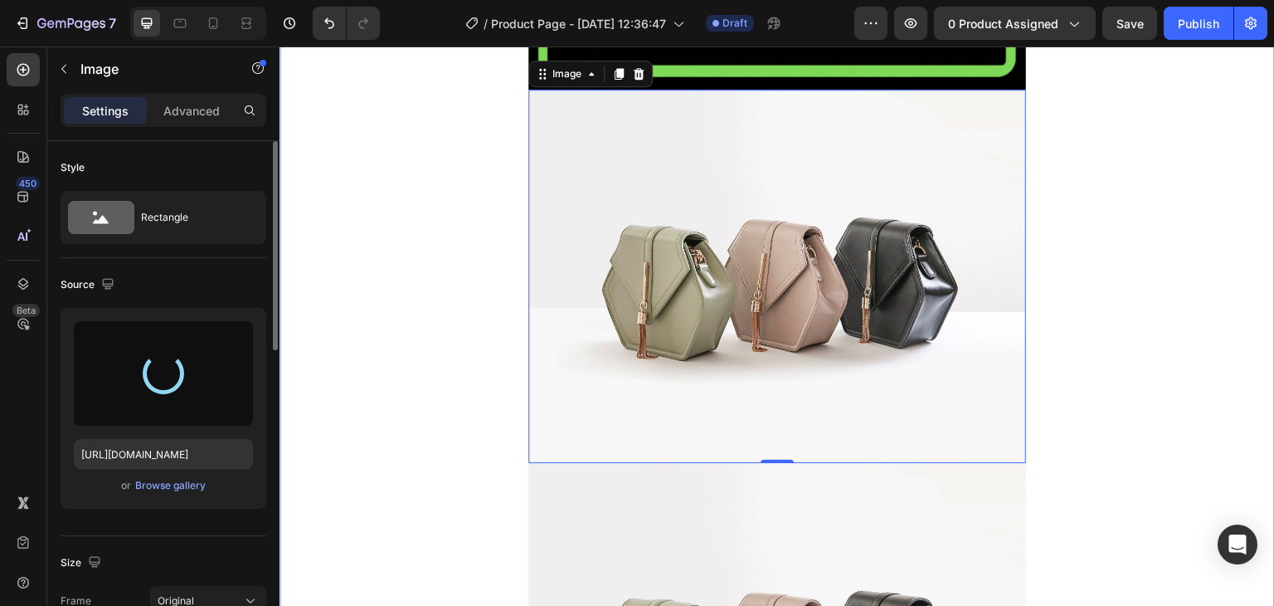
type input "[URL][DOMAIN_NAME]"
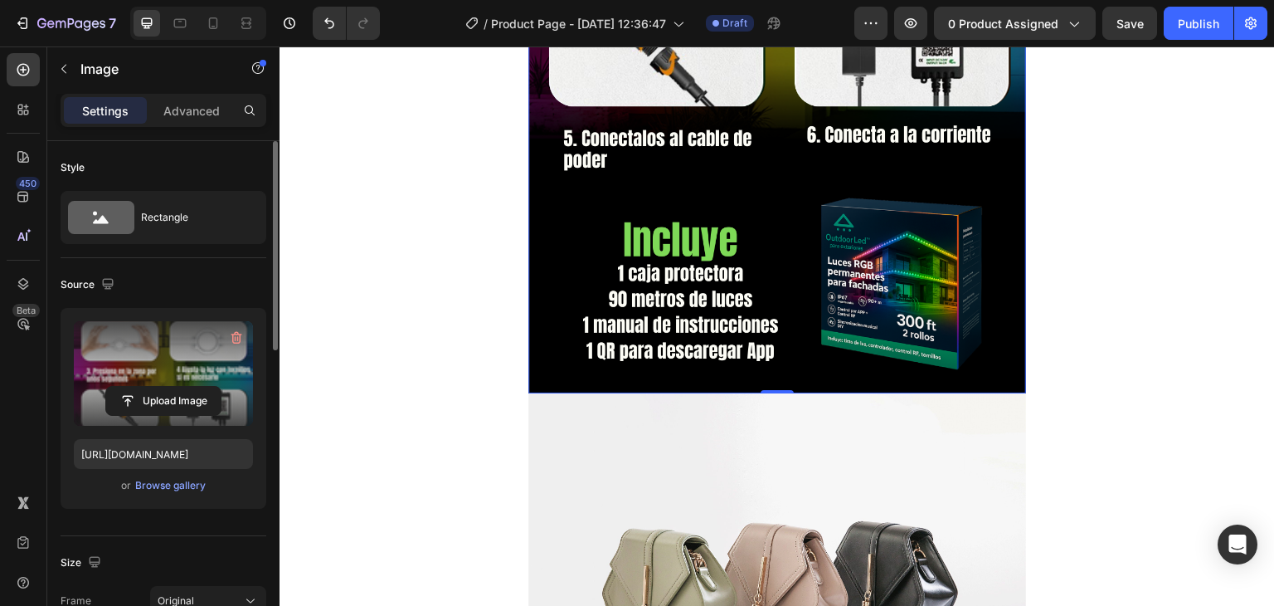
scroll to position [4812, 0]
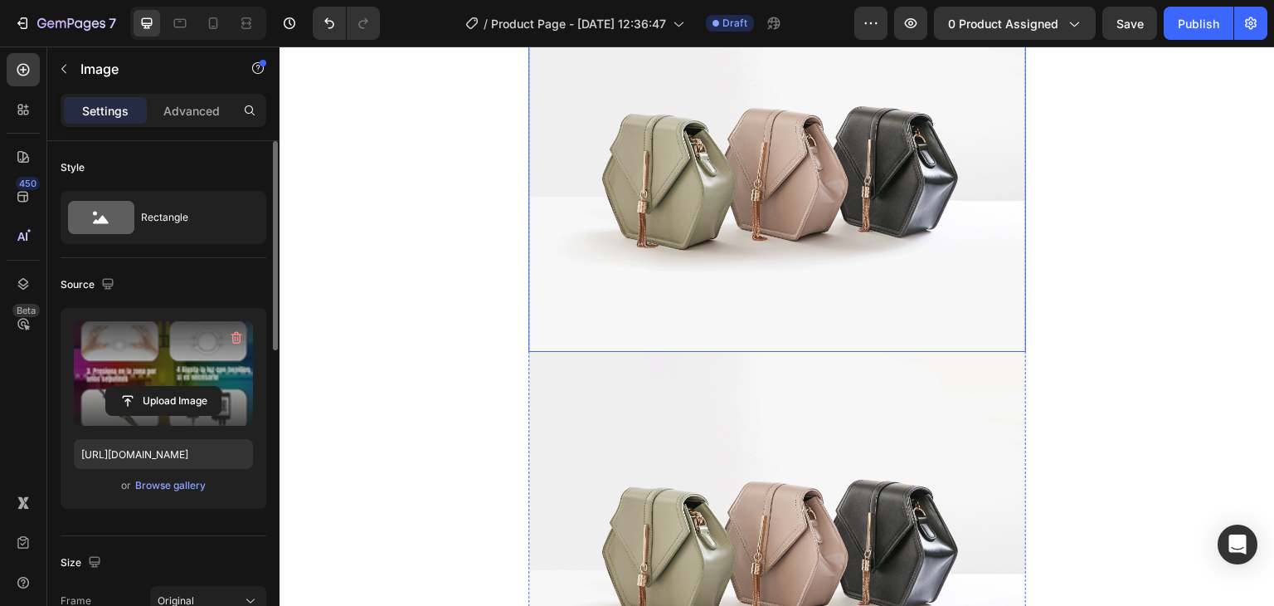
click at [880, 306] on img at bounding box center [778, 164] width 498 height 373
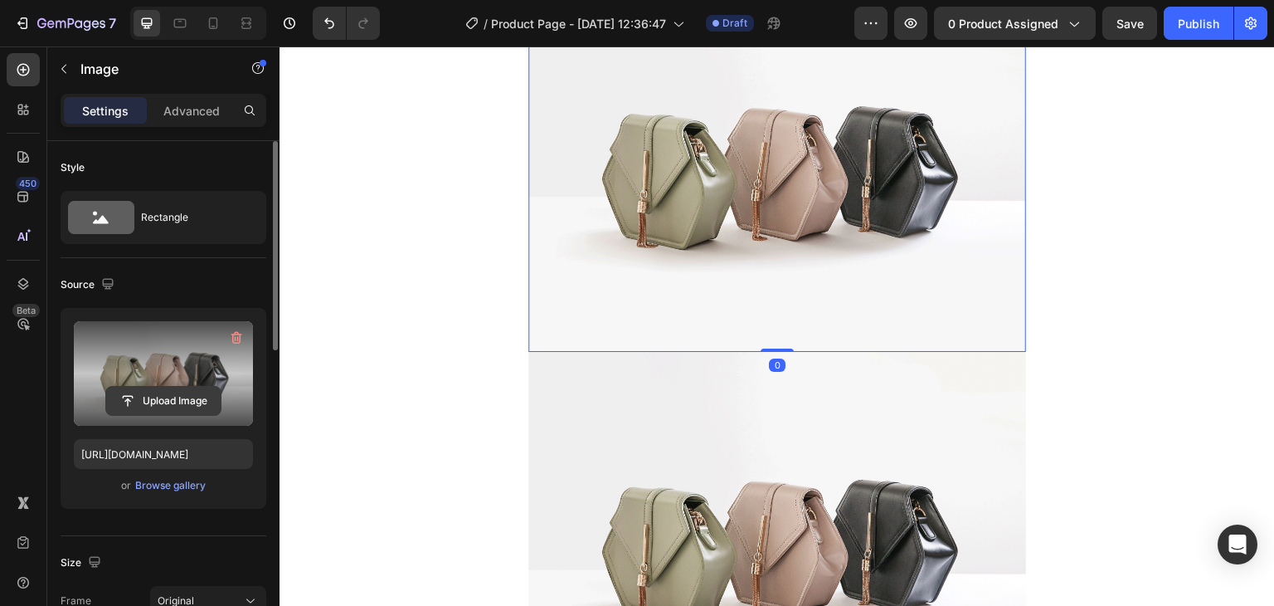
click at [209, 397] on input "file" at bounding box center [163, 401] width 115 height 28
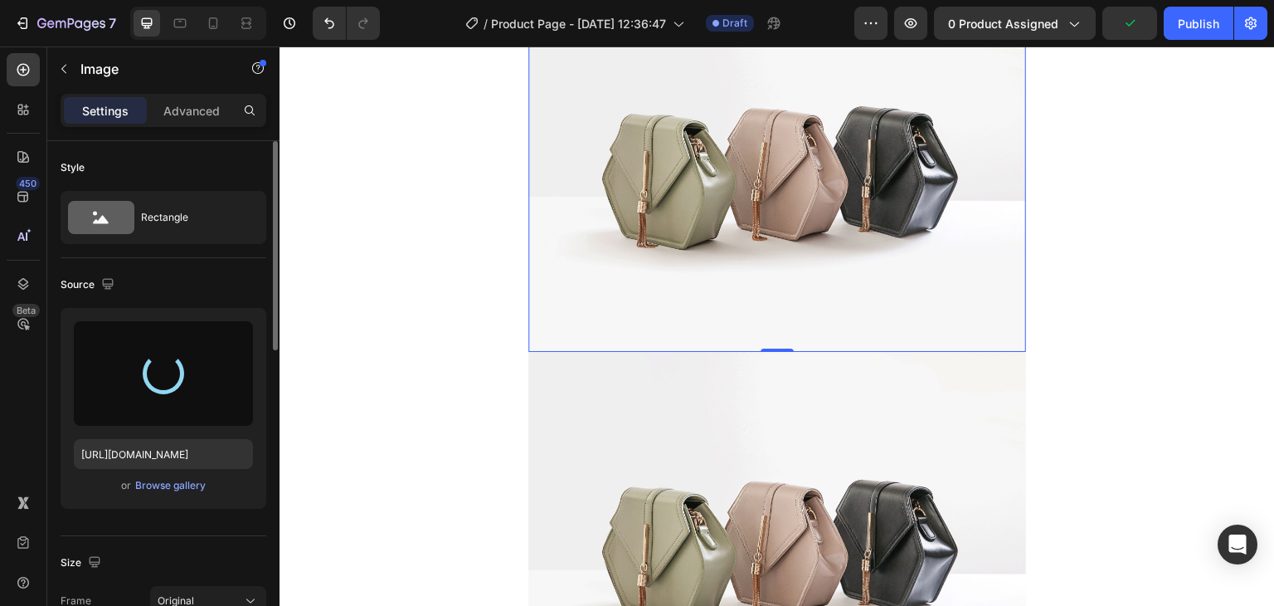
type input "[URL][DOMAIN_NAME]"
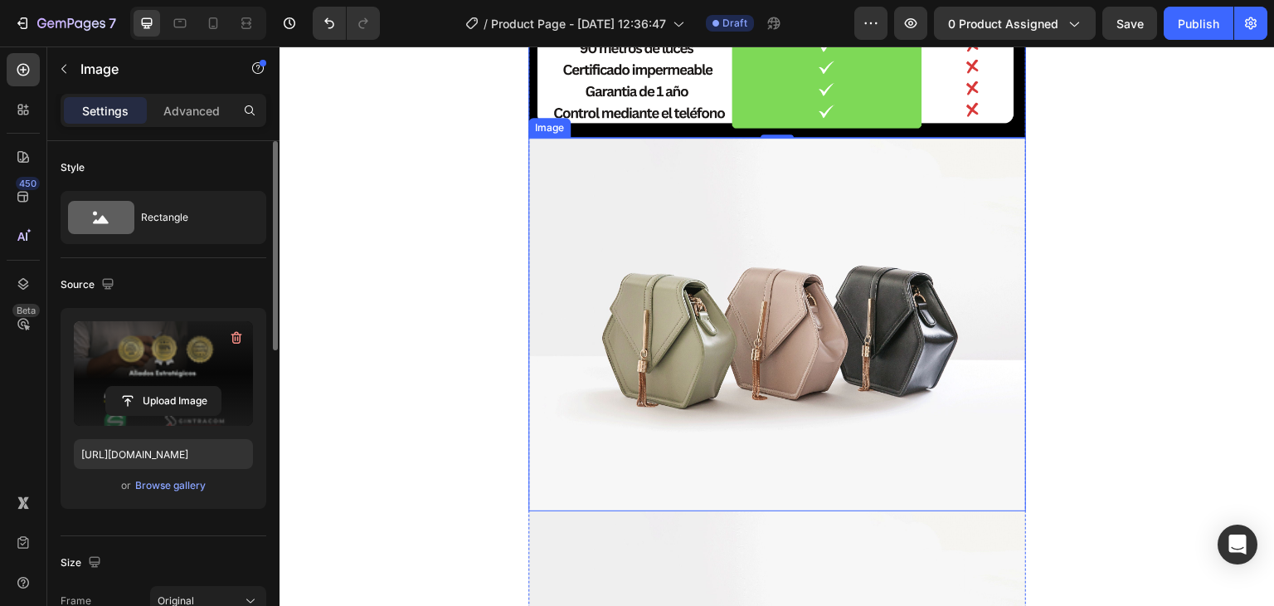
scroll to position [5559, 0]
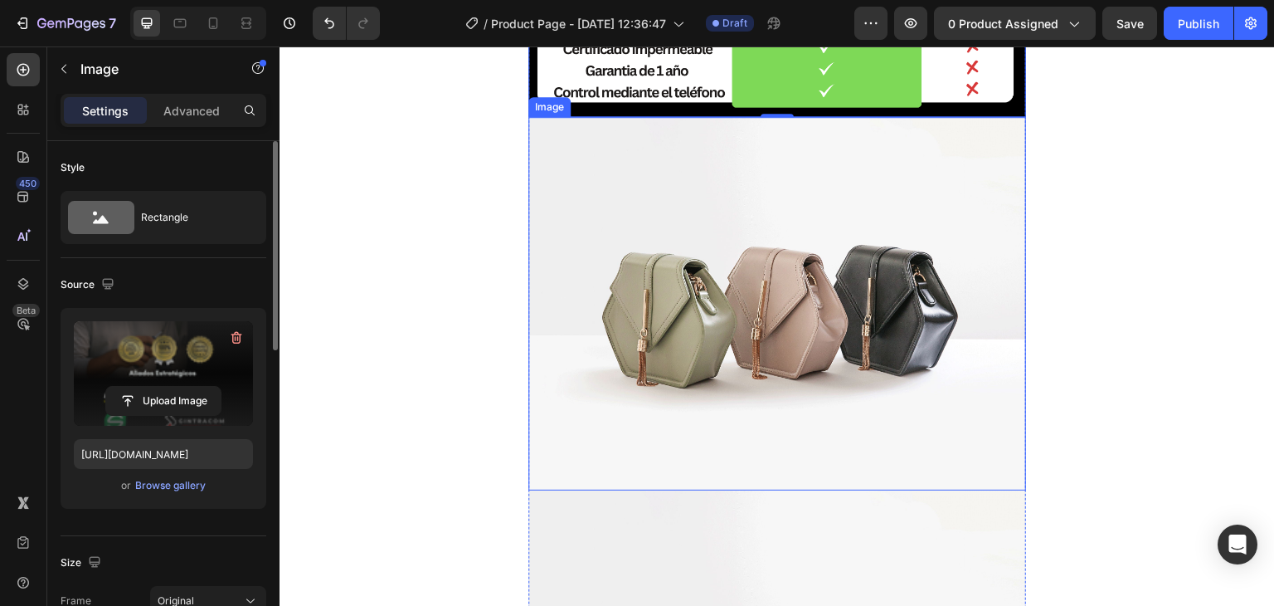
click at [739, 322] on img at bounding box center [778, 303] width 498 height 373
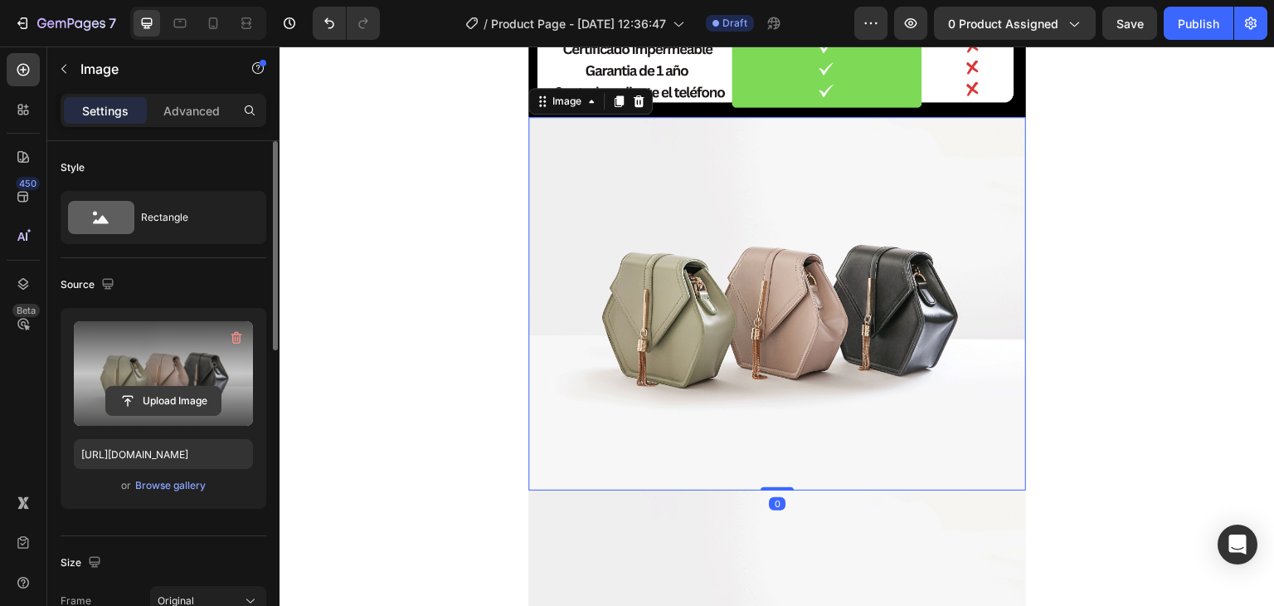
click at [183, 402] on input "file" at bounding box center [163, 401] width 115 height 28
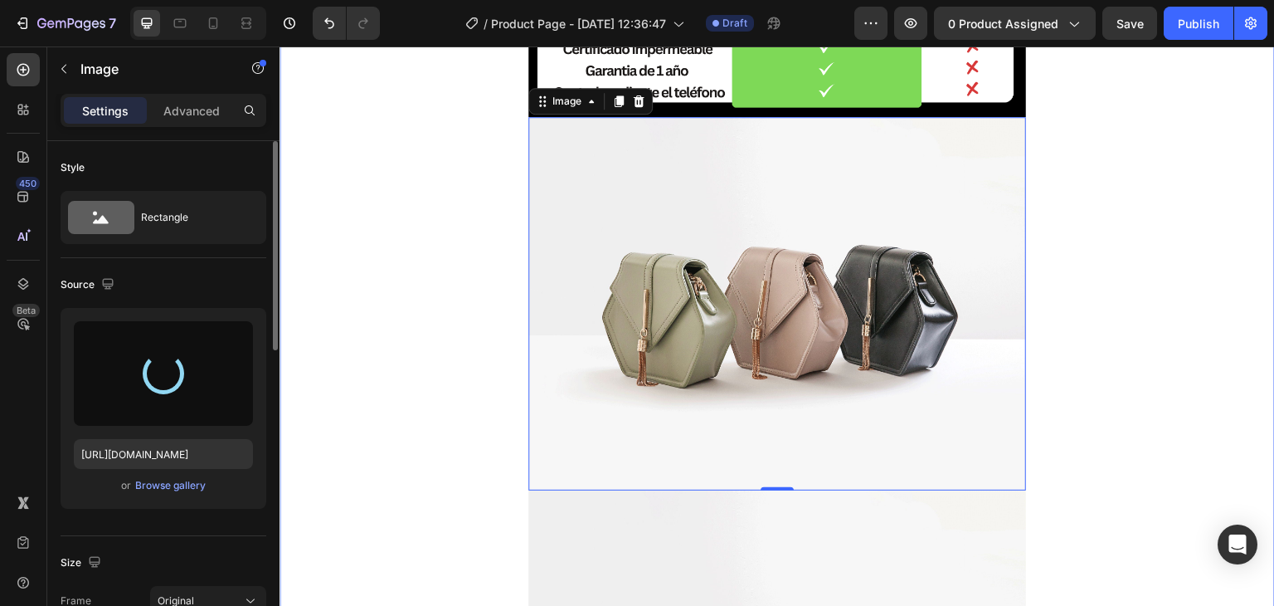
type input "[URL][DOMAIN_NAME]"
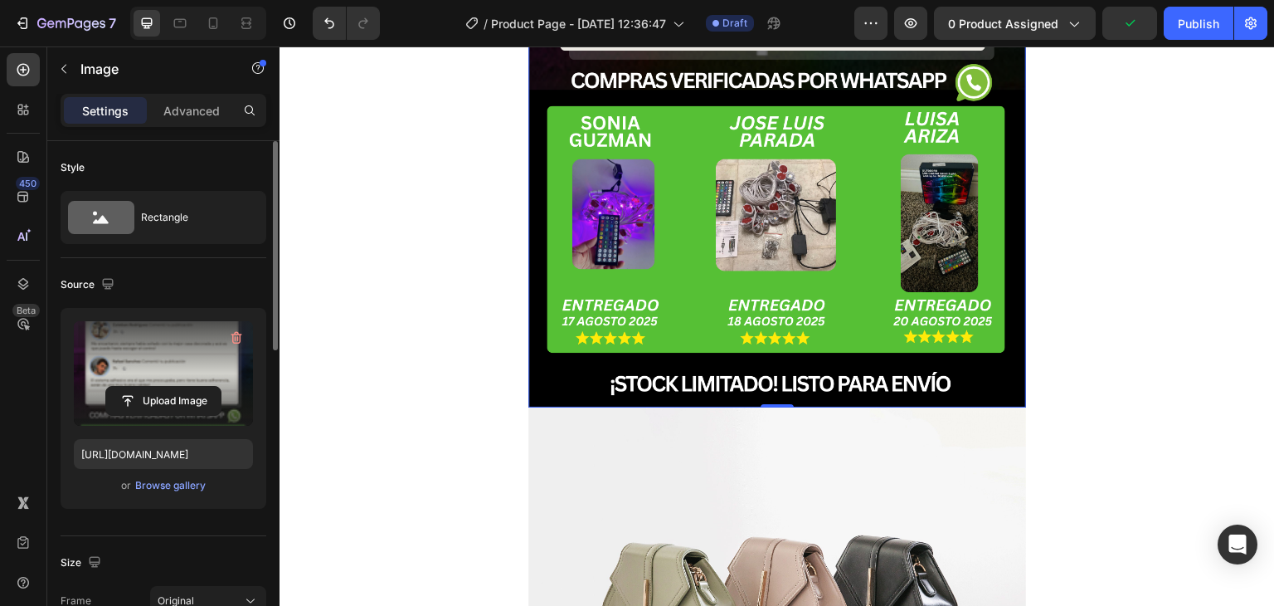
scroll to position [6389, 0]
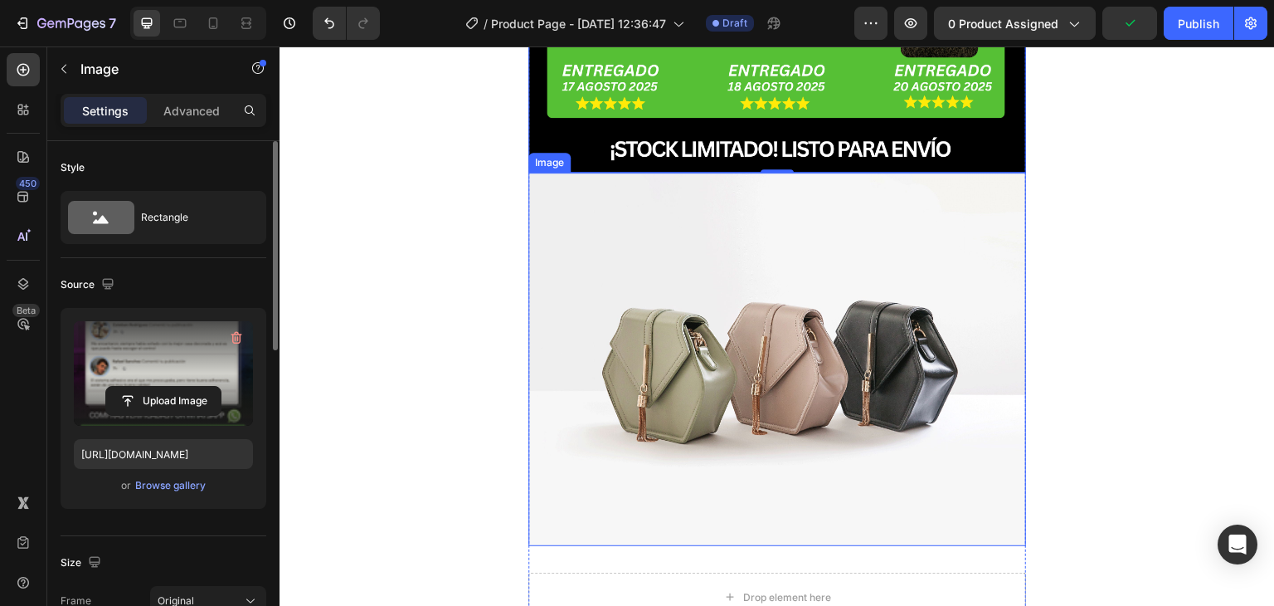
click at [831, 377] on img at bounding box center [778, 359] width 498 height 373
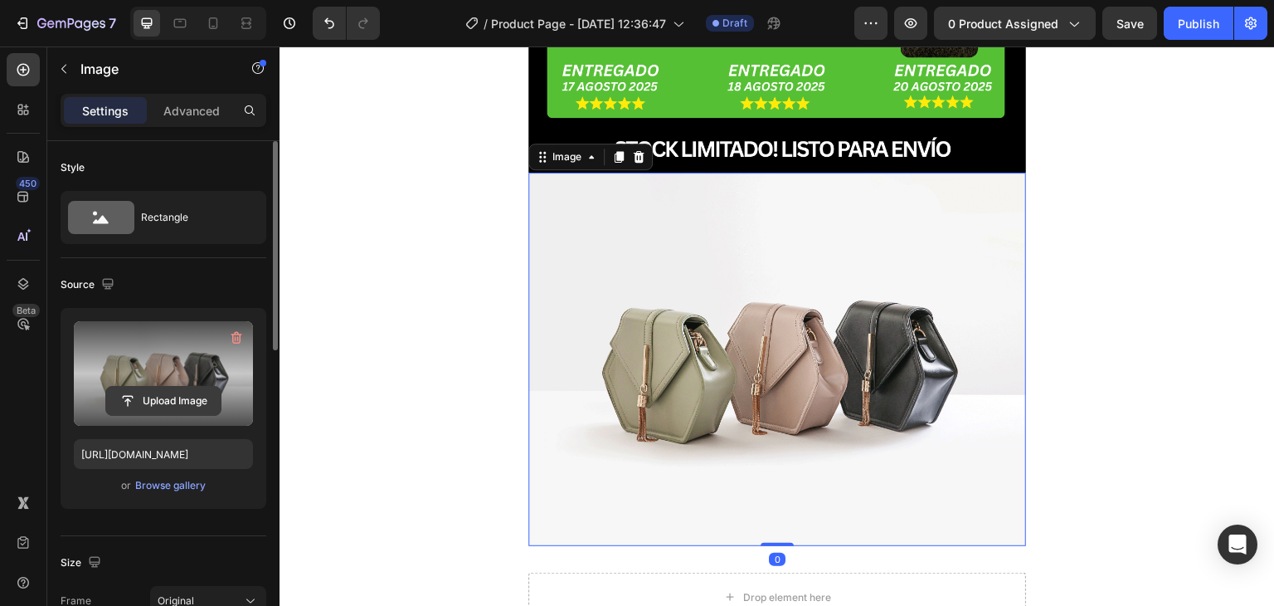
click at [198, 398] on input "file" at bounding box center [163, 401] width 115 height 28
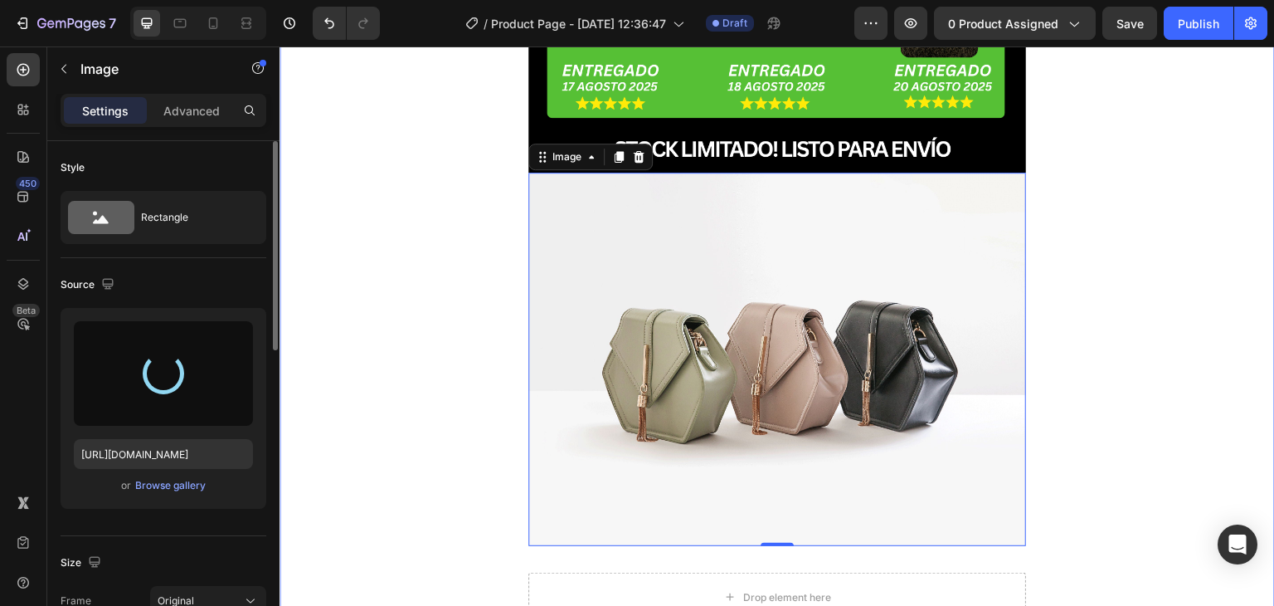
type input "[URL][DOMAIN_NAME]"
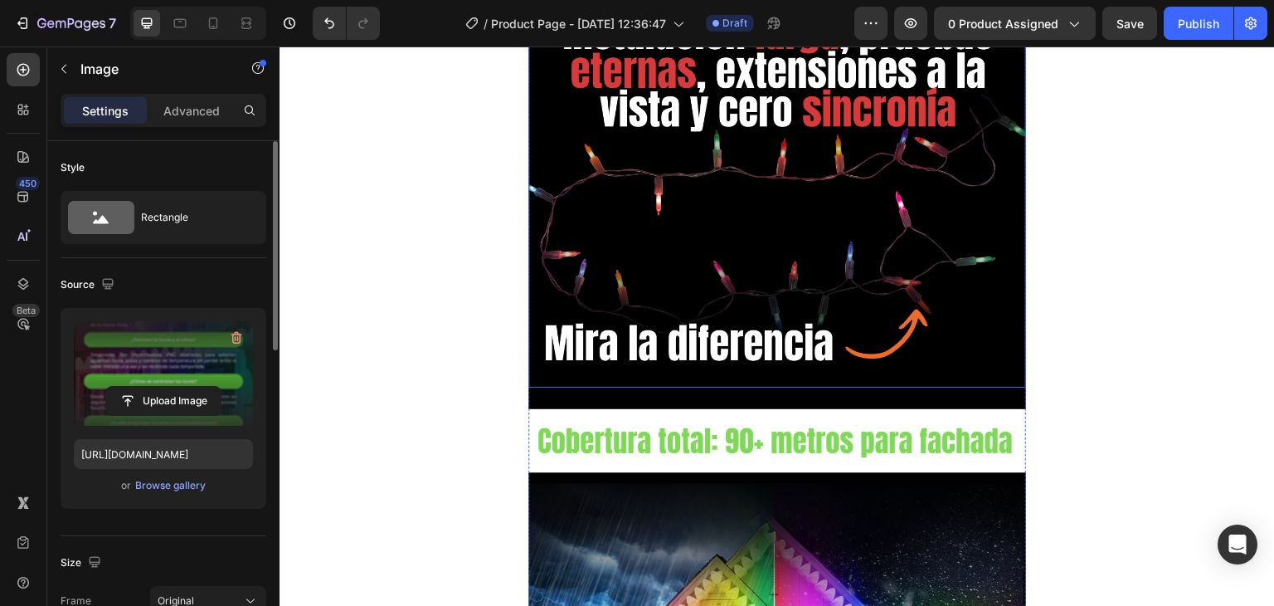
scroll to position [1927, 0]
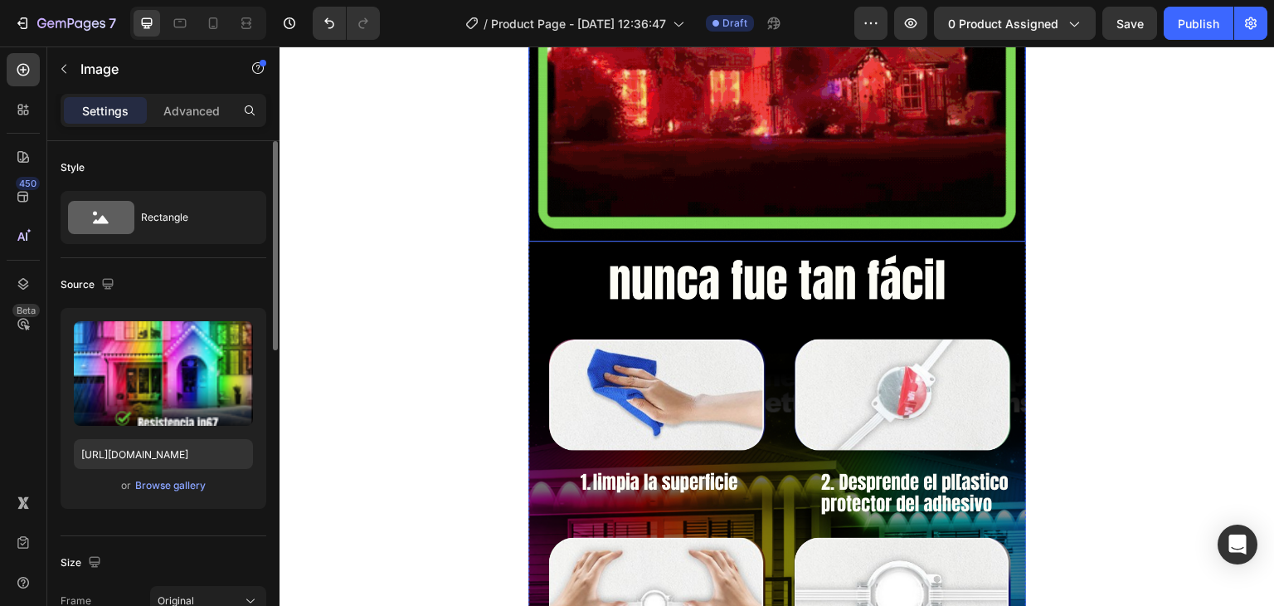
scroll to position [3670, 0]
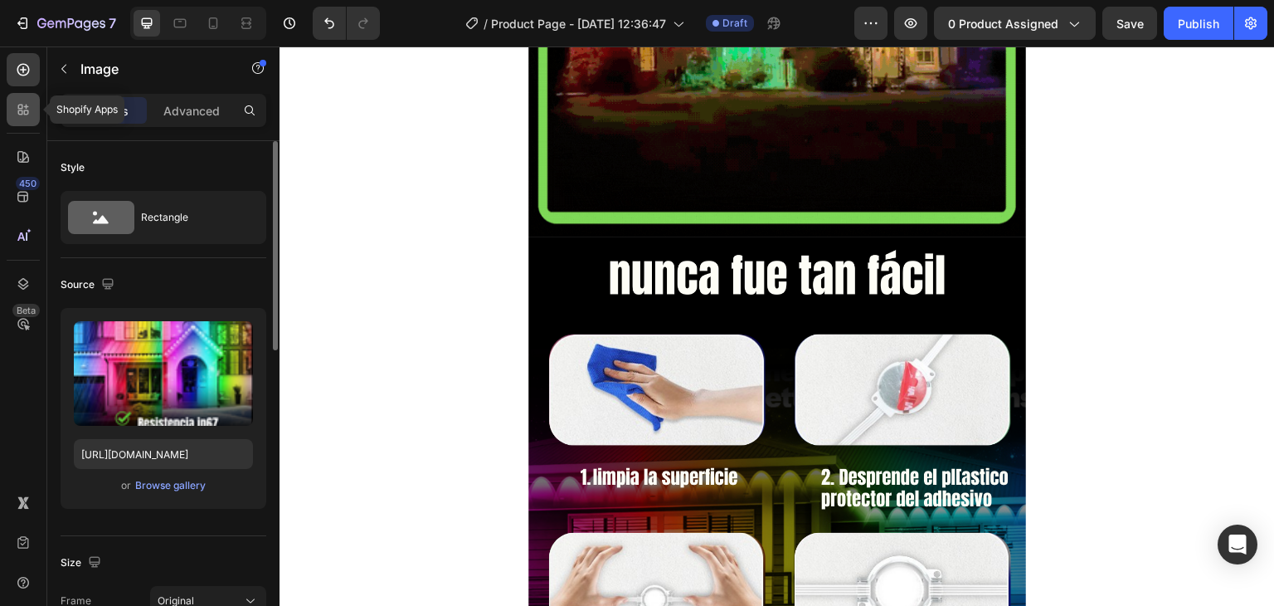
click at [17, 107] on icon at bounding box center [23, 109] width 17 height 17
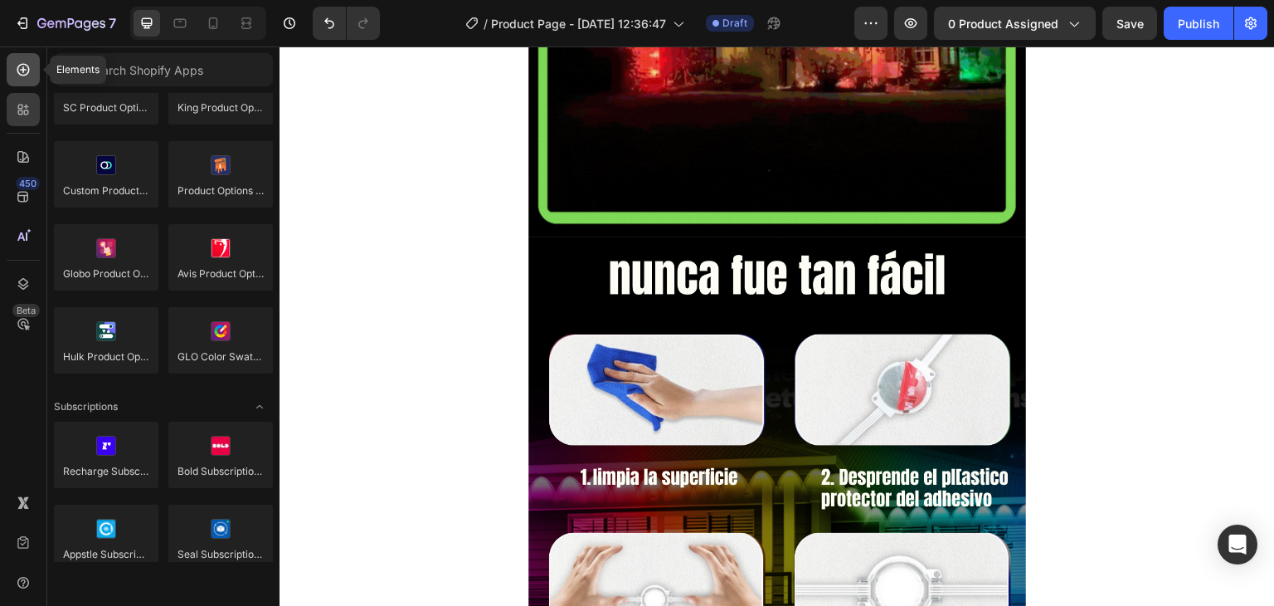
click at [23, 74] on icon at bounding box center [23, 69] width 17 height 17
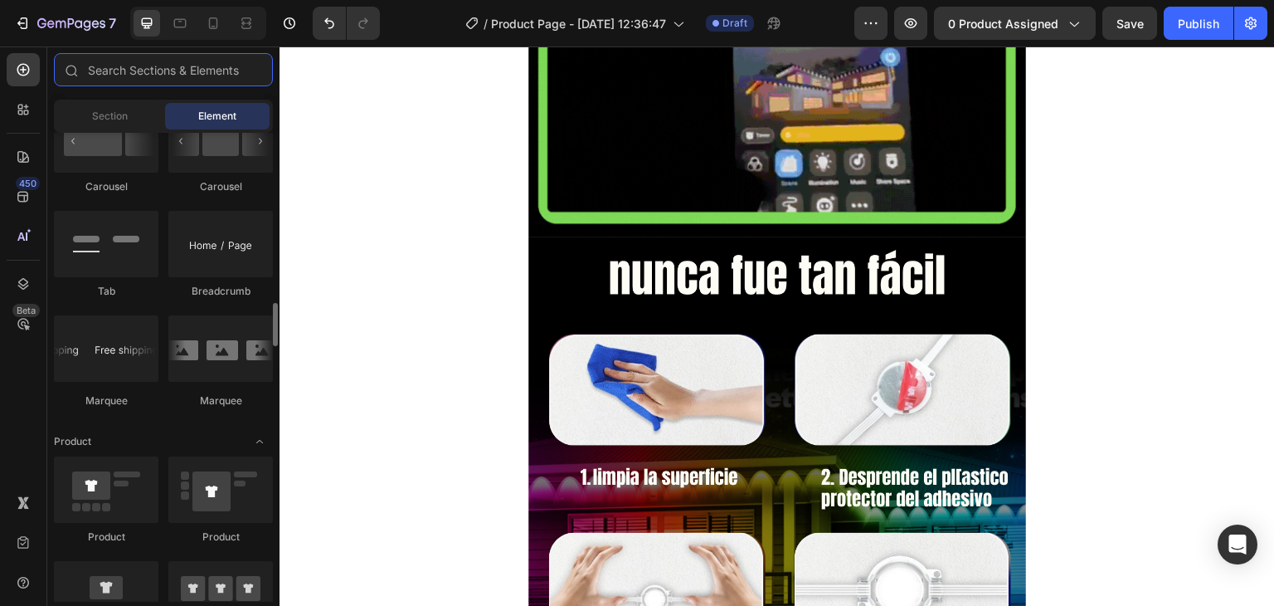
scroll to position [2240, 0]
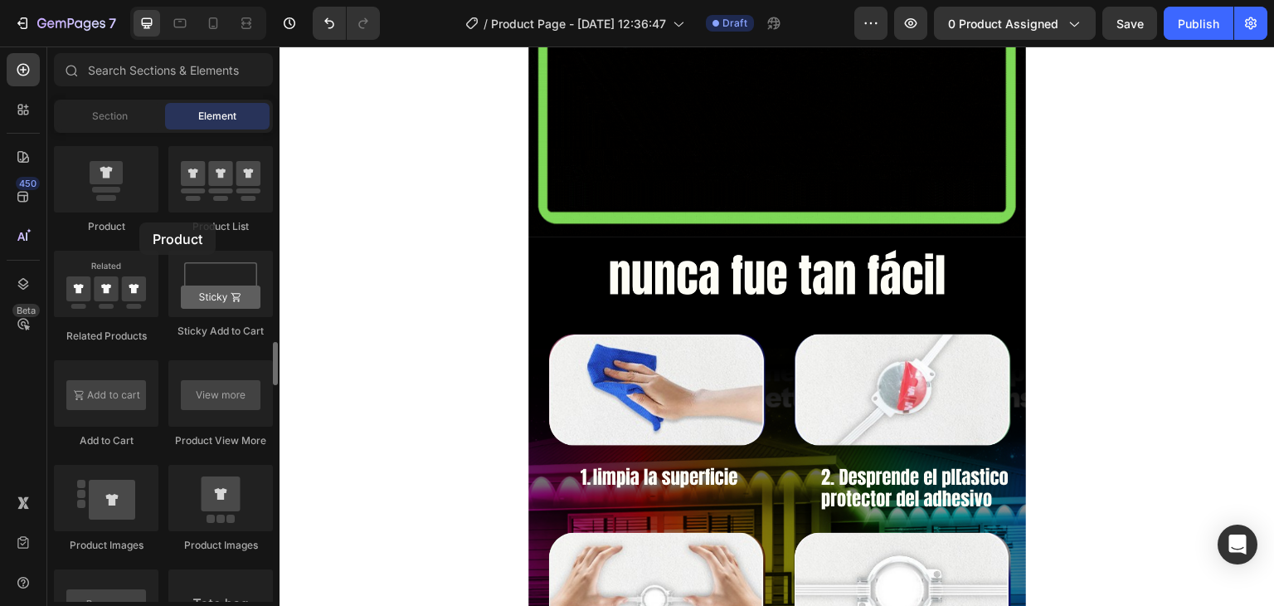
drag, startPoint x: 139, startPoint y: 200, endPoint x: 139, endPoint y: 222, distance: 22.4
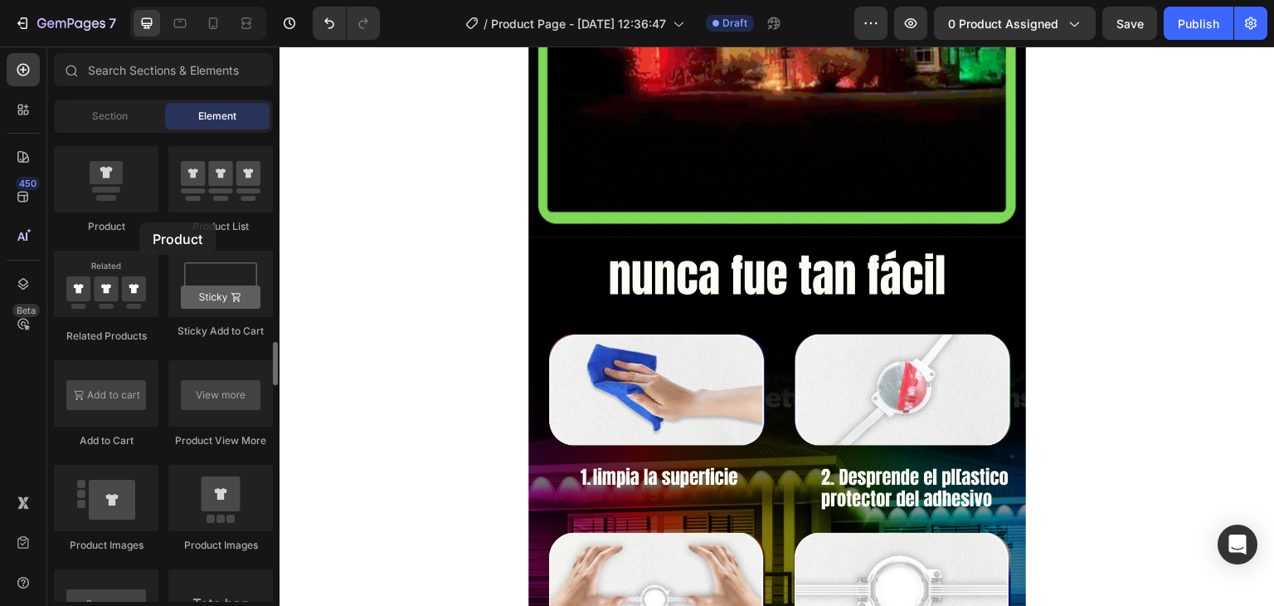
click at [139, 222] on div "Product" at bounding box center [106, 190] width 105 height 88
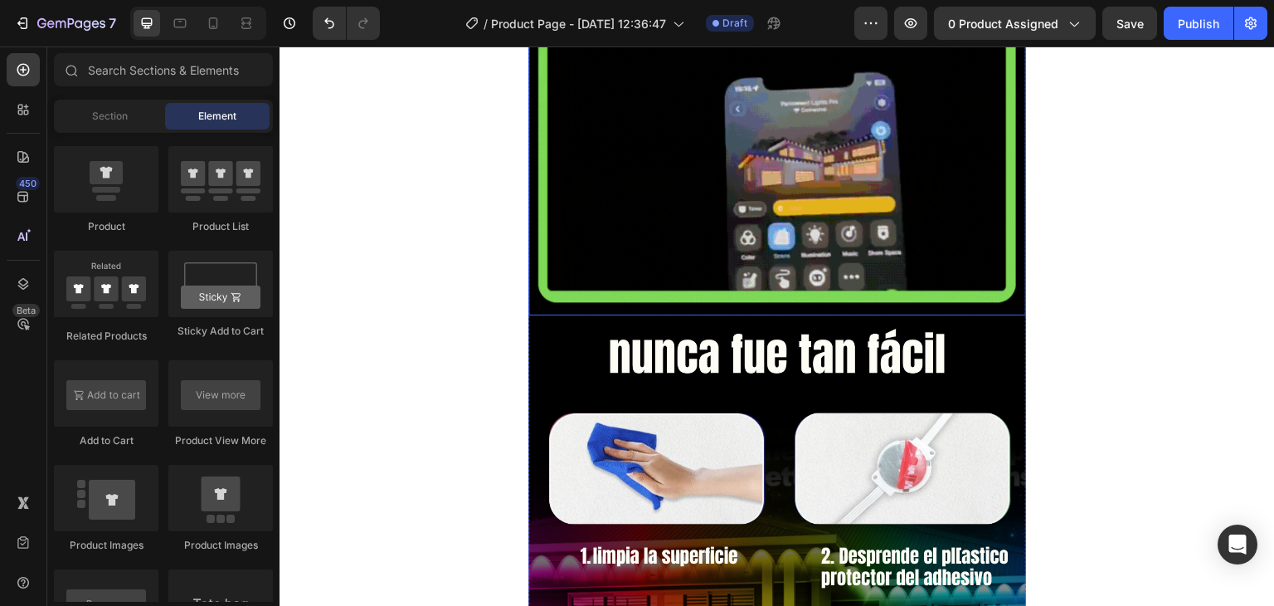
scroll to position [3734, 0]
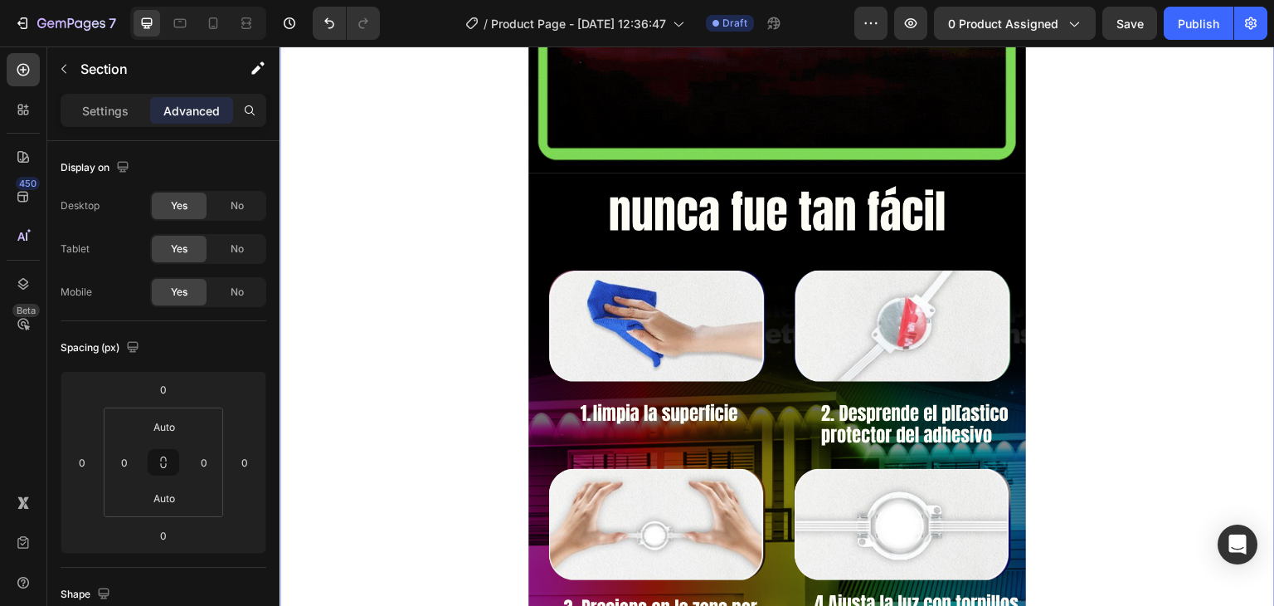
drag, startPoint x: 280, startPoint y: 114, endPoint x: 435, endPoint y: 127, distance: 155.7
click at [441, 127] on div "Image Image Releasit COD Form & Upsells Releasit COD Form & Upsells Image Image…" at bounding box center [778, 68] width 996 height 7442
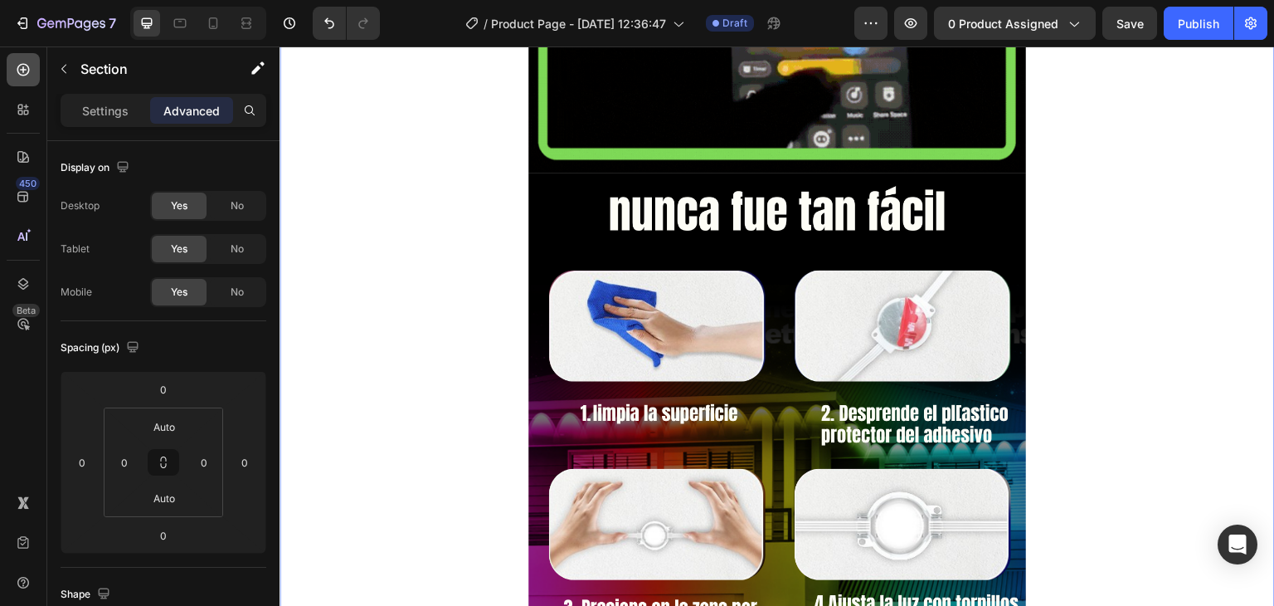
click at [23, 77] on icon at bounding box center [23, 69] width 17 height 17
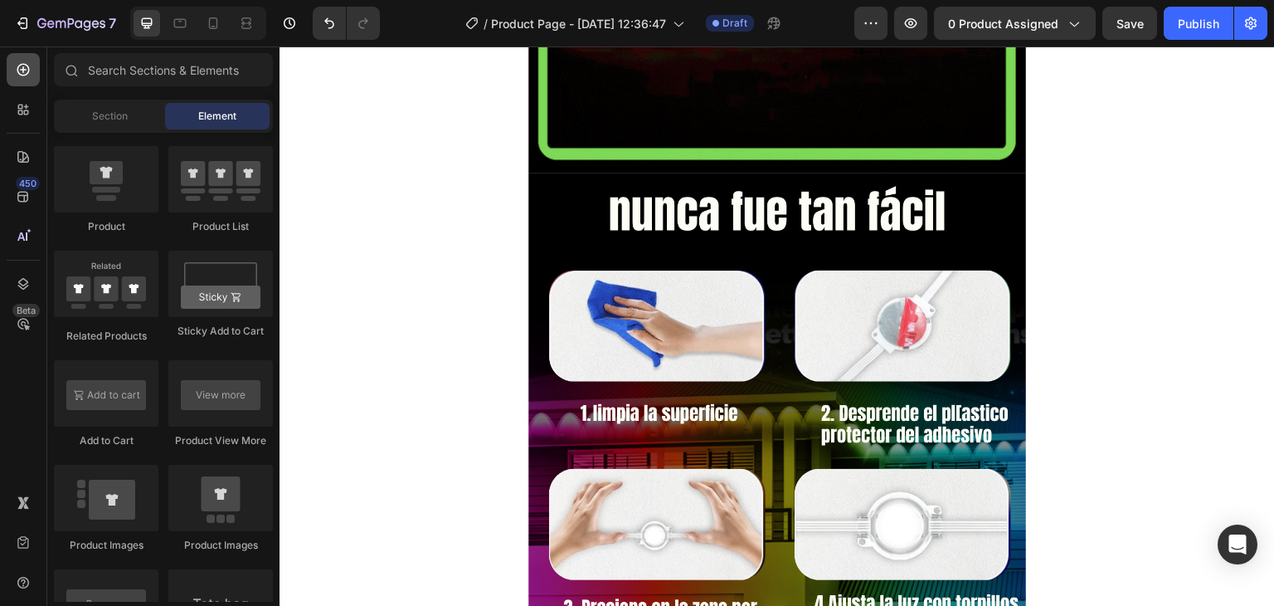
click at [24, 77] on icon at bounding box center [23, 69] width 17 height 17
click at [37, 111] on div at bounding box center [23, 109] width 33 height 33
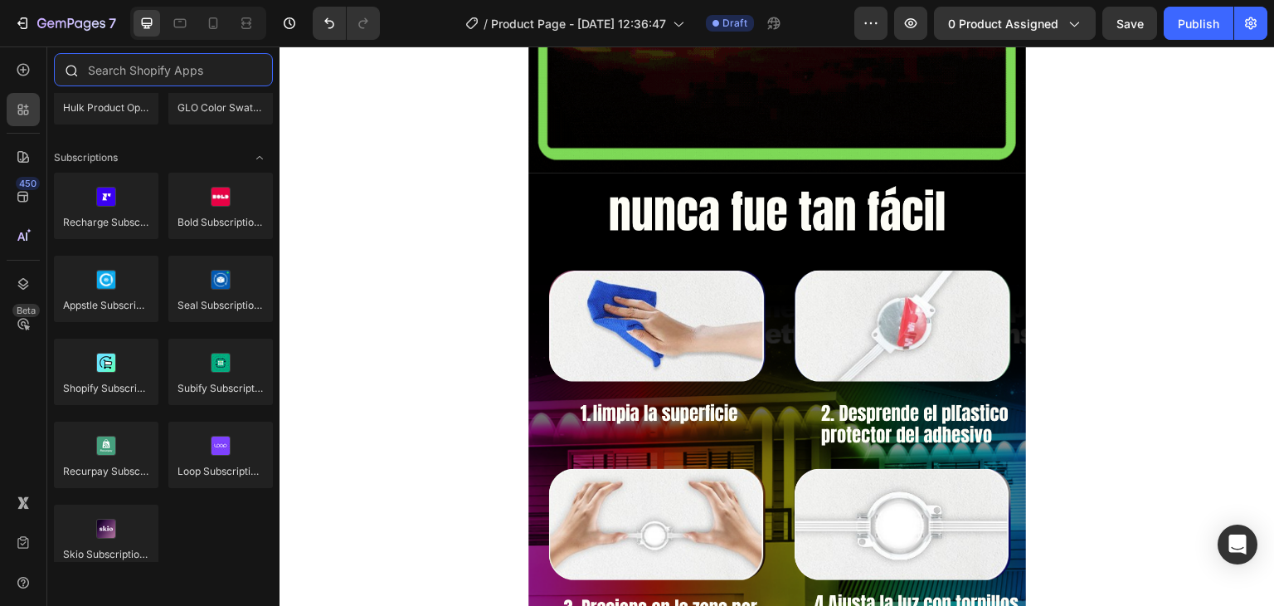
click at [131, 66] on input "text" at bounding box center [163, 69] width 219 height 33
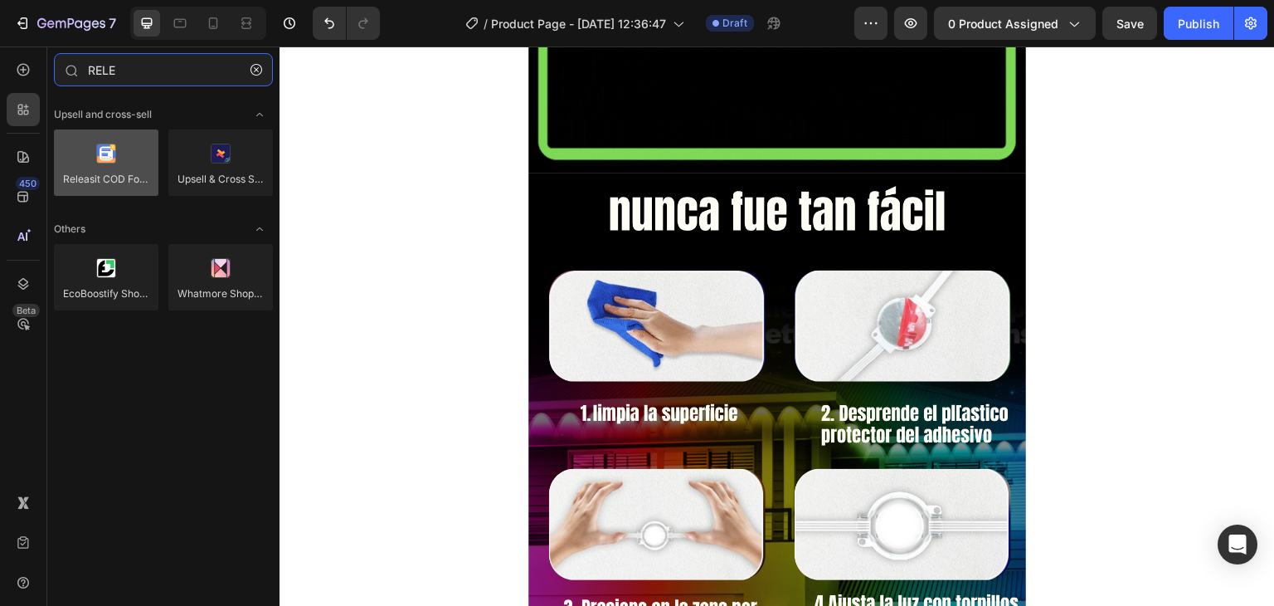
type input "RELE"
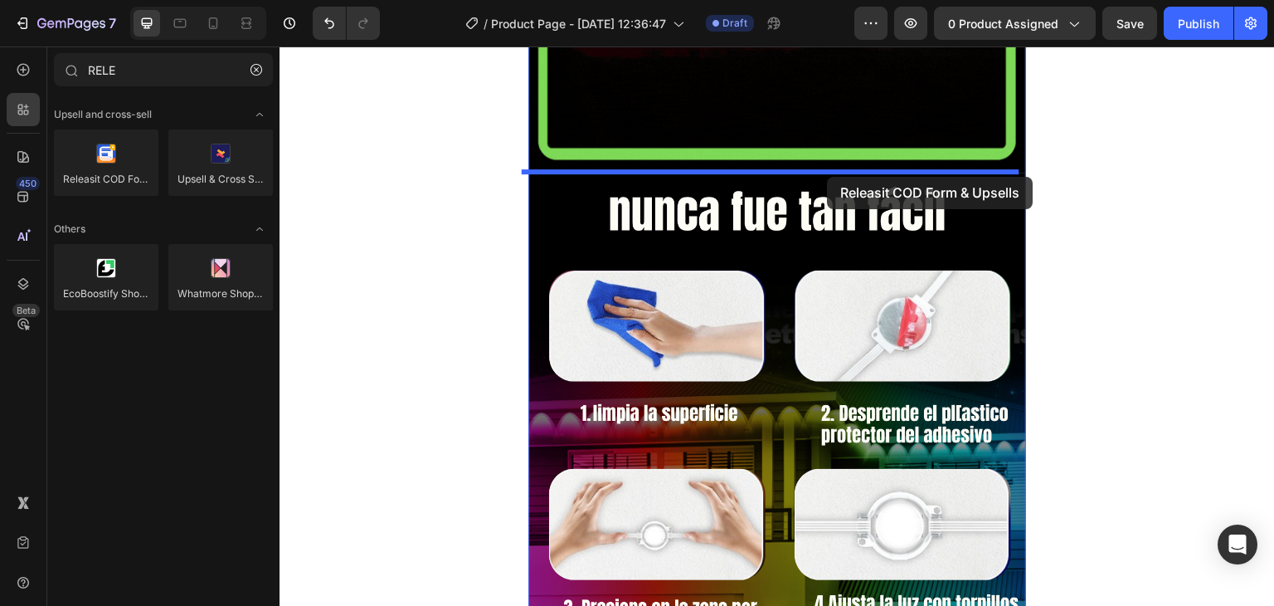
drag, startPoint x: 370, startPoint y: 200, endPoint x: 828, endPoint y: 177, distance: 458.6
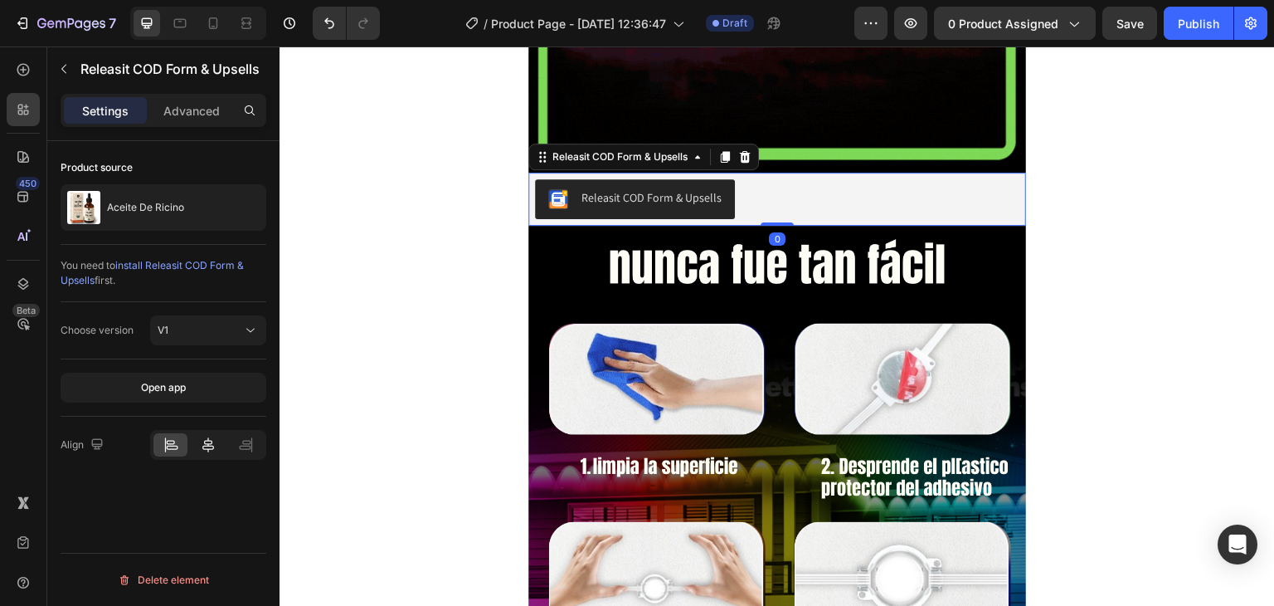
click at [212, 446] on icon at bounding box center [208, 444] width 17 height 17
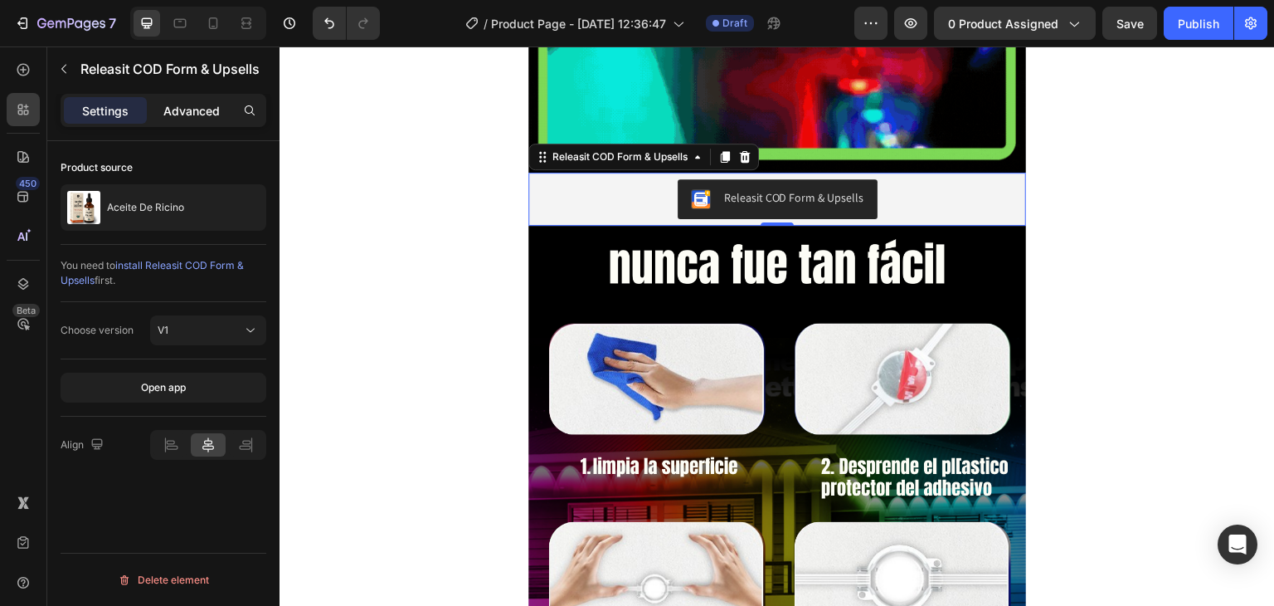
click at [183, 112] on p "Advanced" at bounding box center [191, 110] width 56 height 17
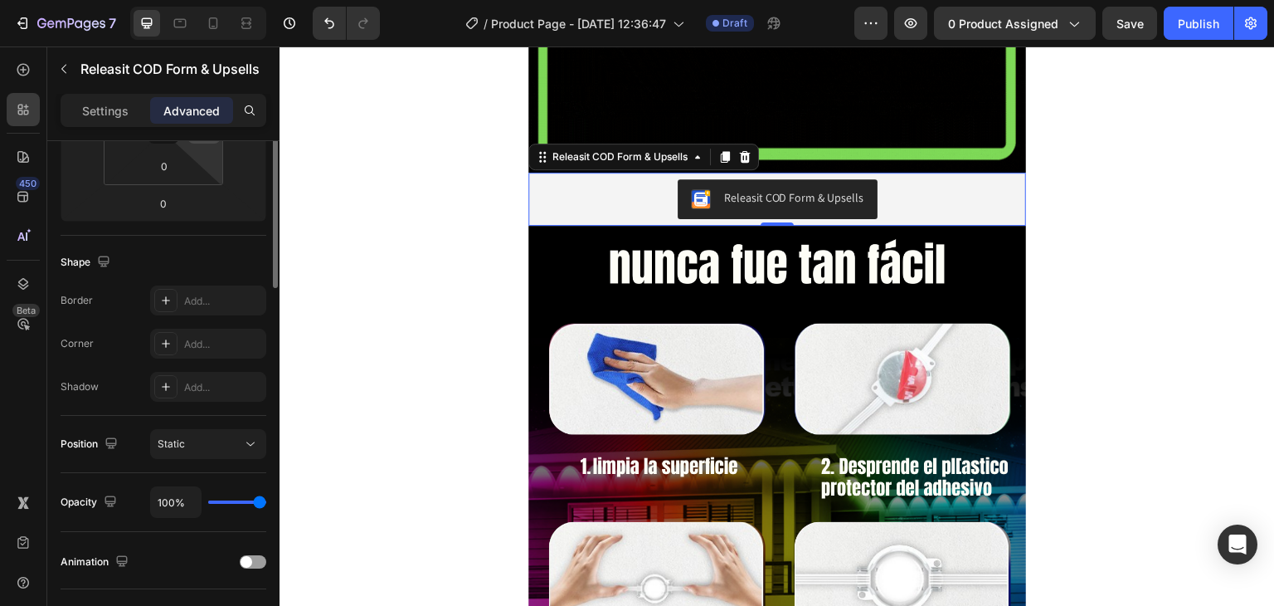
scroll to position [415, 0]
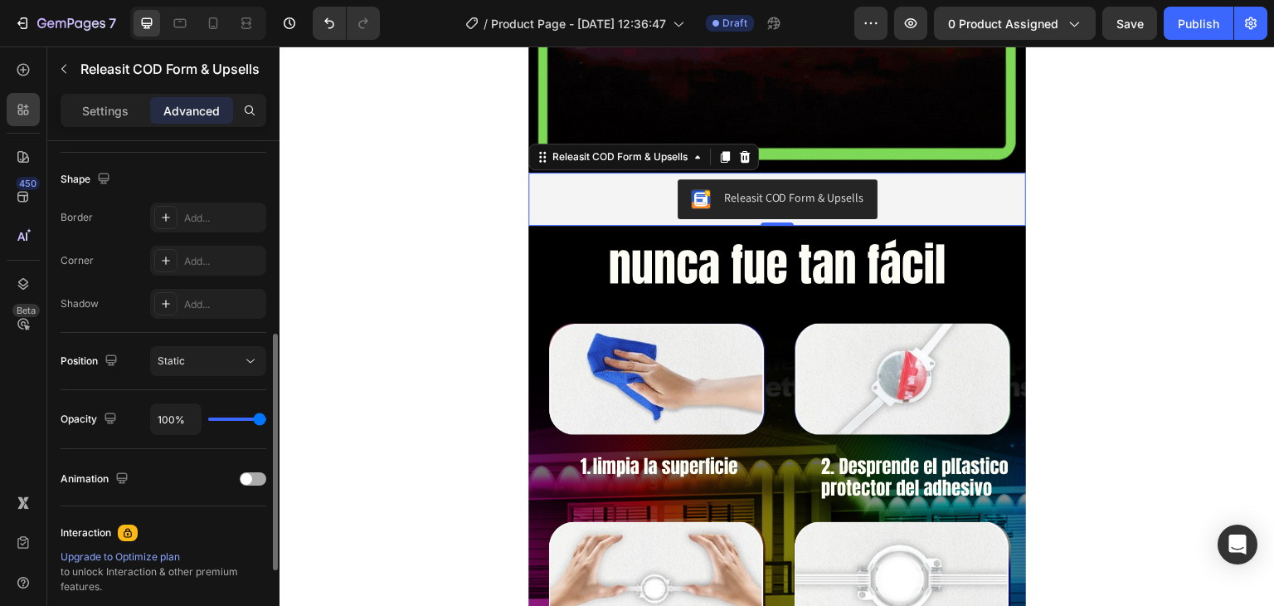
click at [242, 480] on span at bounding box center [247, 479] width 12 height 12
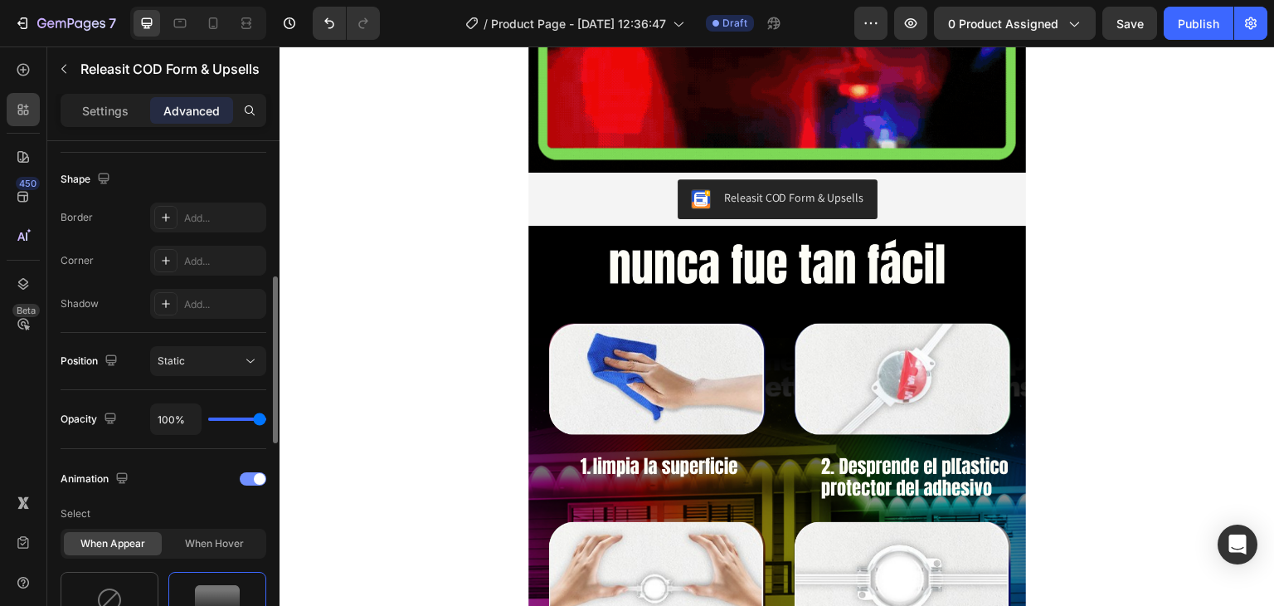
scroll to position [581, 0]
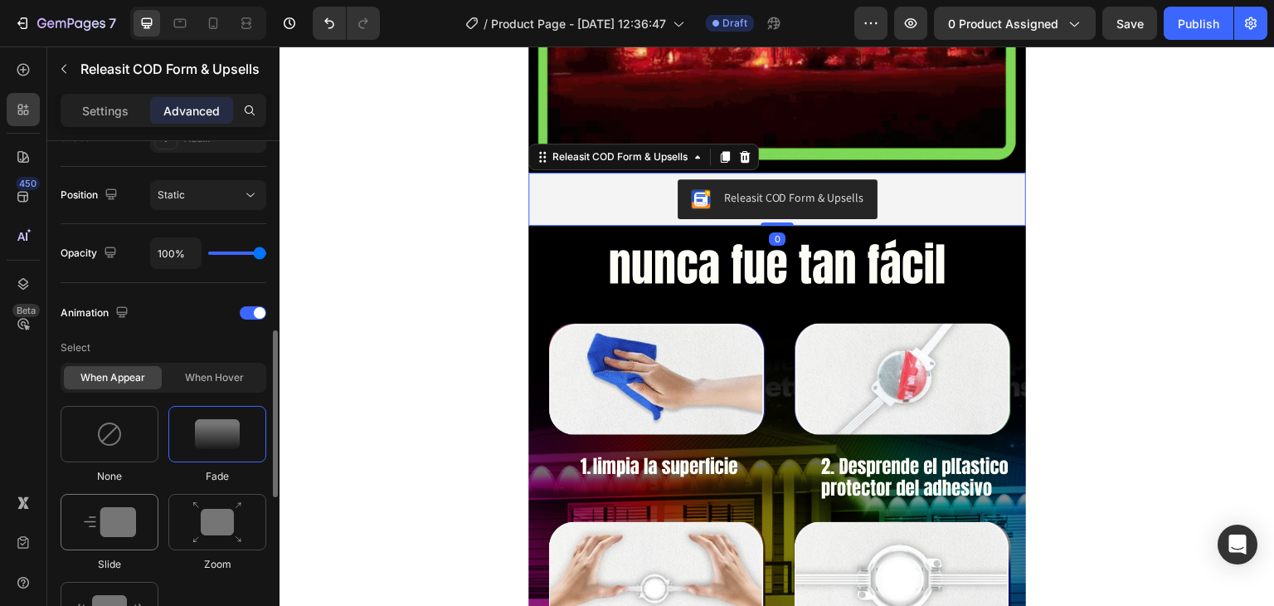
click at [133, 528] on img at bounding box center [110, 522] width 52 height 30
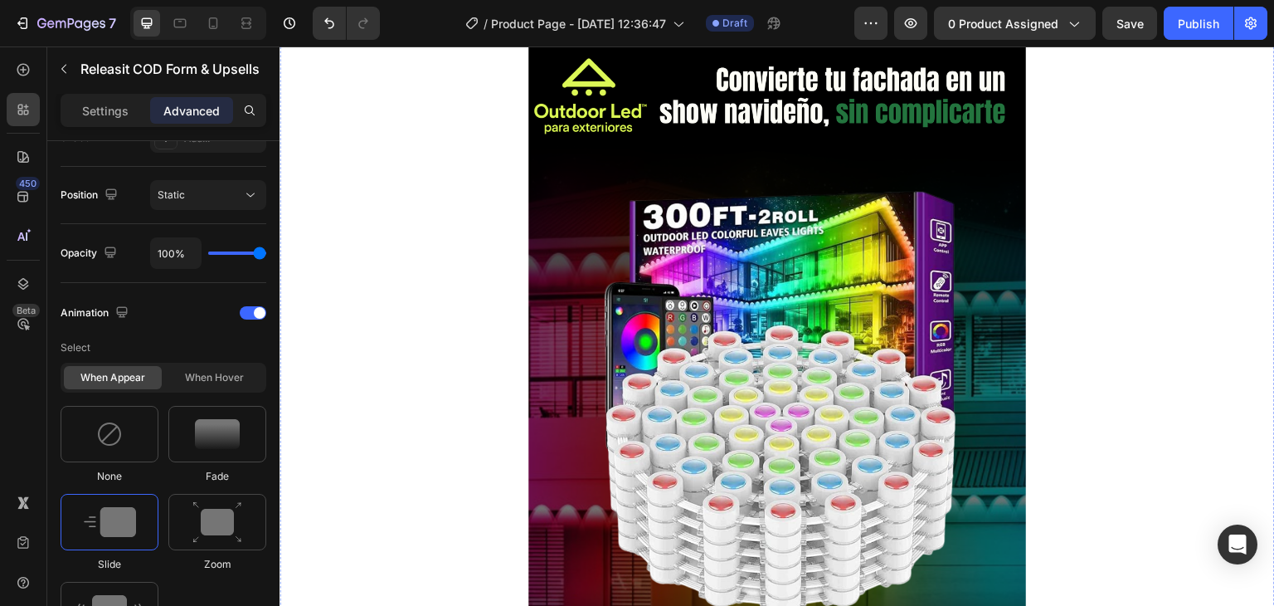
scroll to position [415, 0]
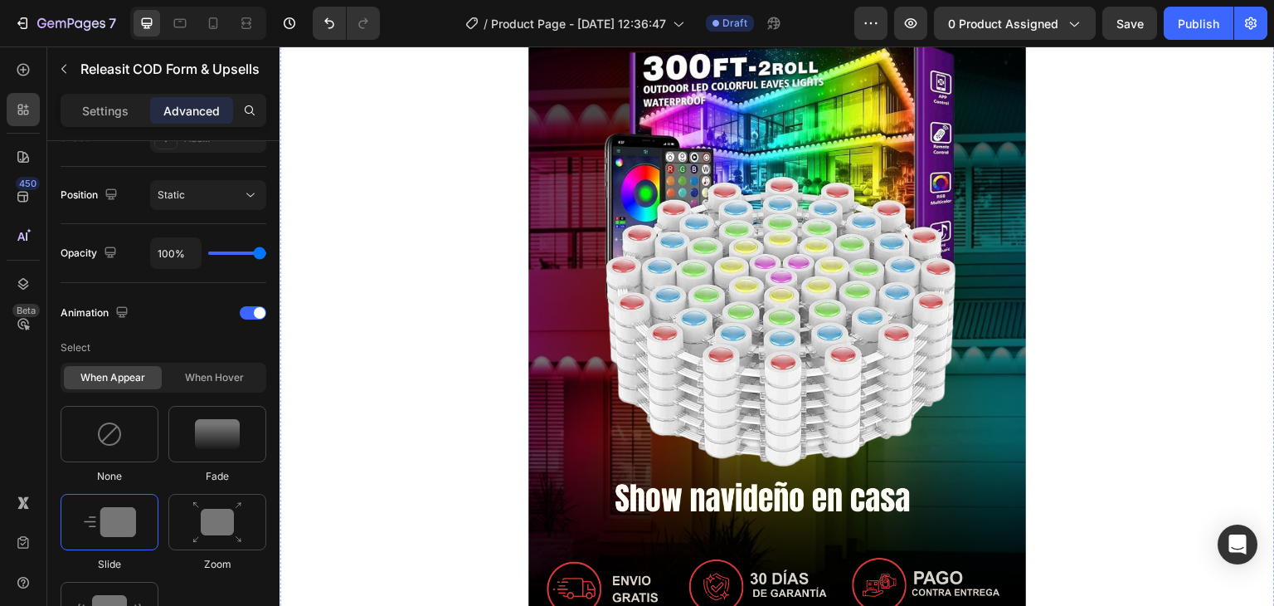
click at [704, 201] on img at bounding box center [778, 340] width 498 height 885
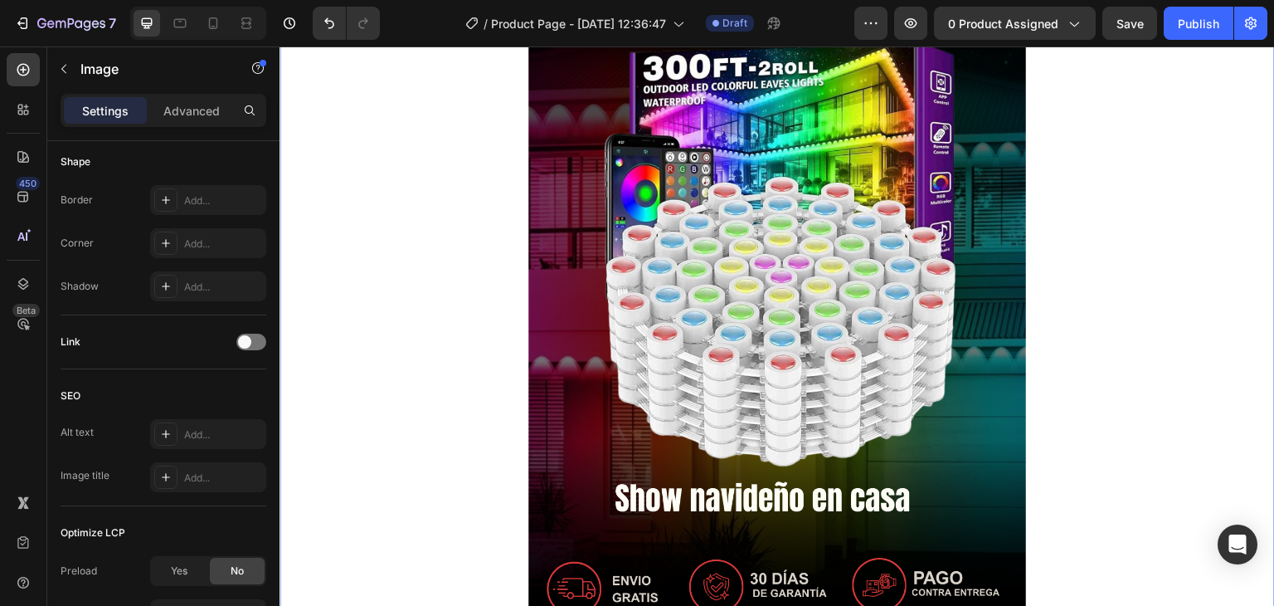
scroll to position [0, 0]
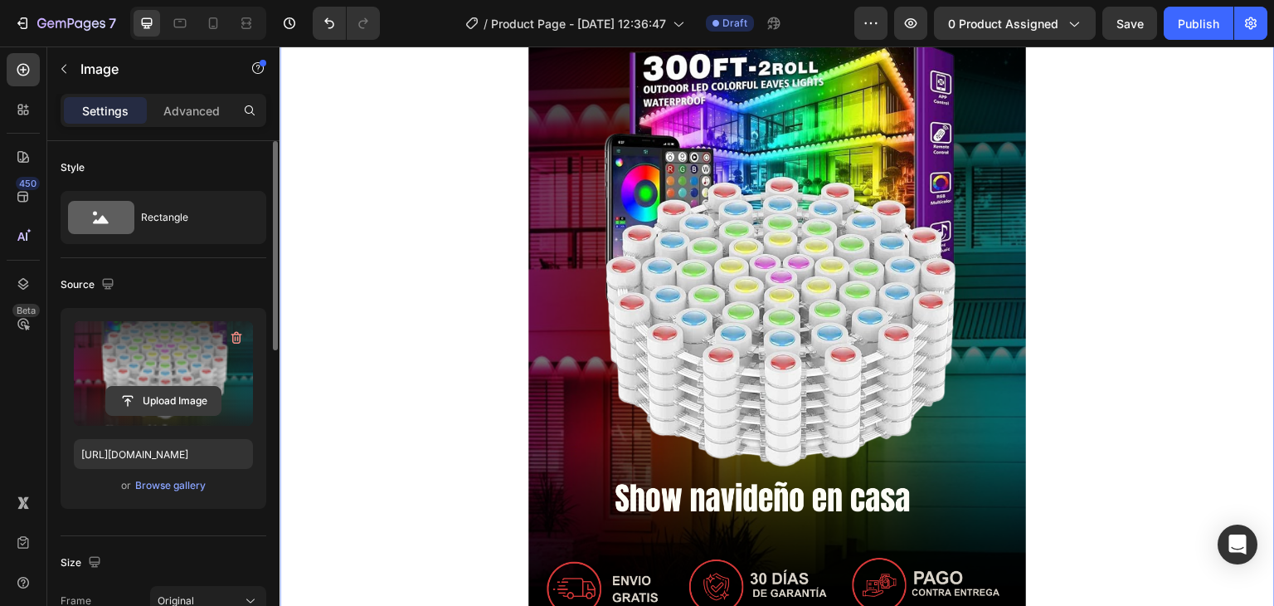
click at [192, 405] on input "file" at bounding box center [163, 401] width 115 height 28
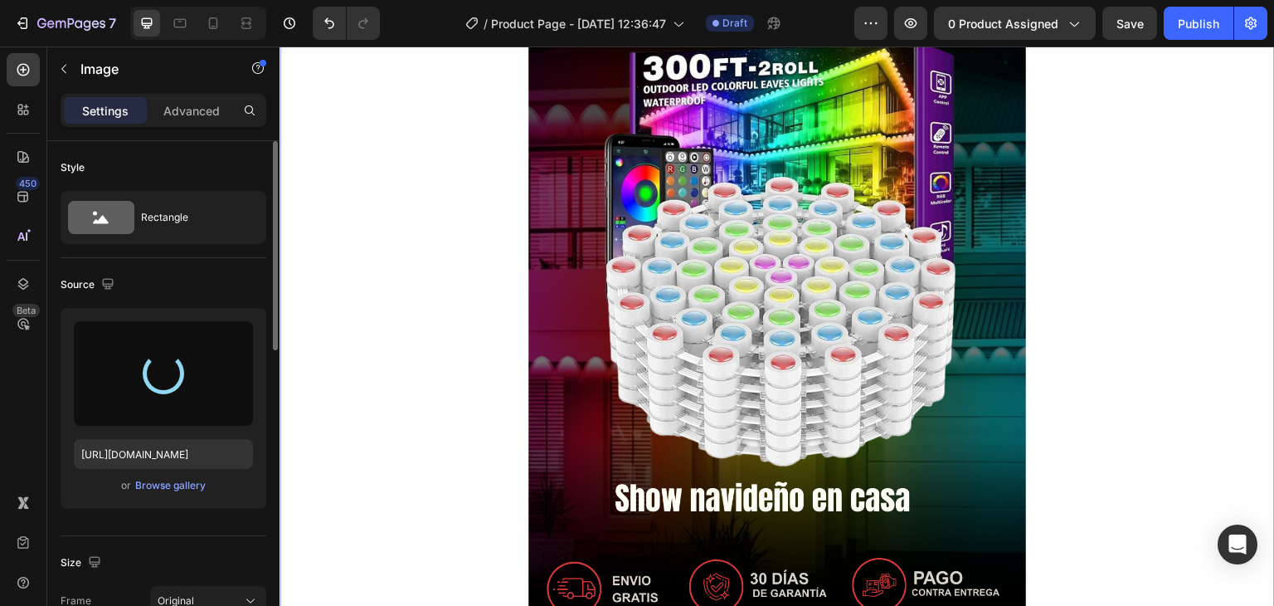
type input "[URL][DOMAIN_NAME]"
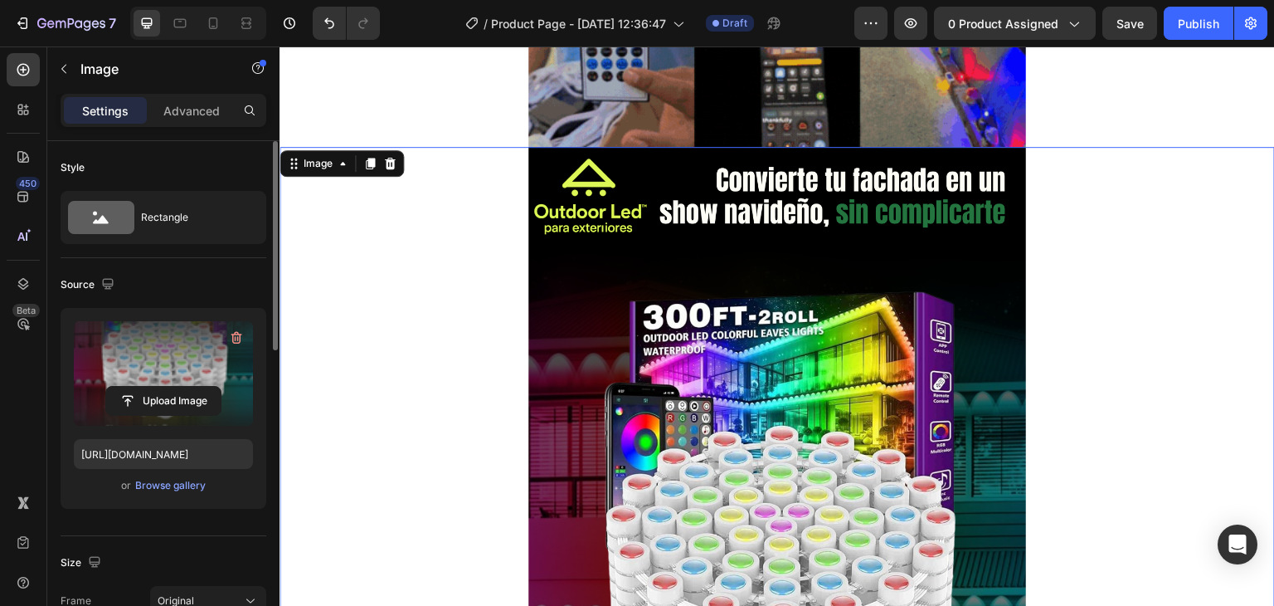
scroll to position [166, 0]
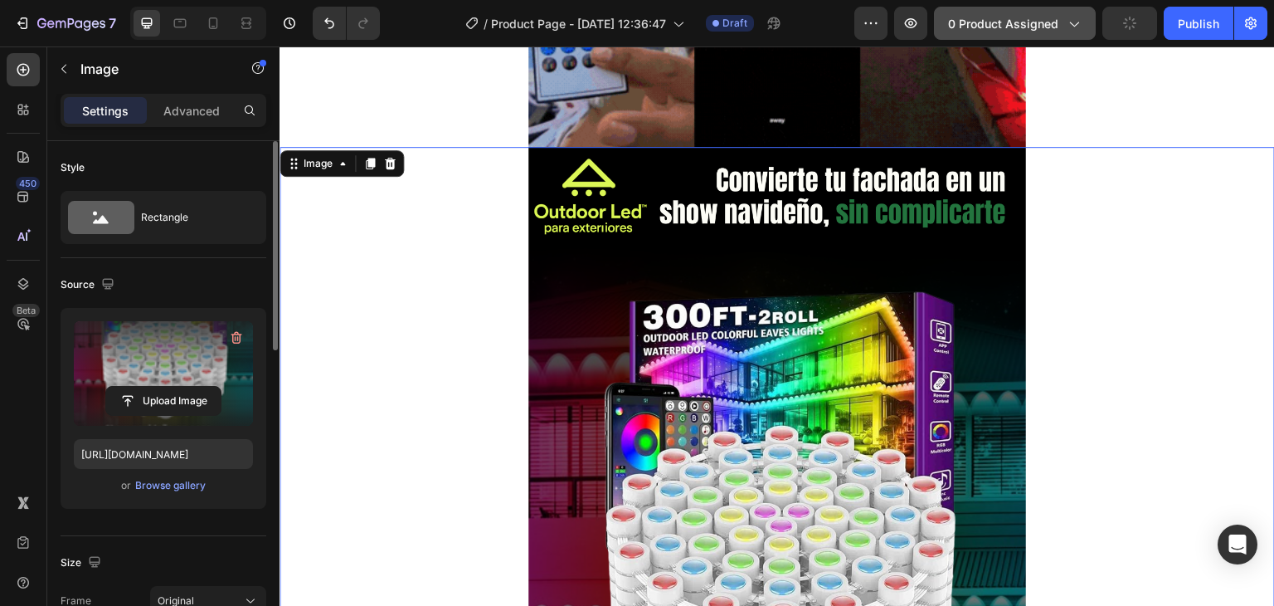
click at [997, 25] on span "0 product assigned" at bounding box center [1003, 23] width 110 height 17
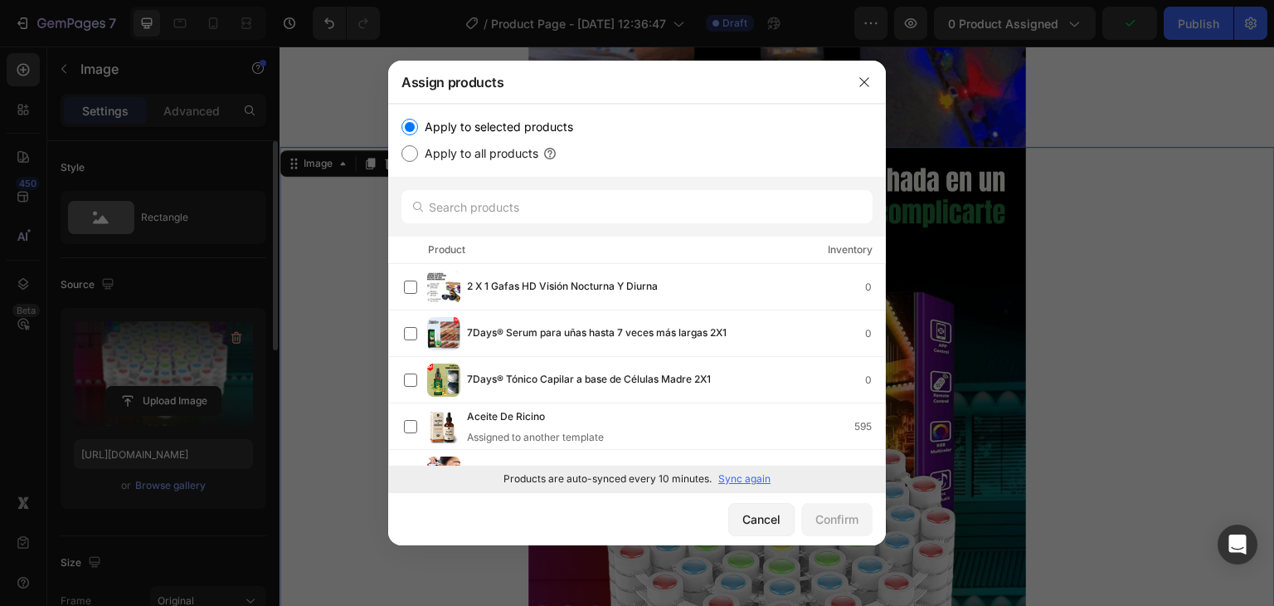
click at [753, 473] on p "Sync again" at bounding box center [745, 478] width 52 height 15
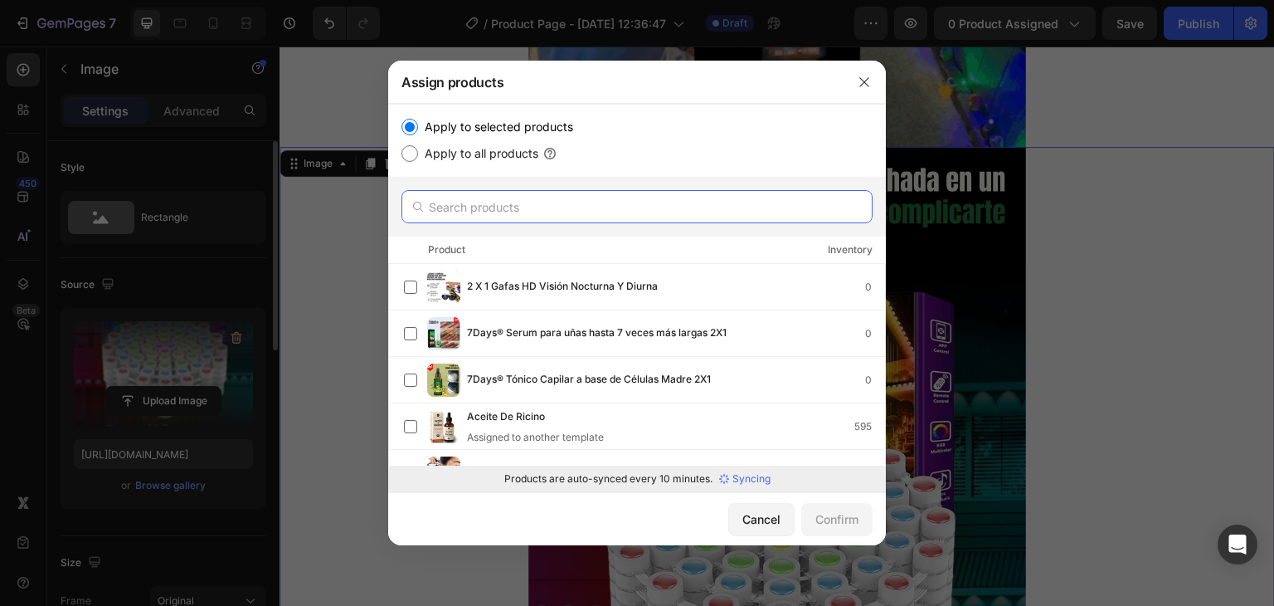
click at [644, 205] on input "text" at bounding box center [637, 206] width 471 height 33
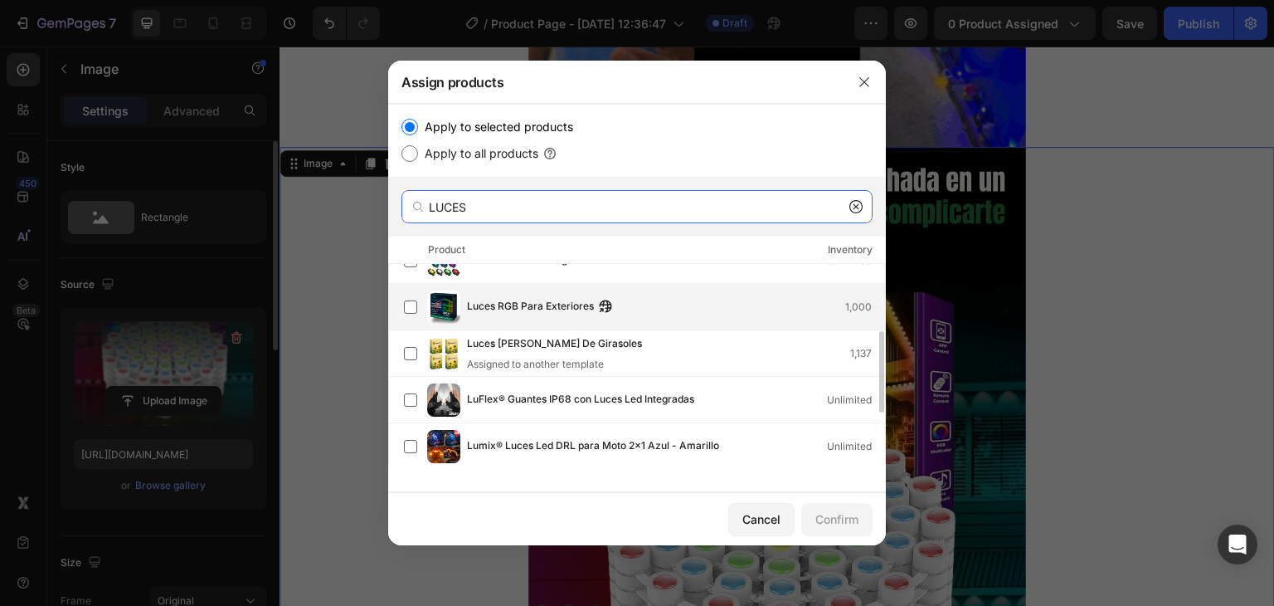
scroll to position [296, 0]
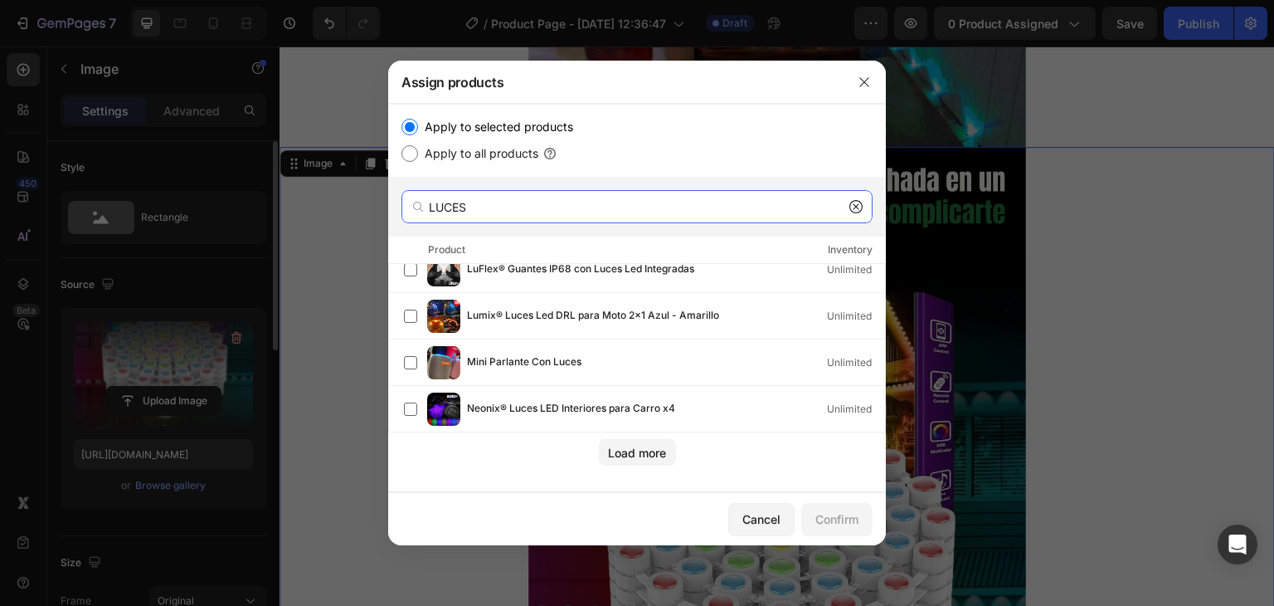
click at [536, 202] on input "LUCES" at bounding box center [637, 206] width 471 height 33
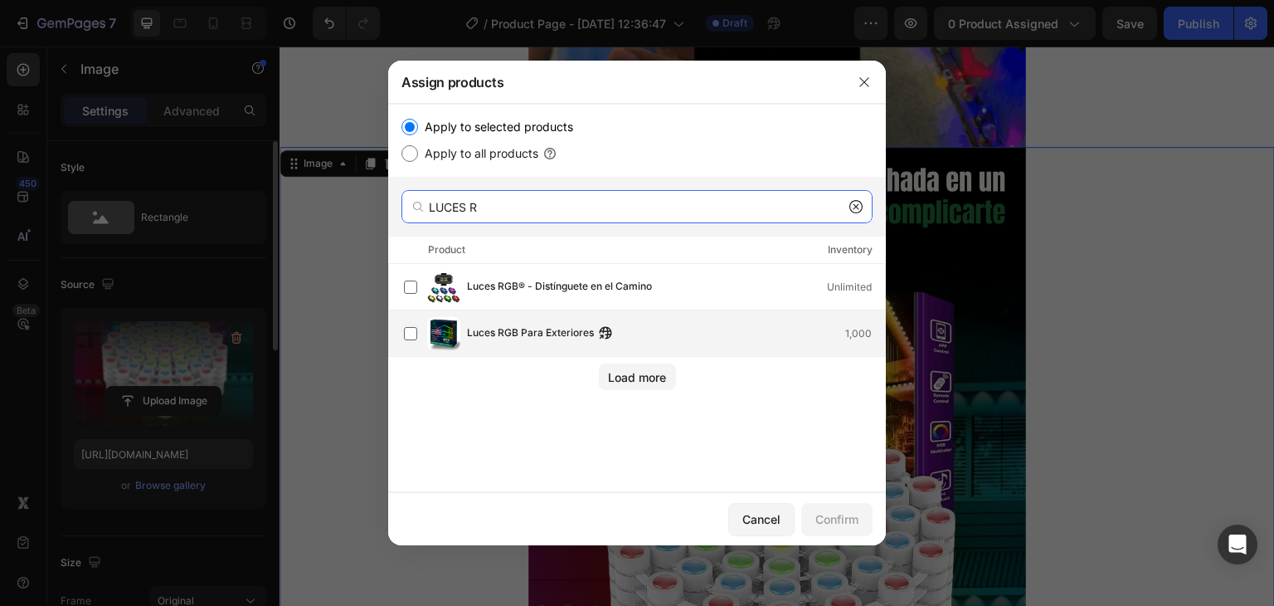
type input "LUCES R"
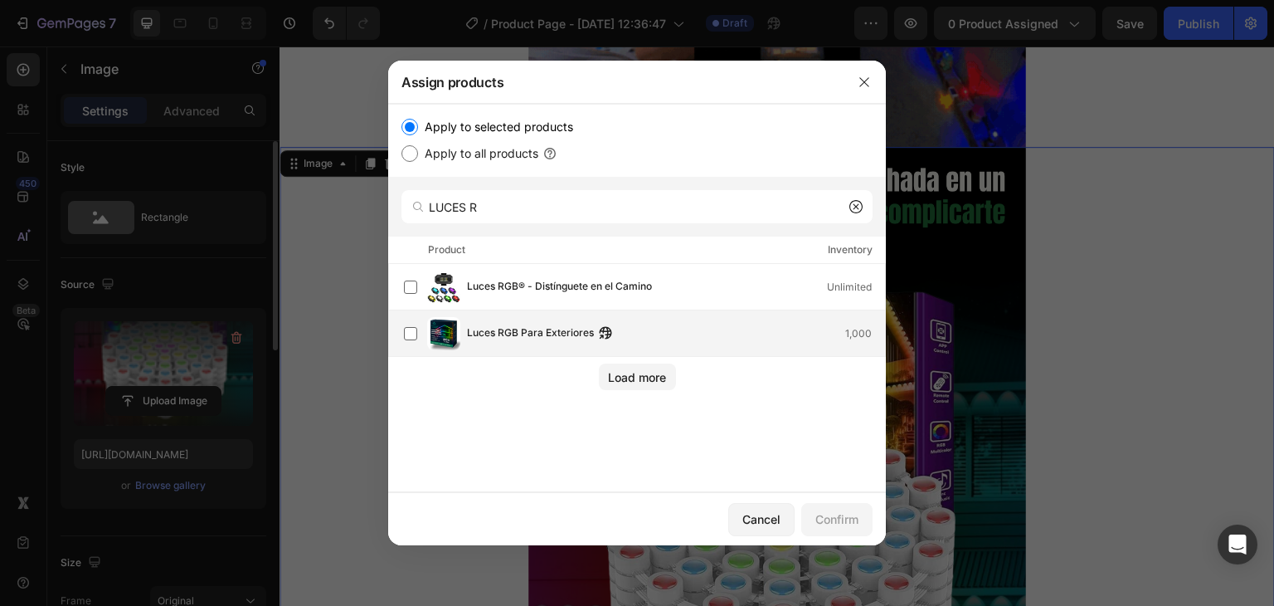
click at [525, 319] on div "Luces RGB Para Exteriores 1,000" at bounding box center [644, 333] width 481 height 33
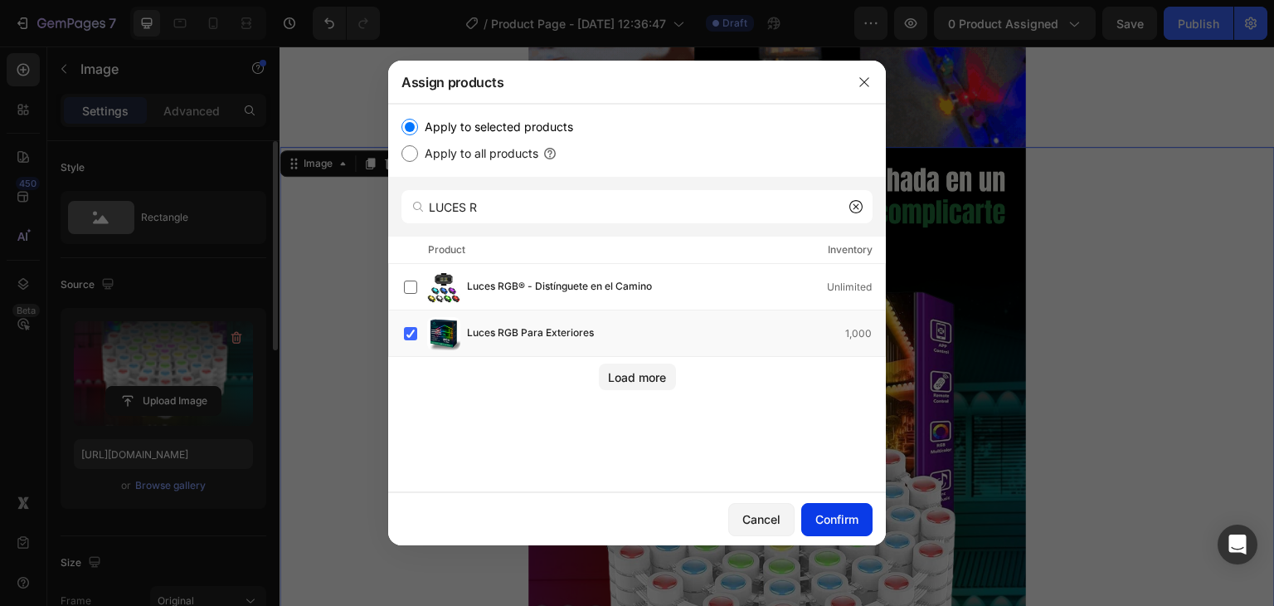
click at [826, 524] on div "Confirm" at bounding box center [837, 518] width 43 height 17
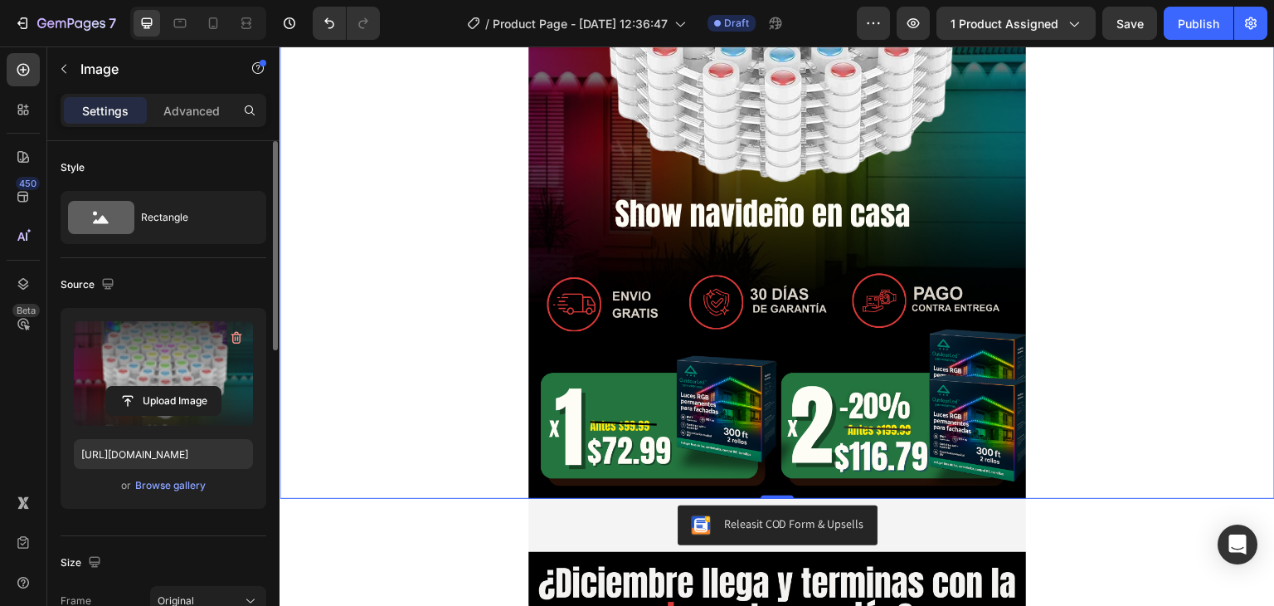
scroll to position [913, 0]
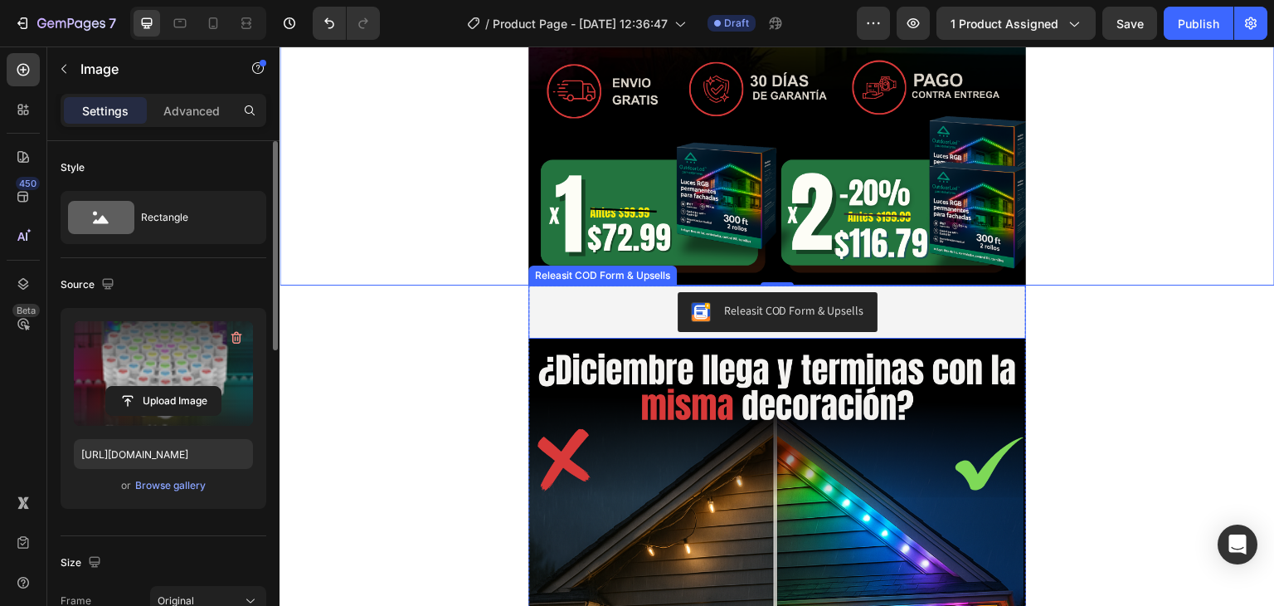
click at [645, 306] on div "Releasit COD Form & Upsells" at bounding box center [777, 312] width 485 height 40
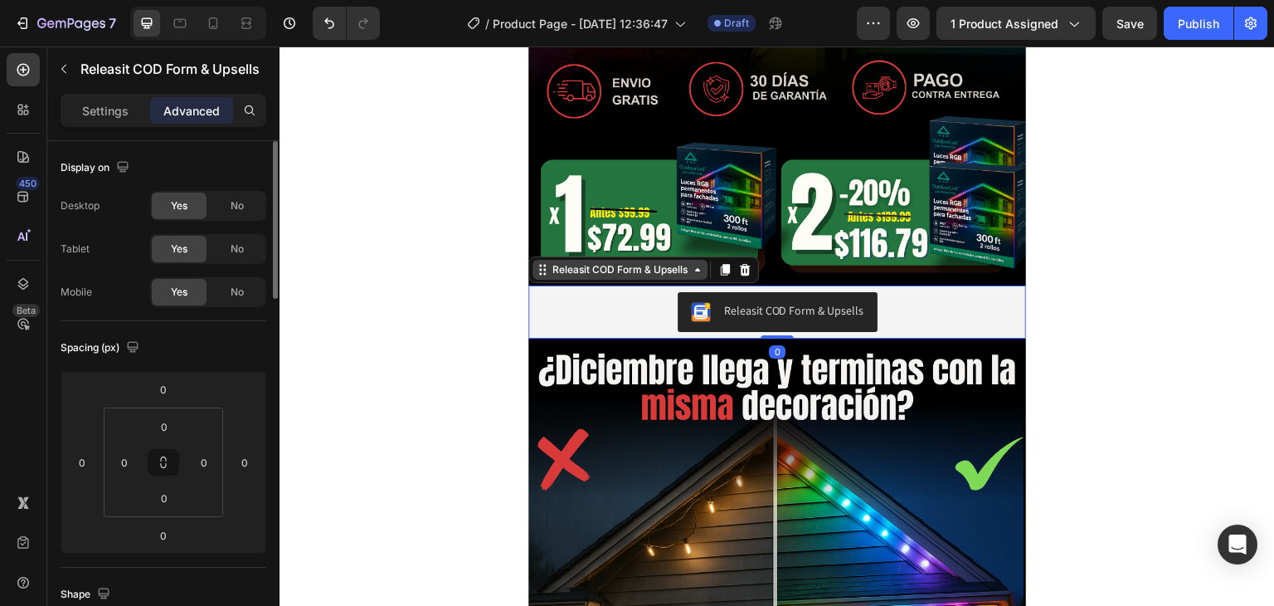
click at [634, 272] on div "Releasit COD Form & Upsells" at bounding box center [620, 269] width 142 height 15
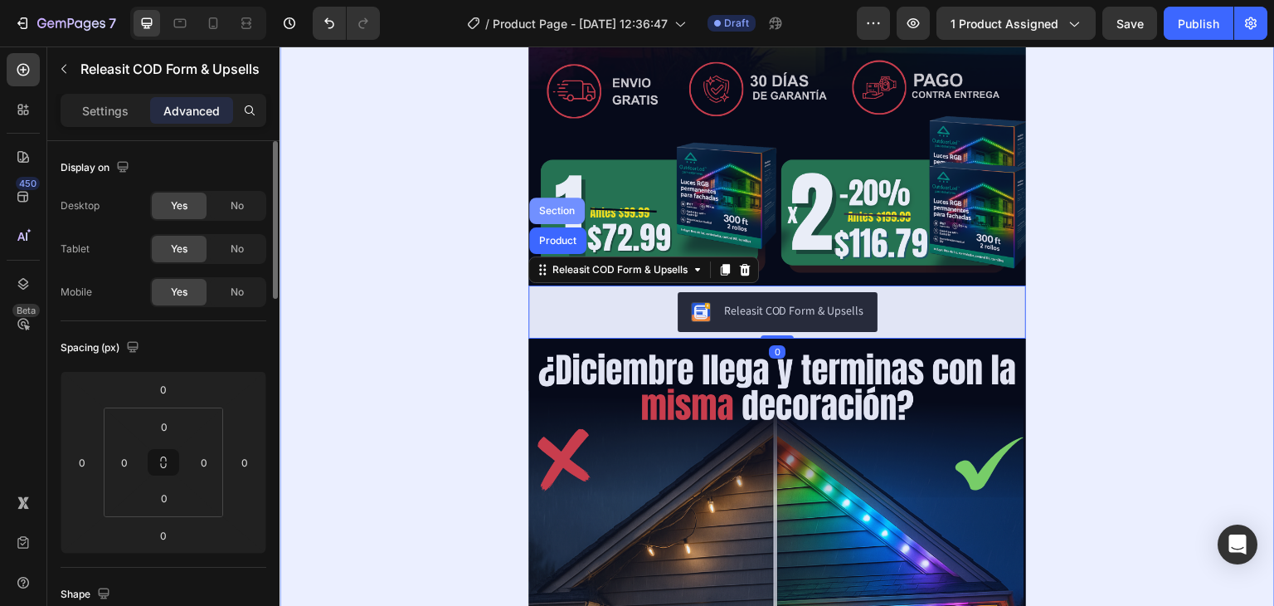
click at [554, 203] on div "Section" at bounding box center [557, 210] width 56 height 27
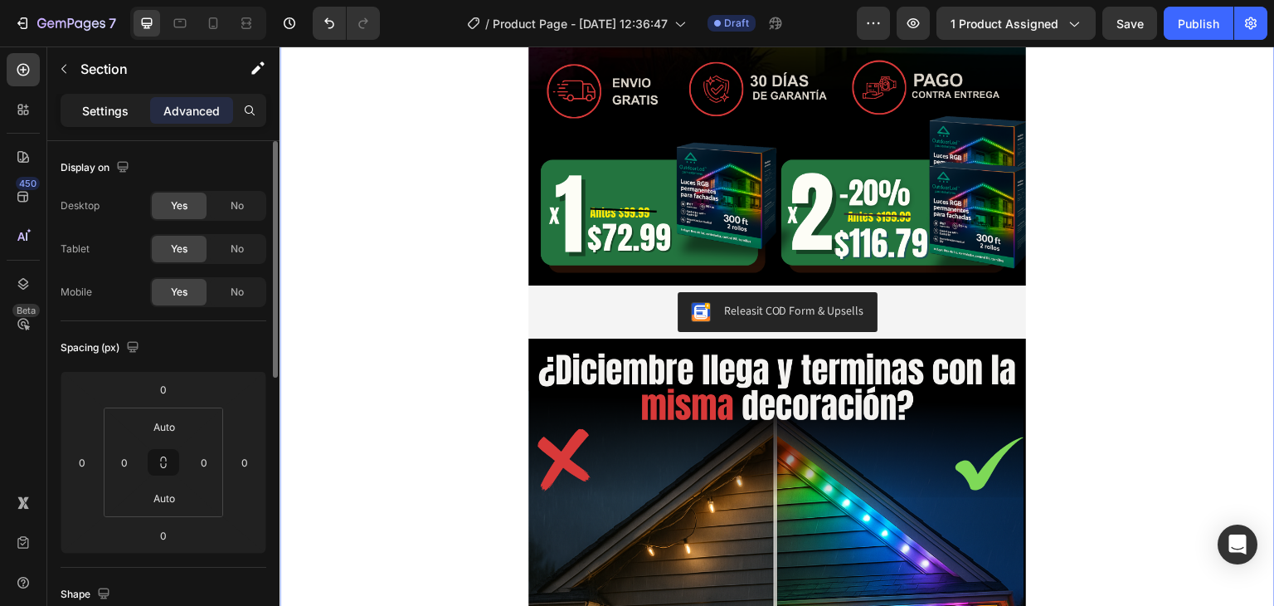
click at [112, 103] on p "Settings" at bounding box center [105, 110] width 46 height 17
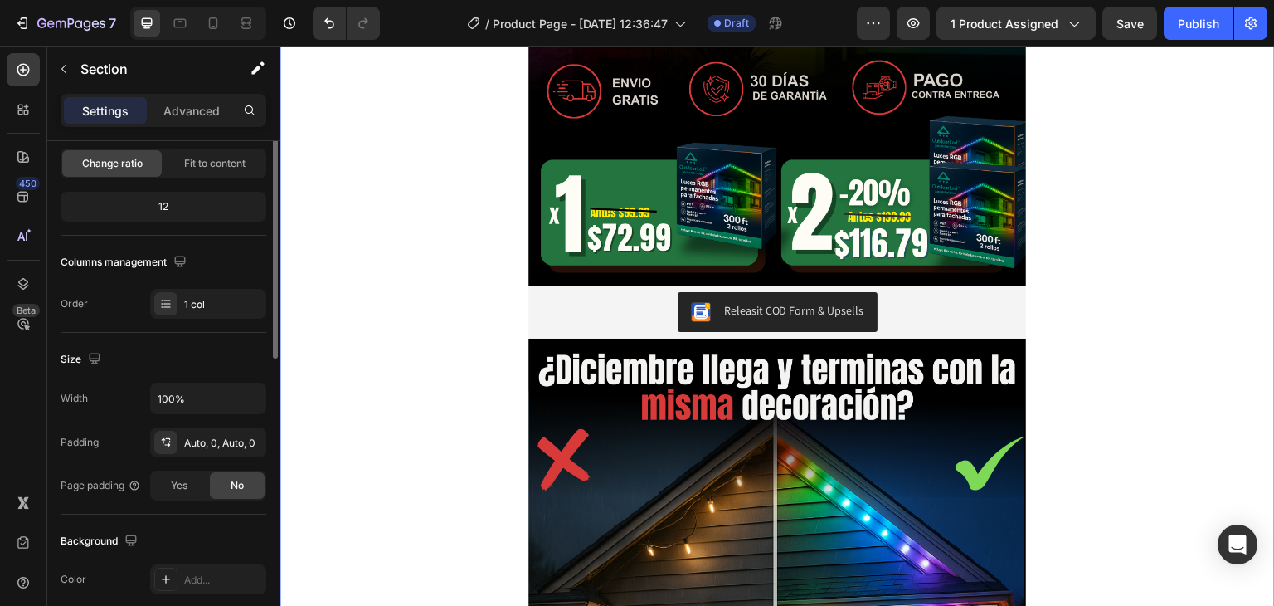
scroll to position [249, 0]
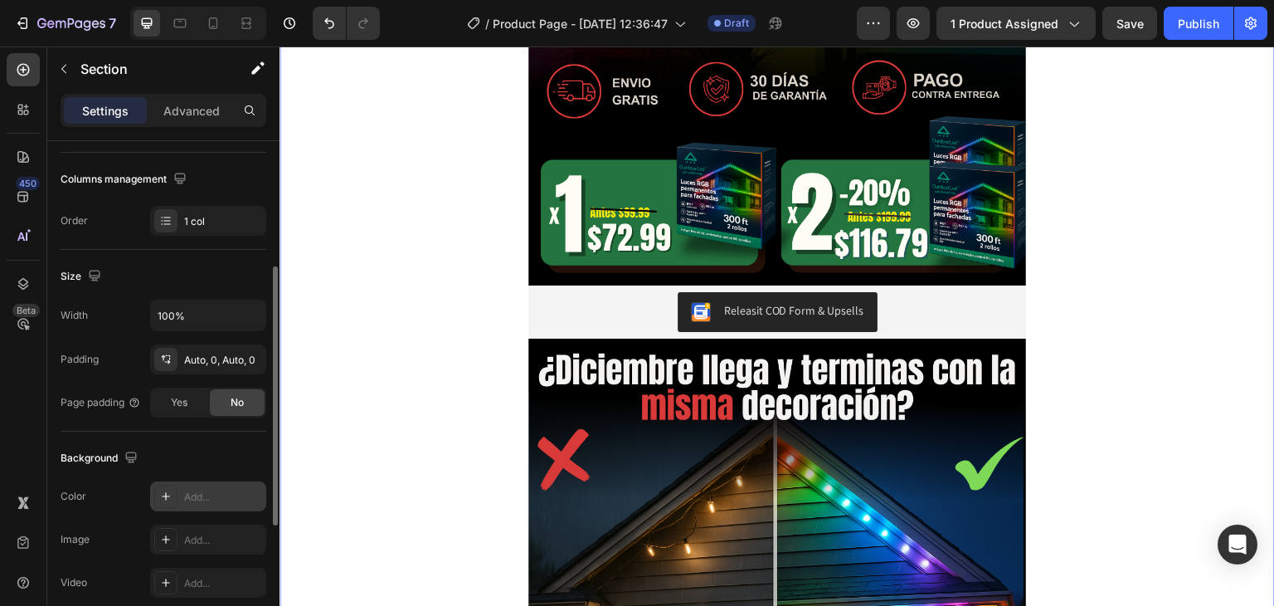
click at [201, 493] on div "Add..." at bounding box center [223, 497] width 78 height 15
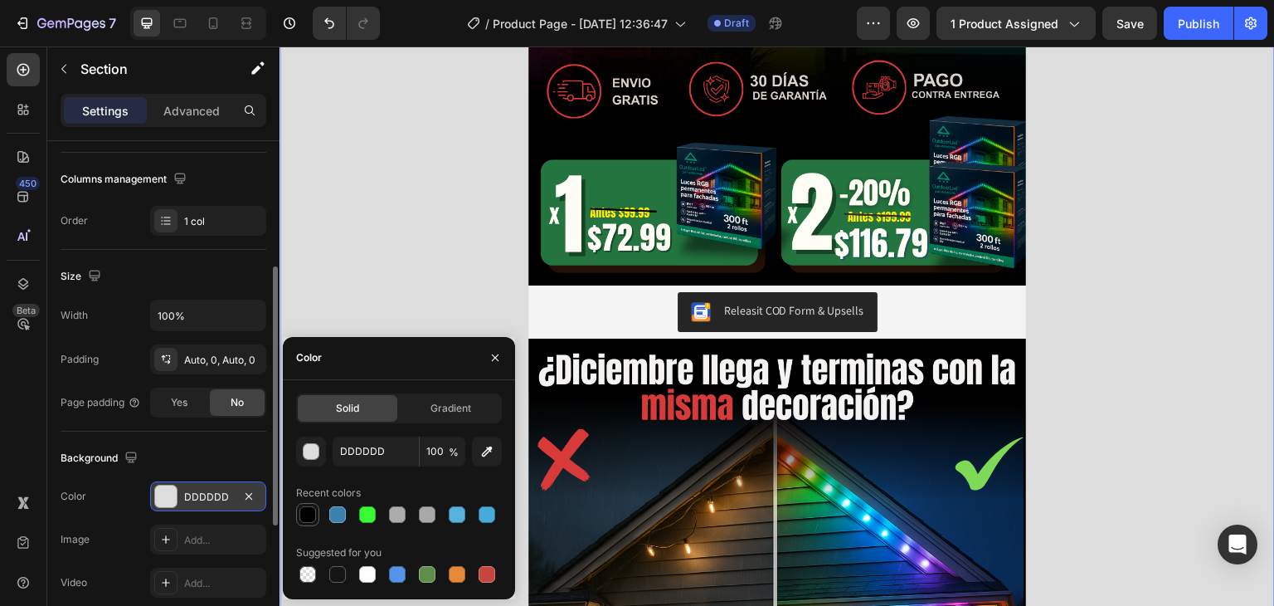
click at [304, 521] on div at bounding box center [308, 514] width 17 height 17
type input "000000"
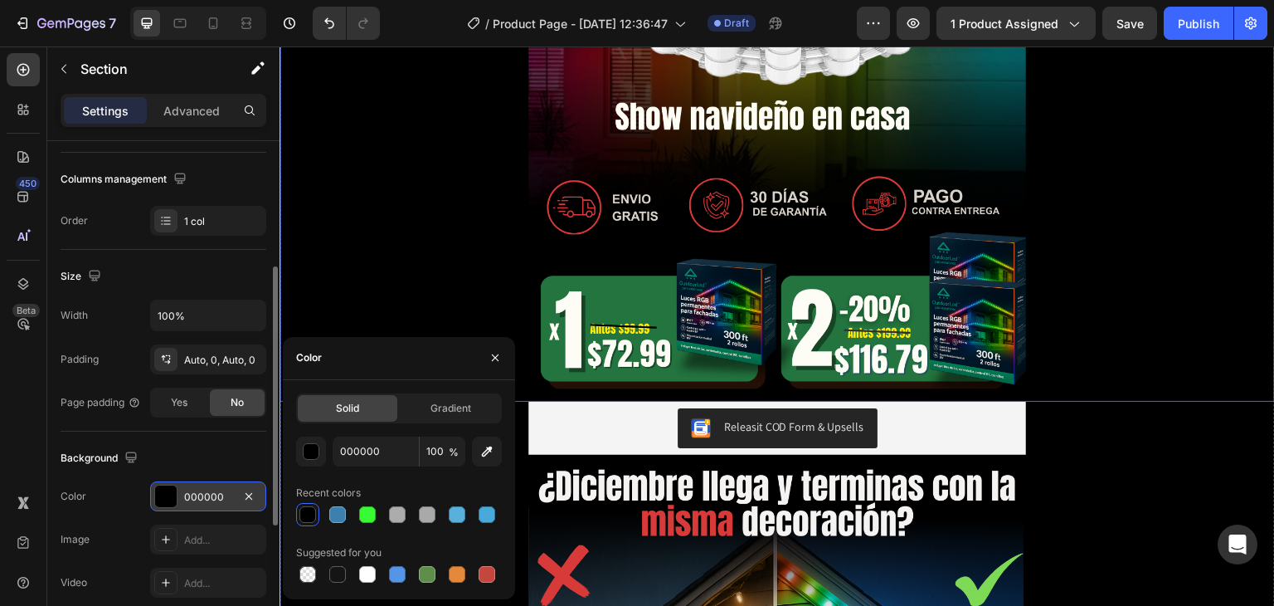
scroll to position [1079, 0]
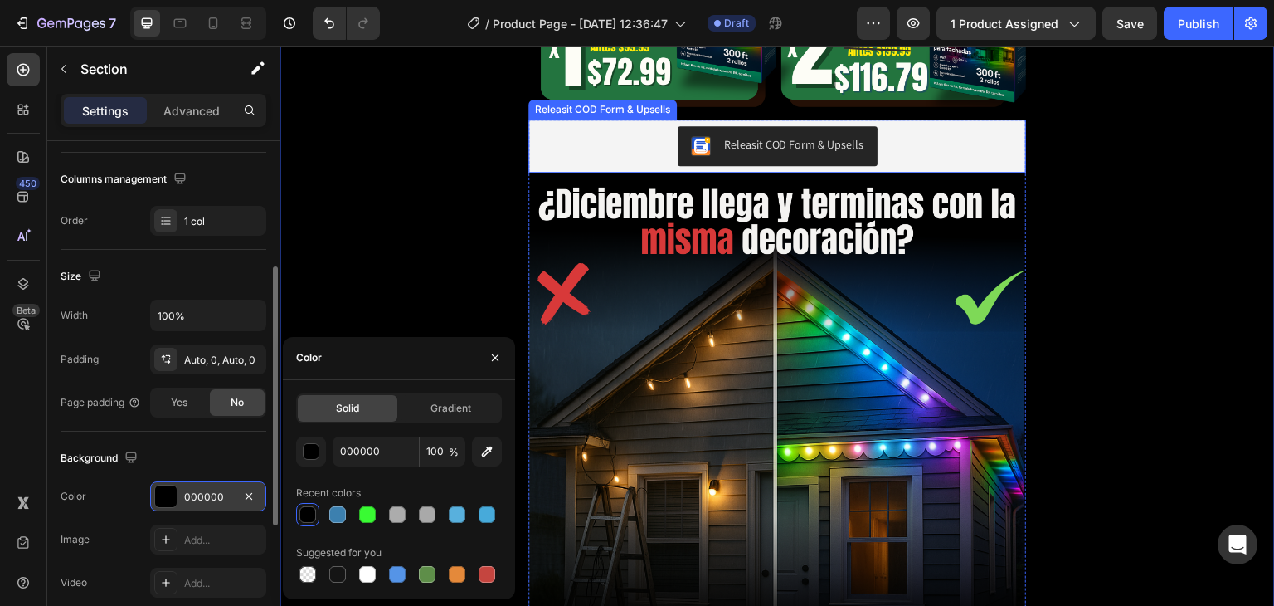
click at [902, 144] on div "Releasit COD Form & Upsells" at bounding box center [777, 146] width 485 height 40
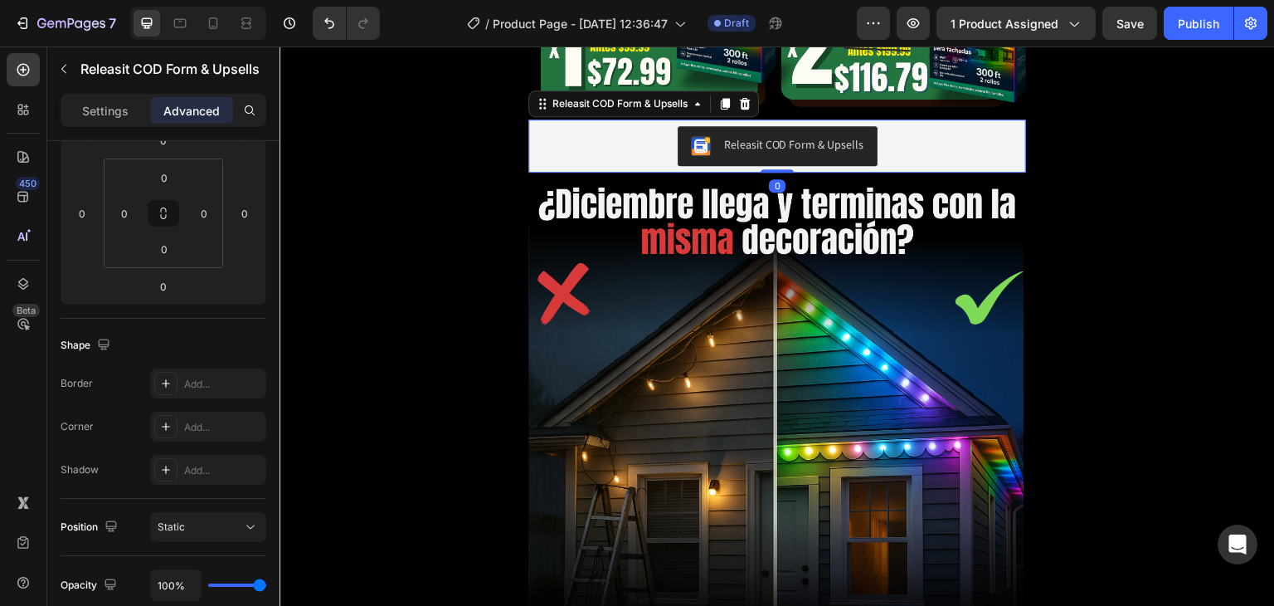
scroll to position [0, 0]
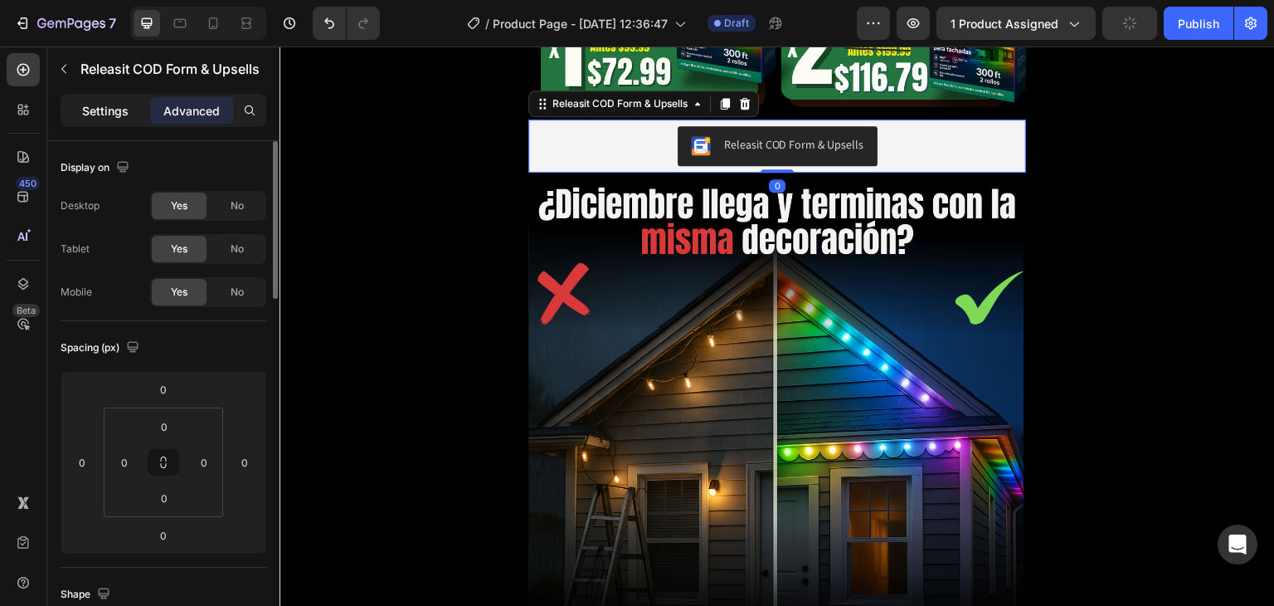
click at [101, 116] on p "Settings" at bounding box center [105, 110] width 46 height 17
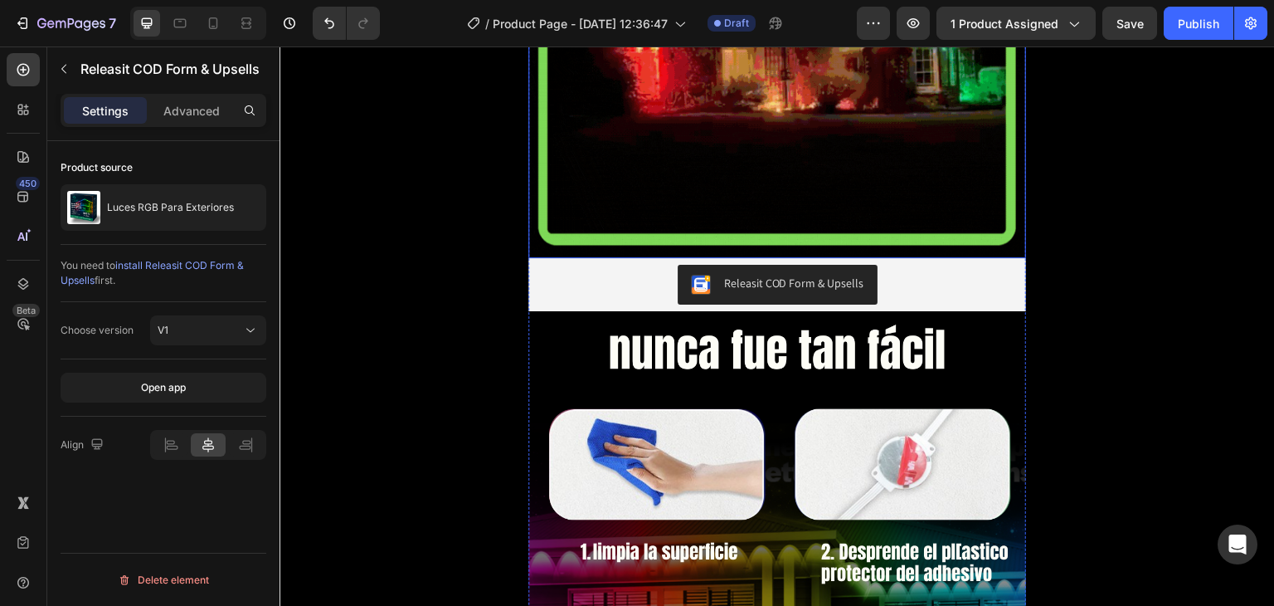
scroll to position [3817, 0]
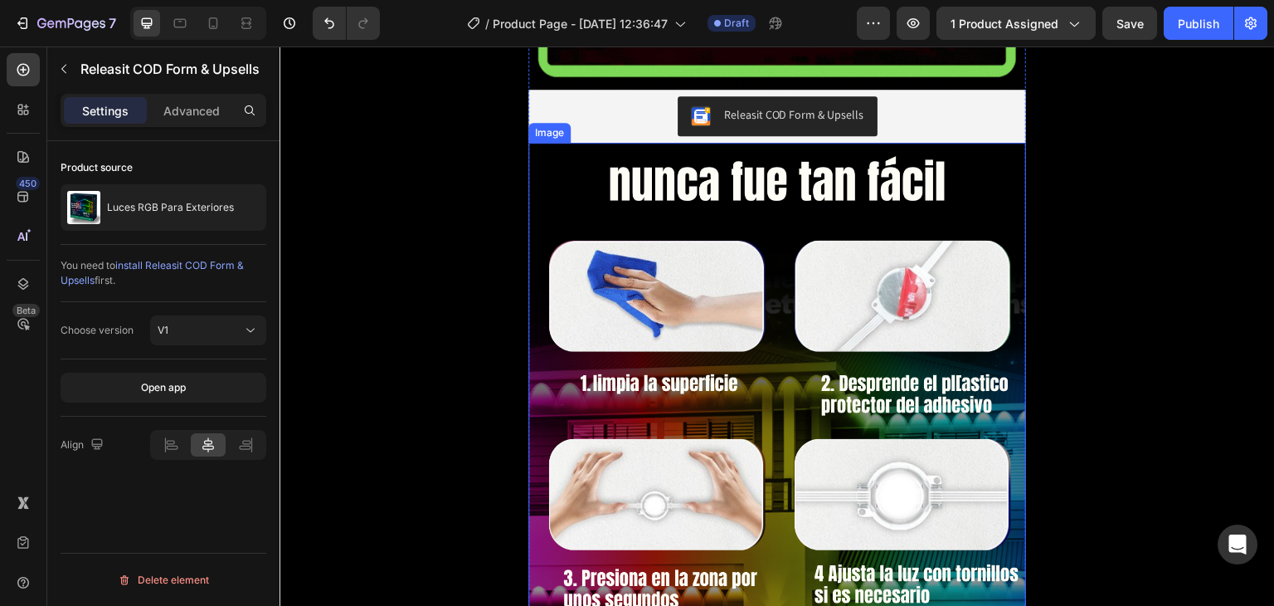
click at [579, 147] on img at bounding box center [778, 585] width 498 height 885
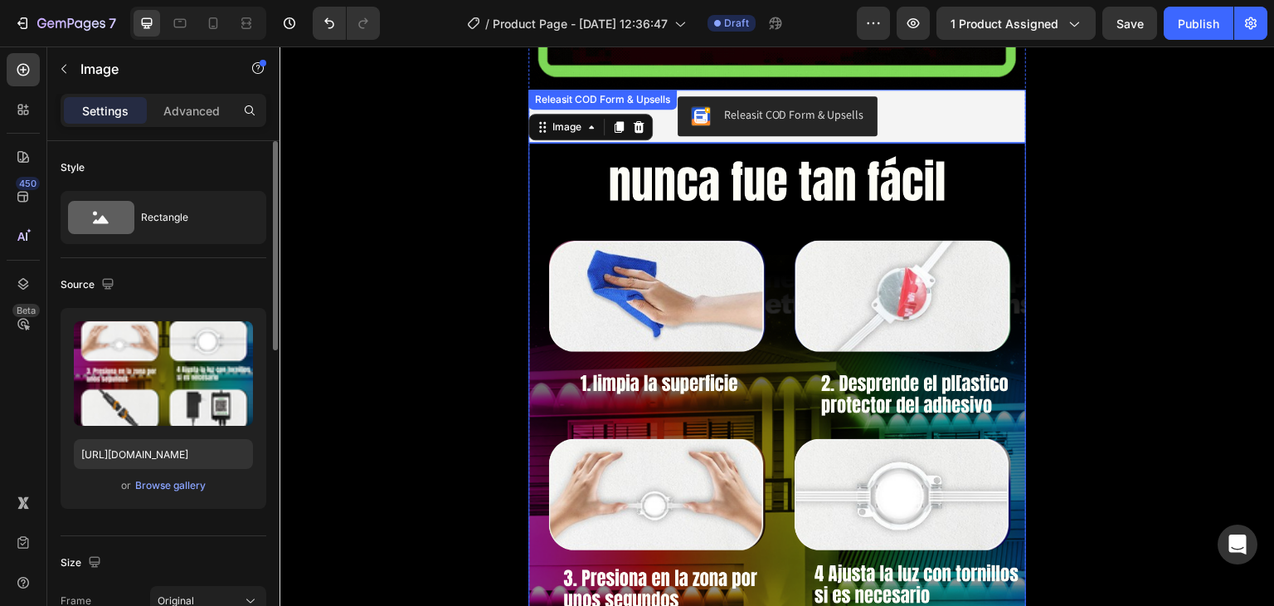
click at [673, 105] on div "Releasit COD Form & Upsells Releasit COD Form & Upsells" at bounding box center [778, 116] width 498 height 53
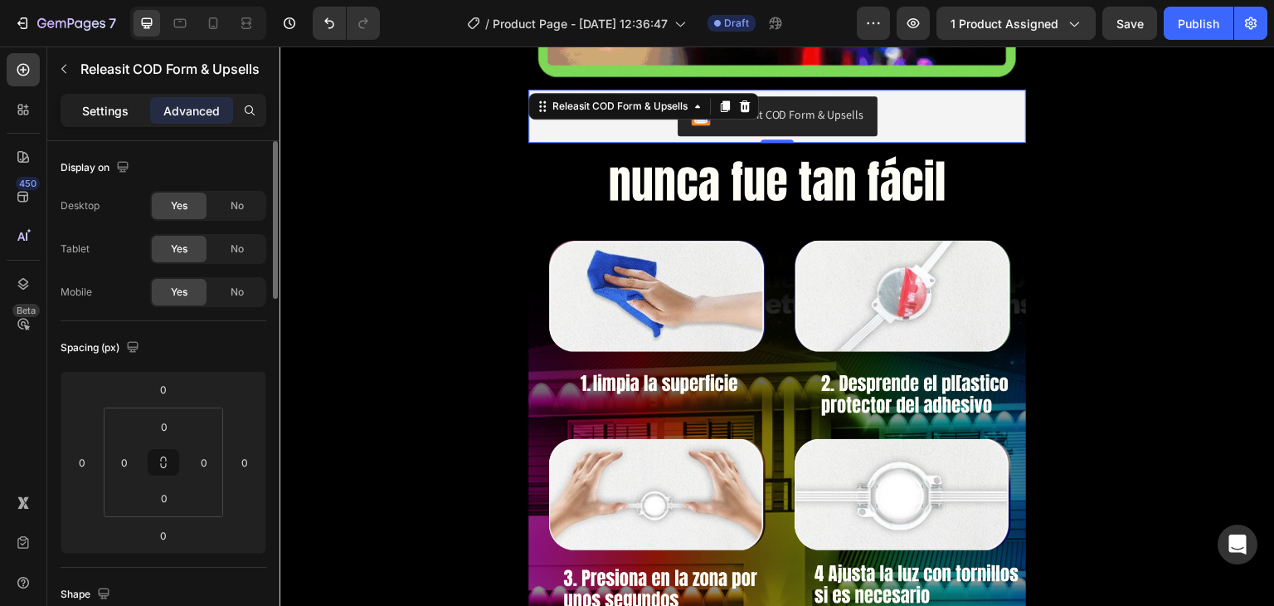
click at [108, 100] on div "Settings" at bounding box center [105, 110] width 83 height 27
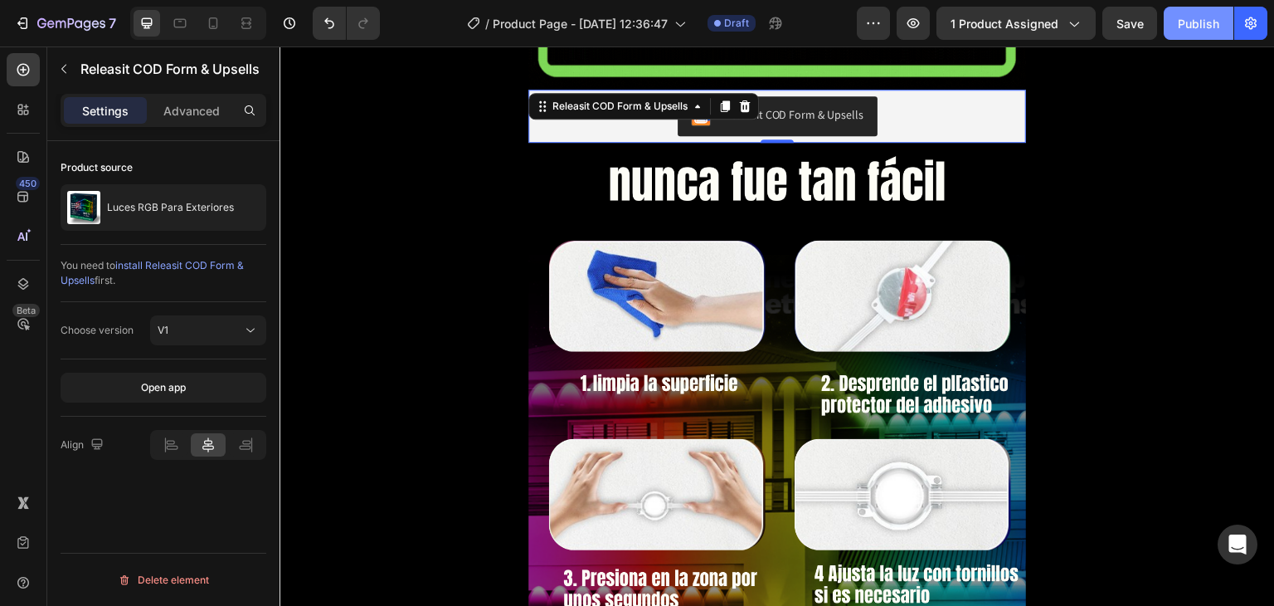
click at [1187, 24] on div "Publish" at bounding box center [1198, 23] width 41 height 17
